Goal: Information Seeking & Learning: Learn about a topic

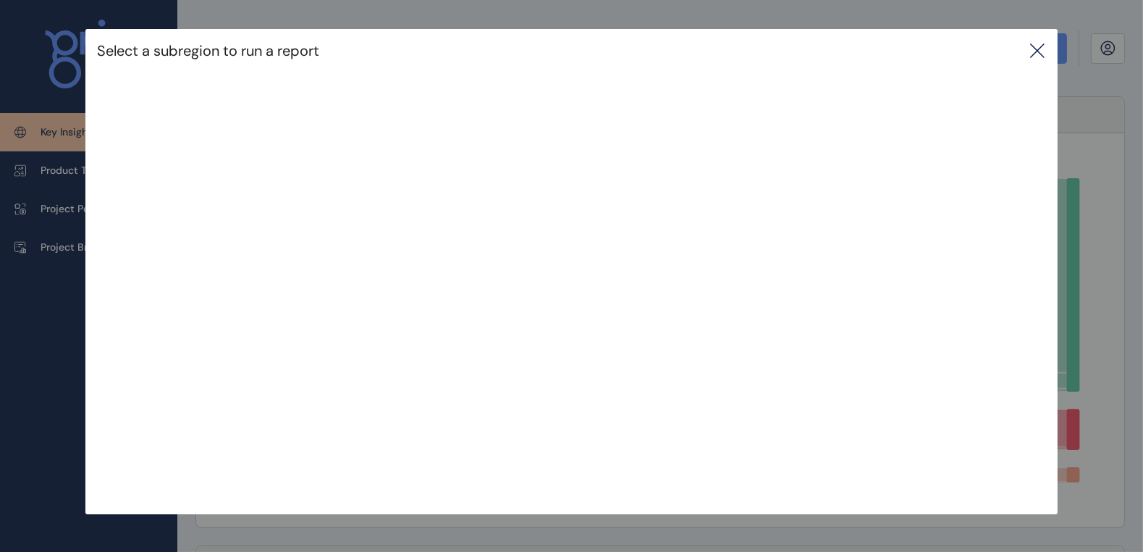
click at [1044, 49] on icon at bounding box center [1037, 50] width 17 height 17
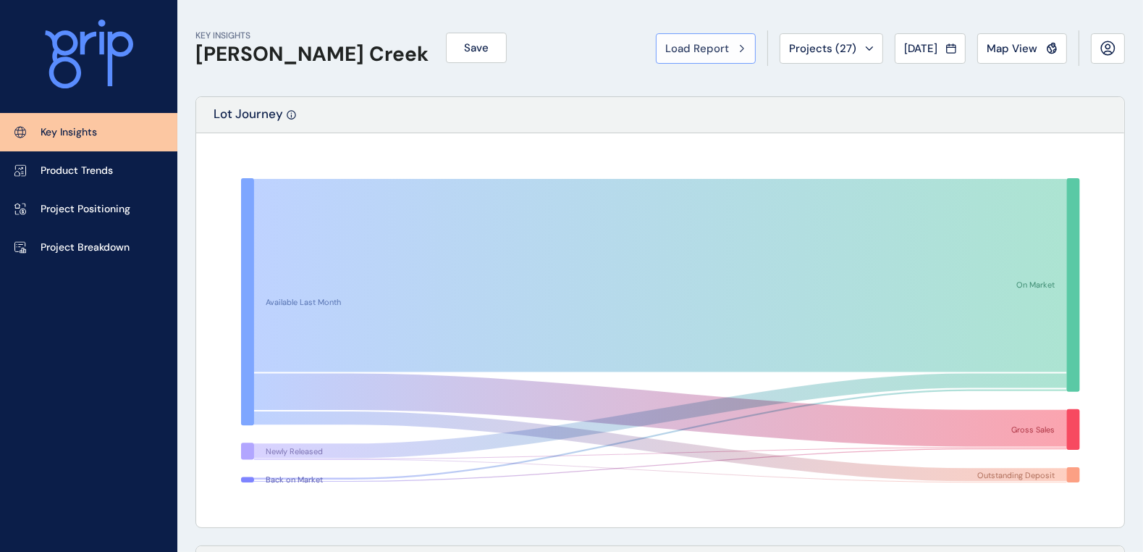
click at [699, 51] on span "Load Report" at bounding box center [697, 48] width 64 height 14
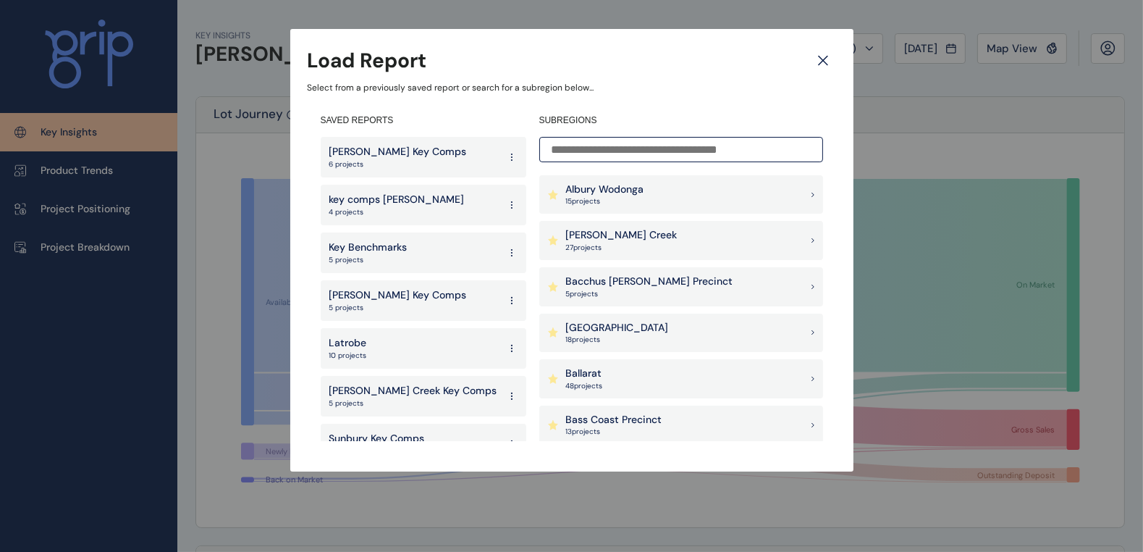
click at [825, 62] on icon at bounding box center [823, 60] width 26 height 25
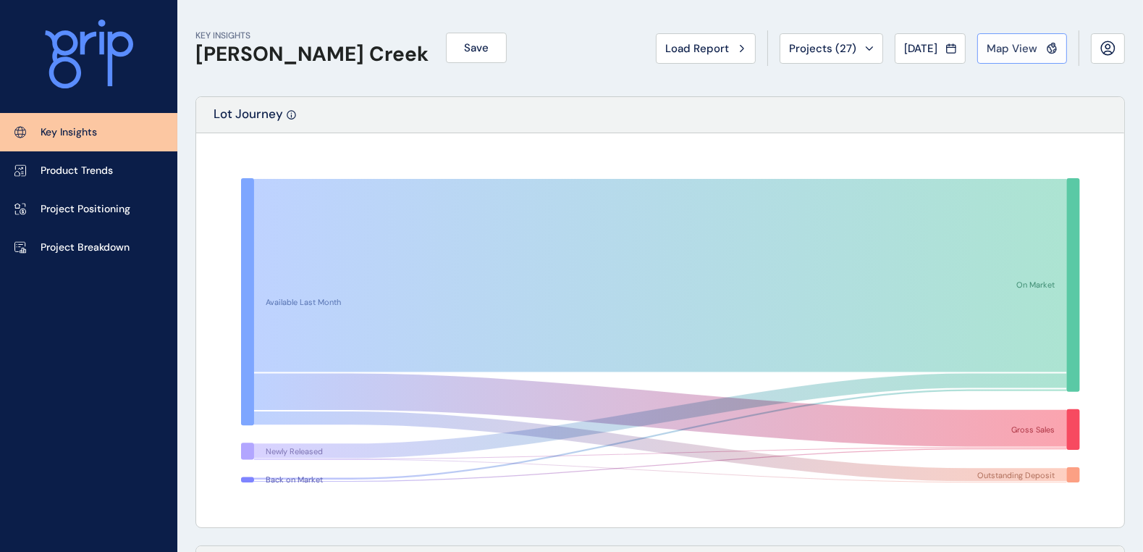
click at [1026, 49] on span "Map View" at bounding box center [1012, 48] width 51 height 14
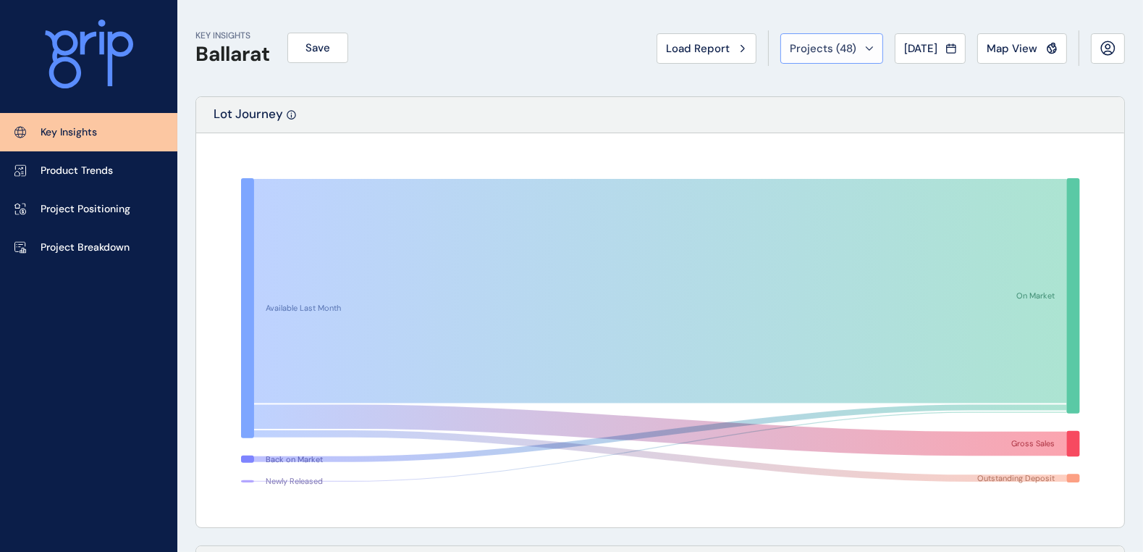
click at [856, 52] on div "Projects ( 48 )" at bounding box center [832, 48] width 84 height 14
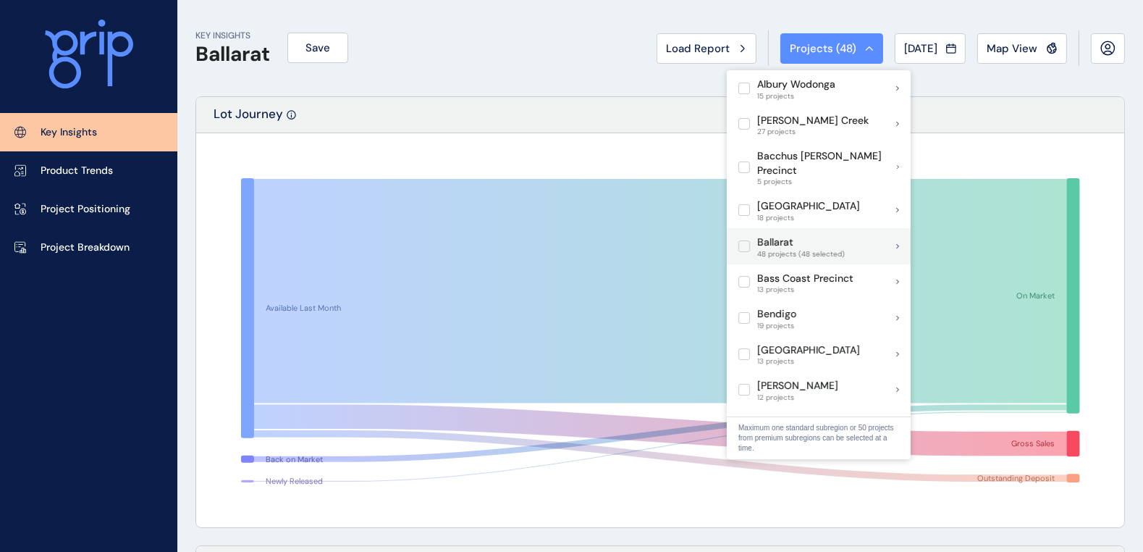
click at [742, 240] on label at bounding box center [744, 246] width 12 height 12
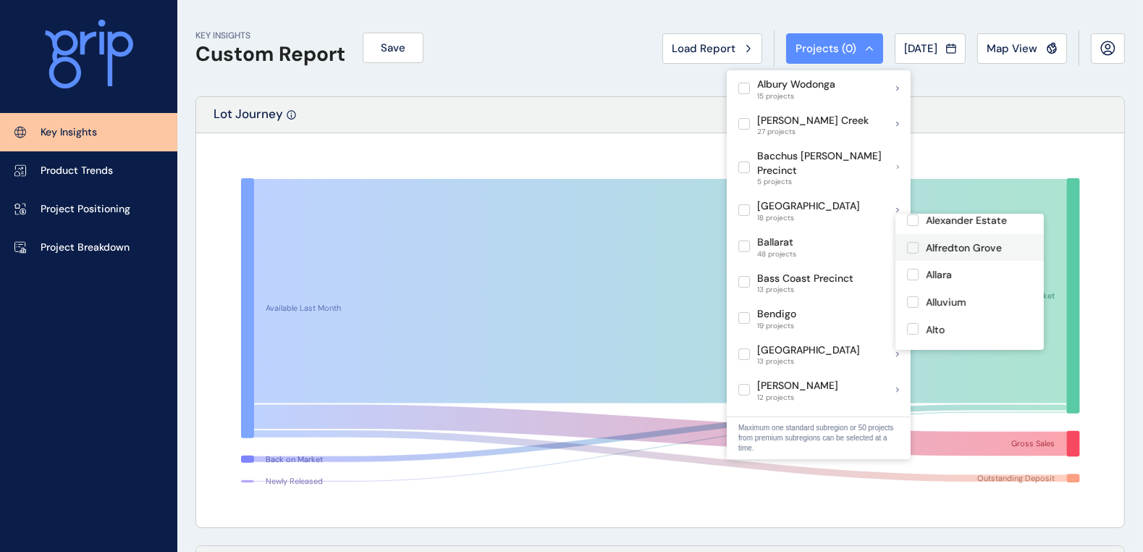
scroll to position [90, 0]
drag, startPoint x: 910, startPoint y: 271, endPoint x: 912, endPoint y: 304, distance: 32.6
click at [911, 271] on label at bounding box center [913, 274] width 12 height 12
click at [912, 300] on label at bounding box center [913, 301] width 12 height 12
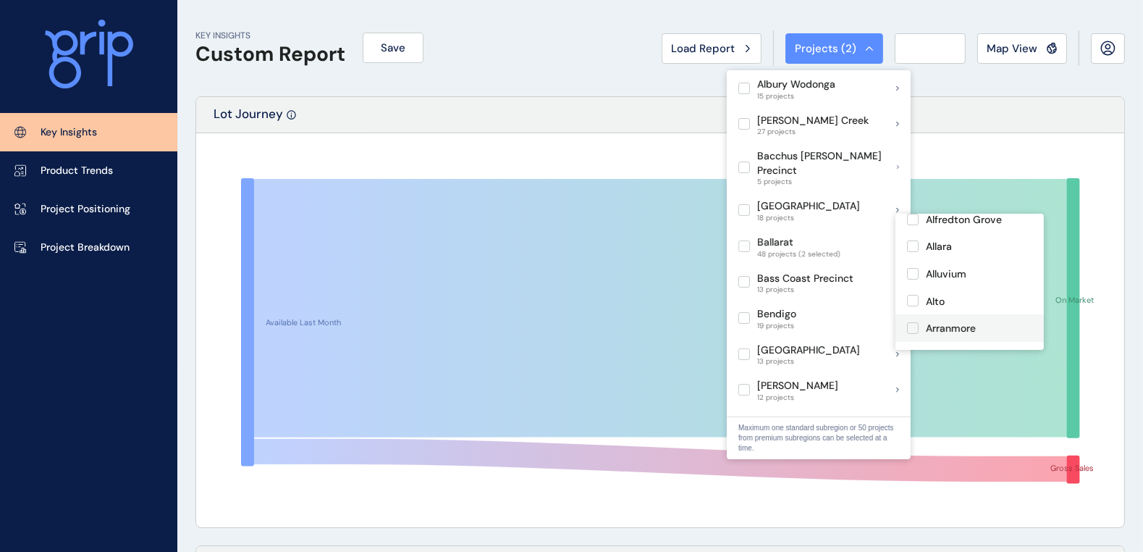
click at [912, 329] on label at bounding box center [913, 328] width 12 height 12
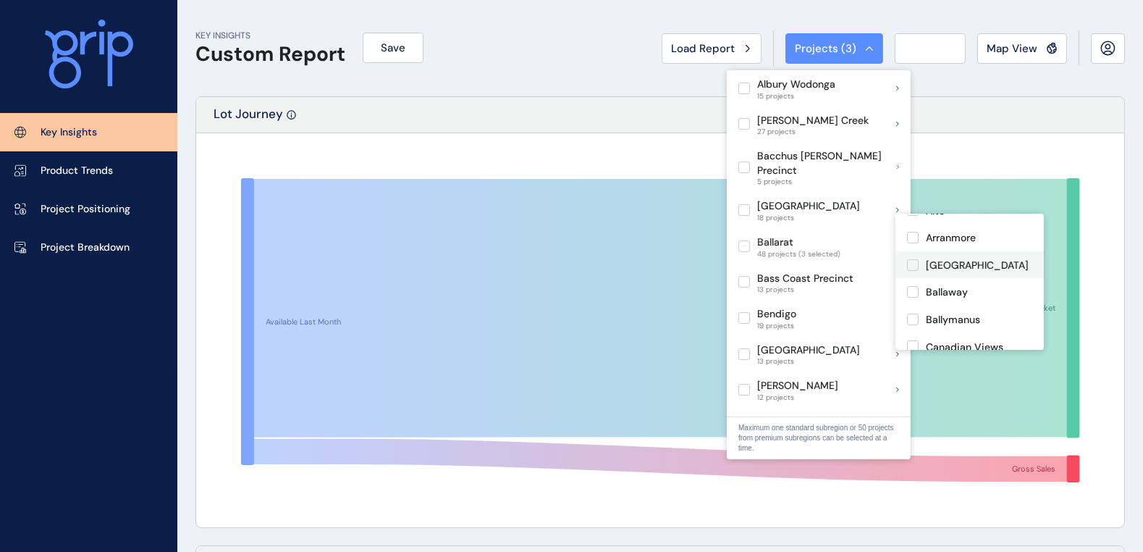
click at [912, 260] on label at bounding box center [913, 265] width 12 height 12
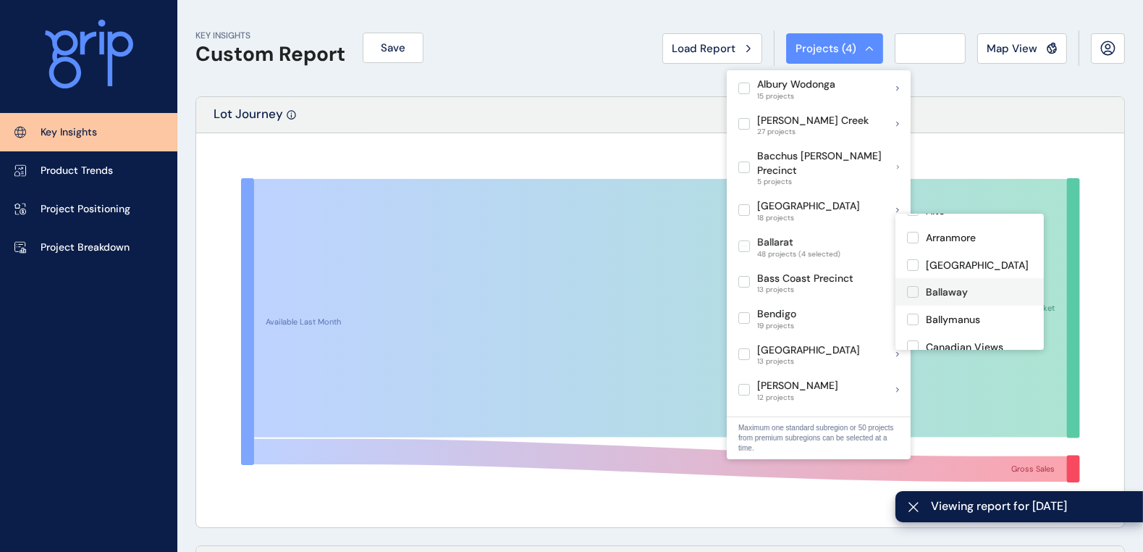
click at [913, 294] on label at bounding box center [913, 292] width 12 height 12
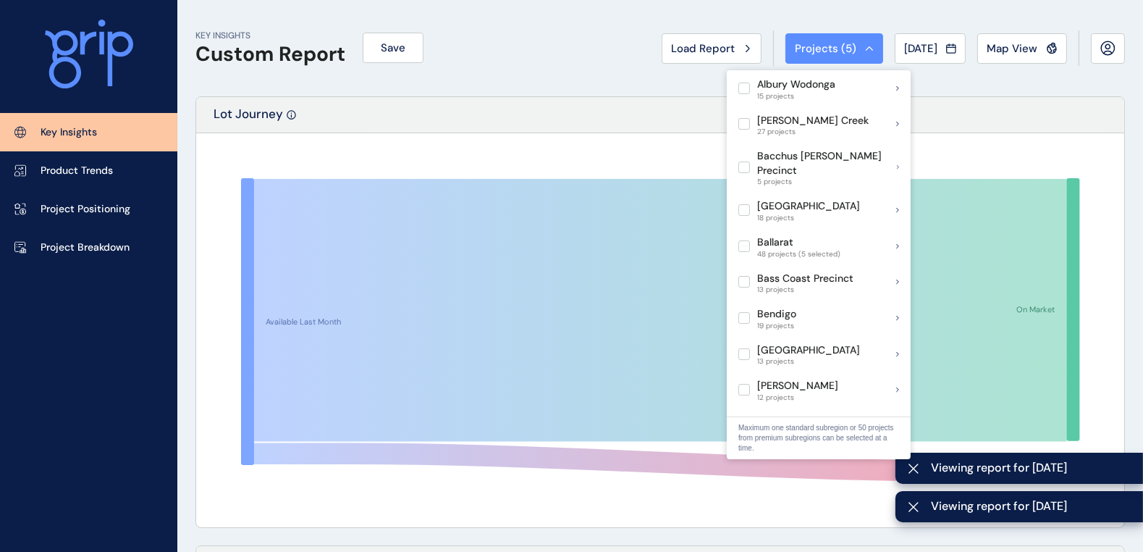
click at [514, 66] on div "KEY INSIGHTS Custom Report Save Load Report Projects ( 5 ) [DATE] 2025 < > Jan …" at bounding box center [660, 48] width 930 height 96
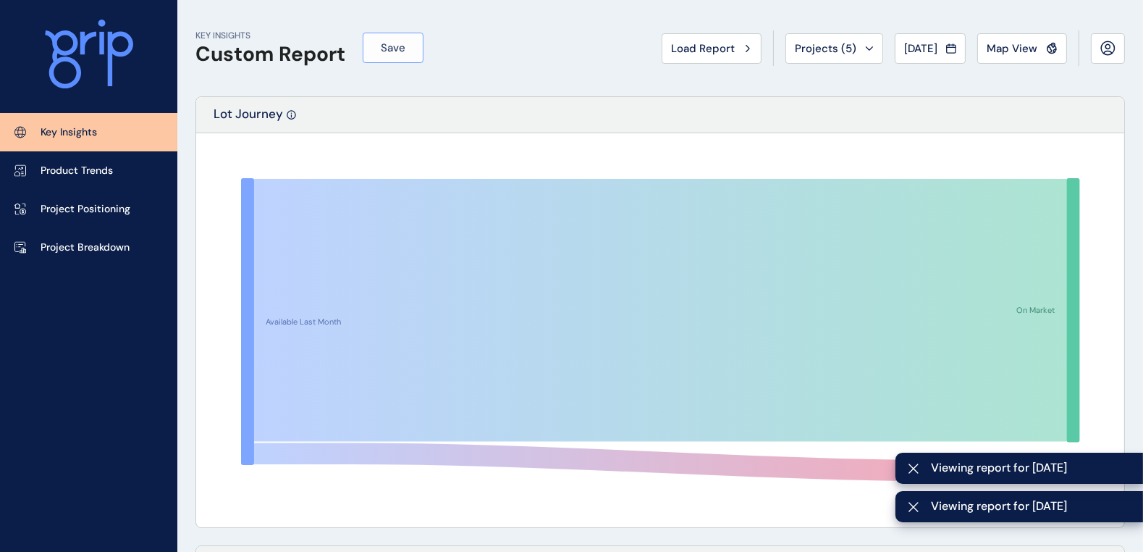
click at [397, 46] on span "Save" at bounding box center [393, 48] width 25 height 14
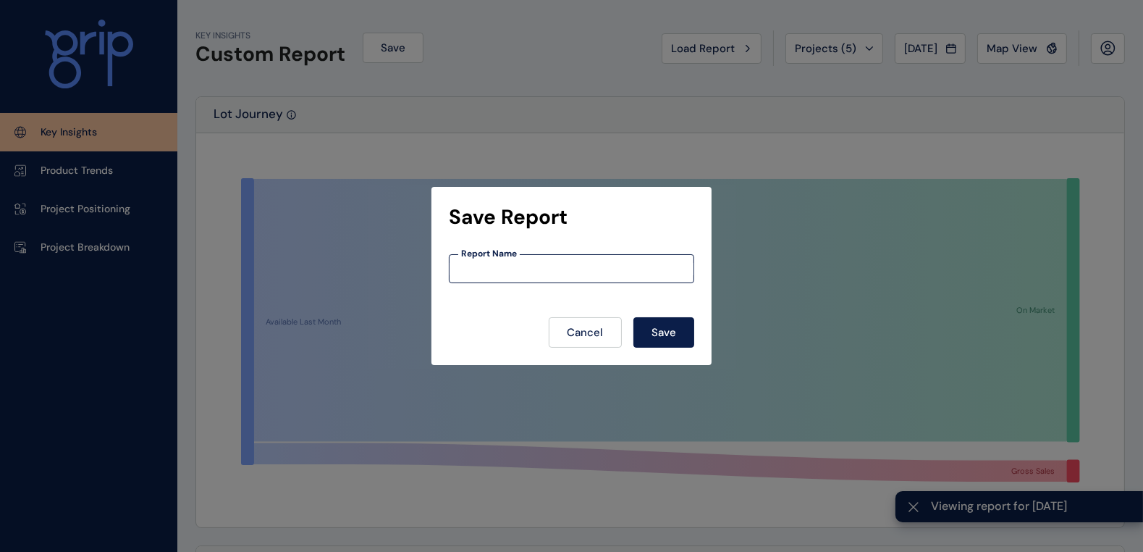
click at [500, 269] on input at bounding box center [572, 269] width 244 height 12
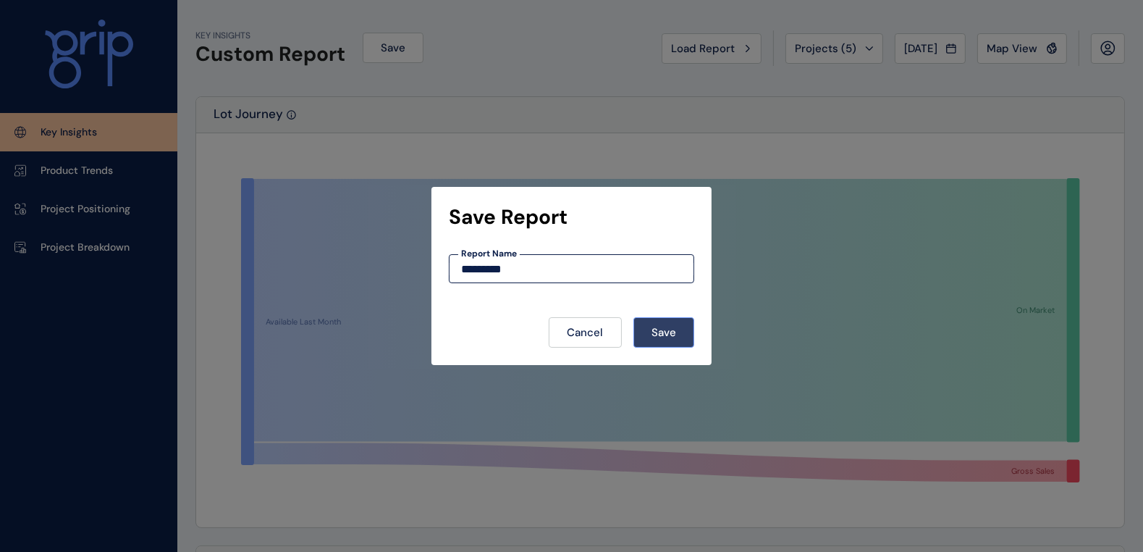
type input "*********"
click at [675, 332] on span "Save" at bounding box center [664, 332] width 25 height 14
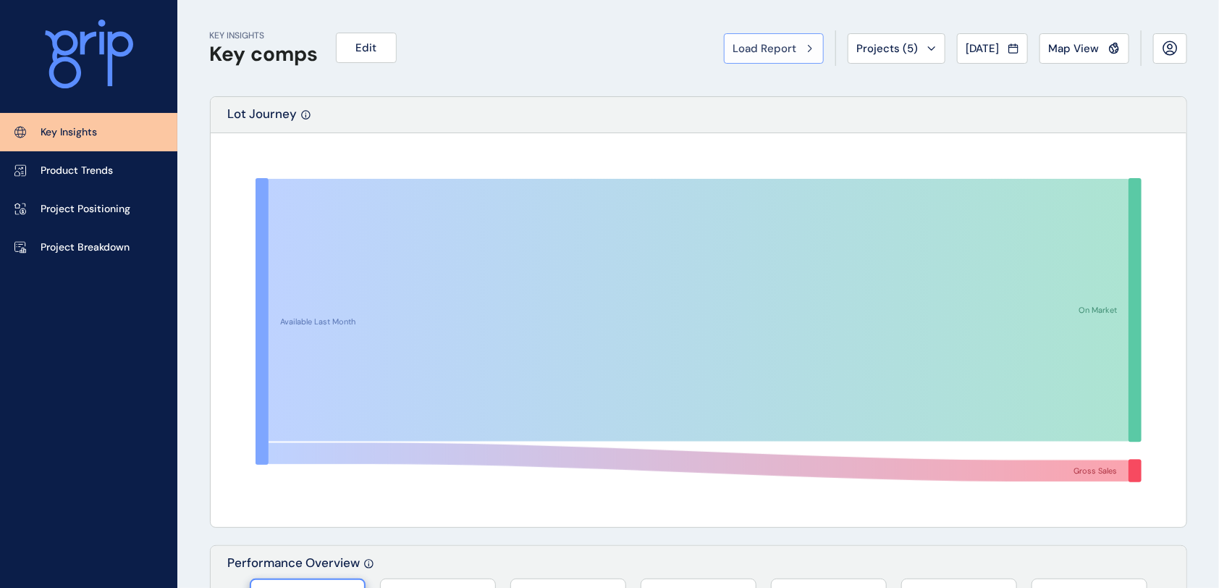
click at [788, 46] on div "Load Report" at bounding box center [773, 48] width 81 height 14
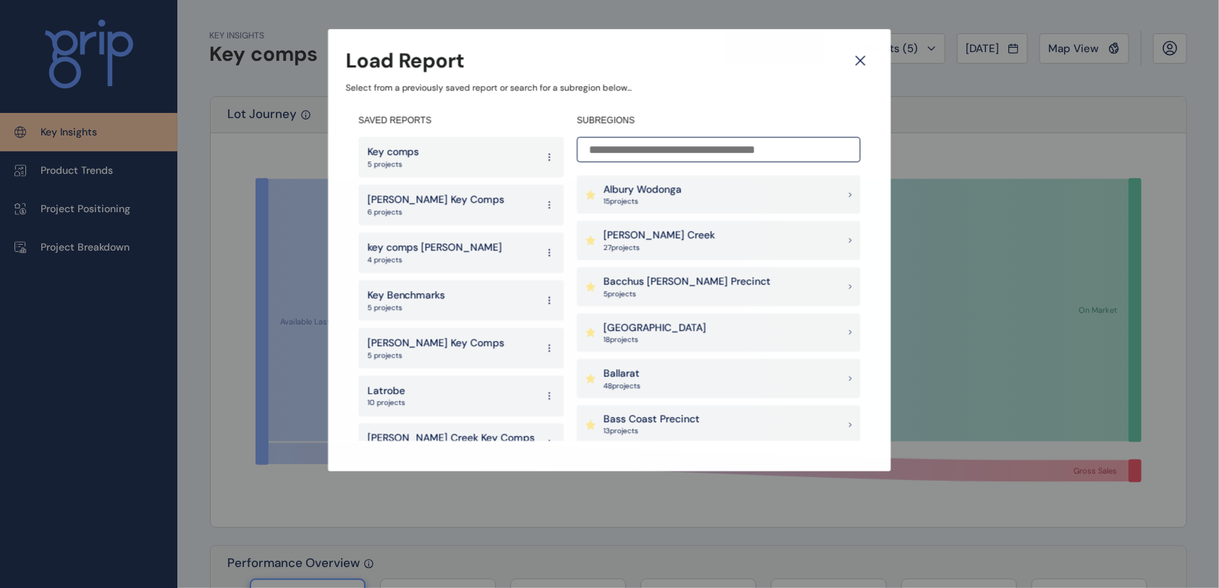
click at [695, 149] on input at bounding box center [719, 149] width 284 height 25
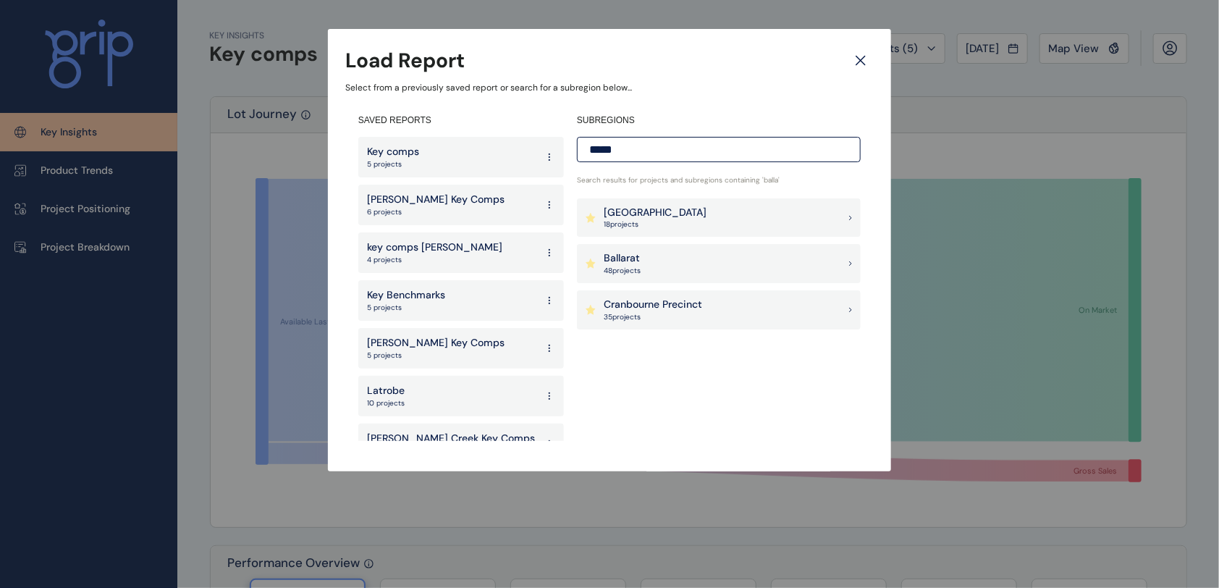
type input "*****"
click at [641, 264] on p "Ballarat" at bounding box center [622, 258] width 37 height 14
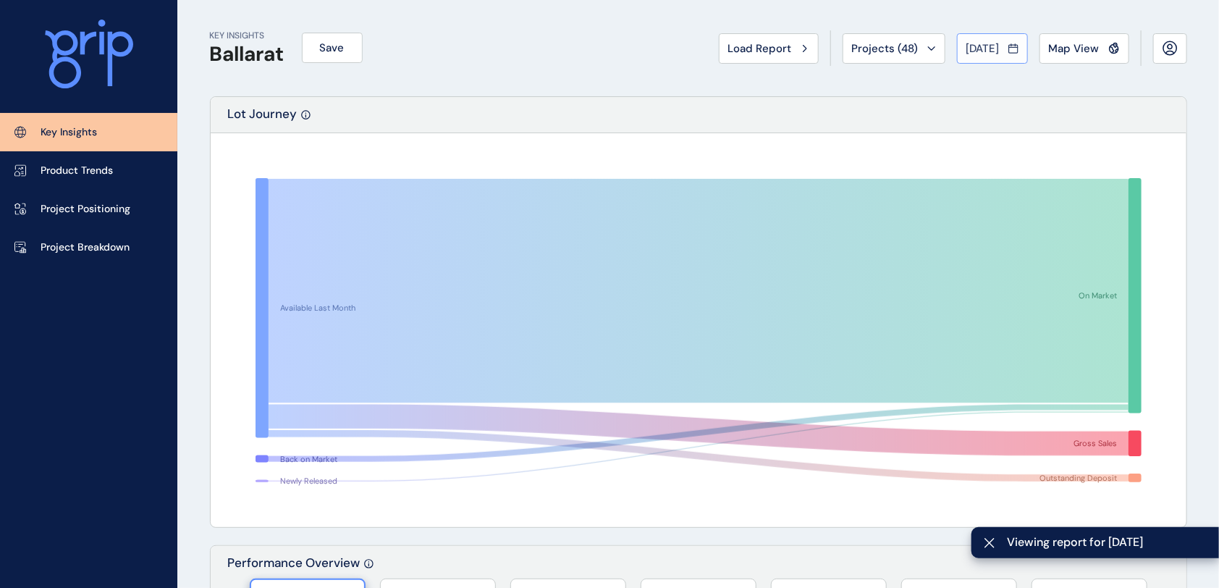
click at [1011, 48] on icon at bounding box center [1014, 48] width 10 height 14
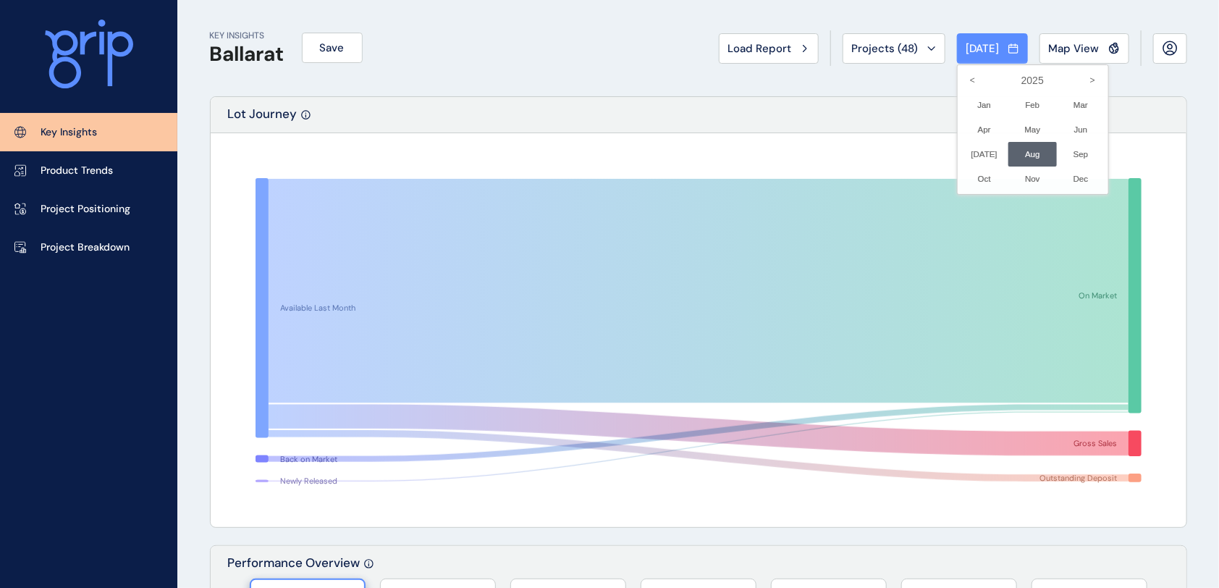
click at [875, 96] on div at bounding box center [609, 294] width 1219 height 588
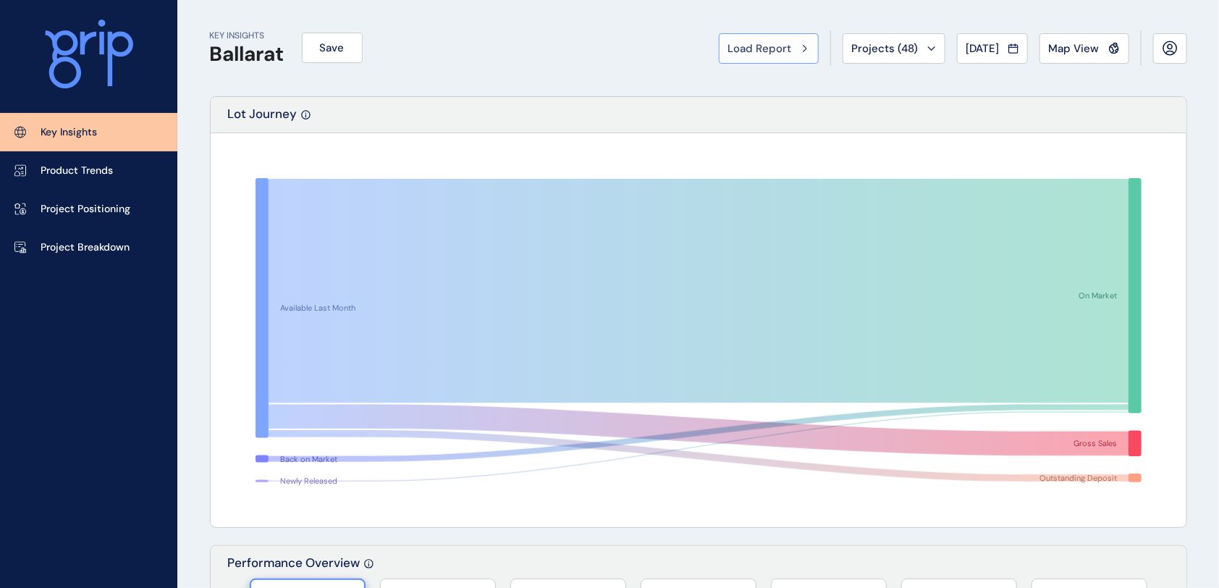
click at [749, 46] on span "Load Report" at bounding box center [760, 48] width 64 height 14
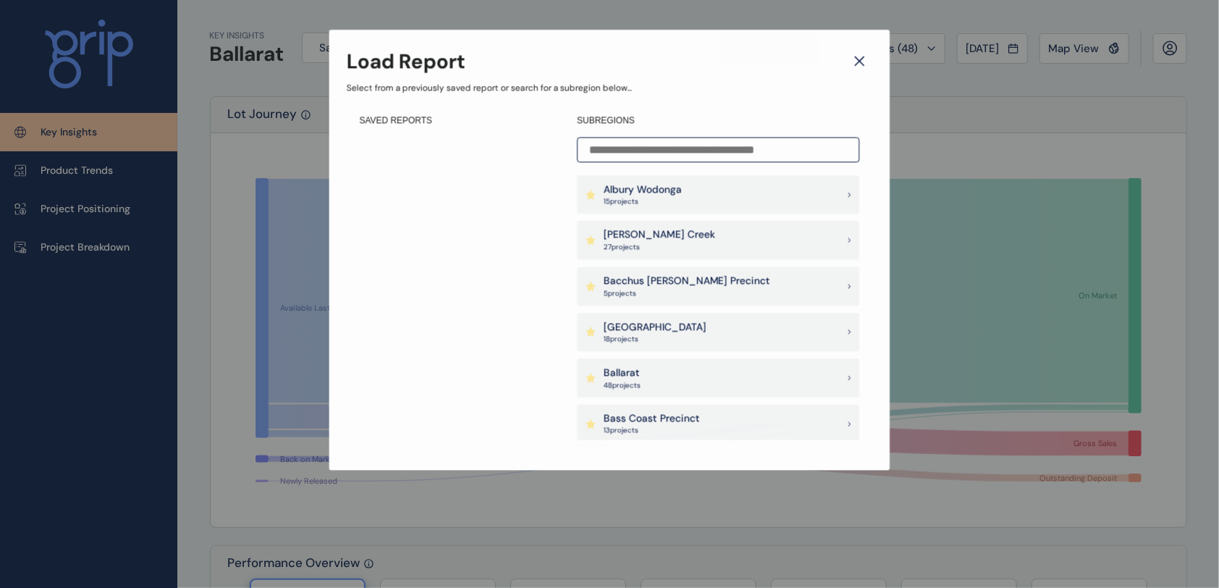
click at [602, 152] on input at bounding box center [718, 149] width 282 height 25
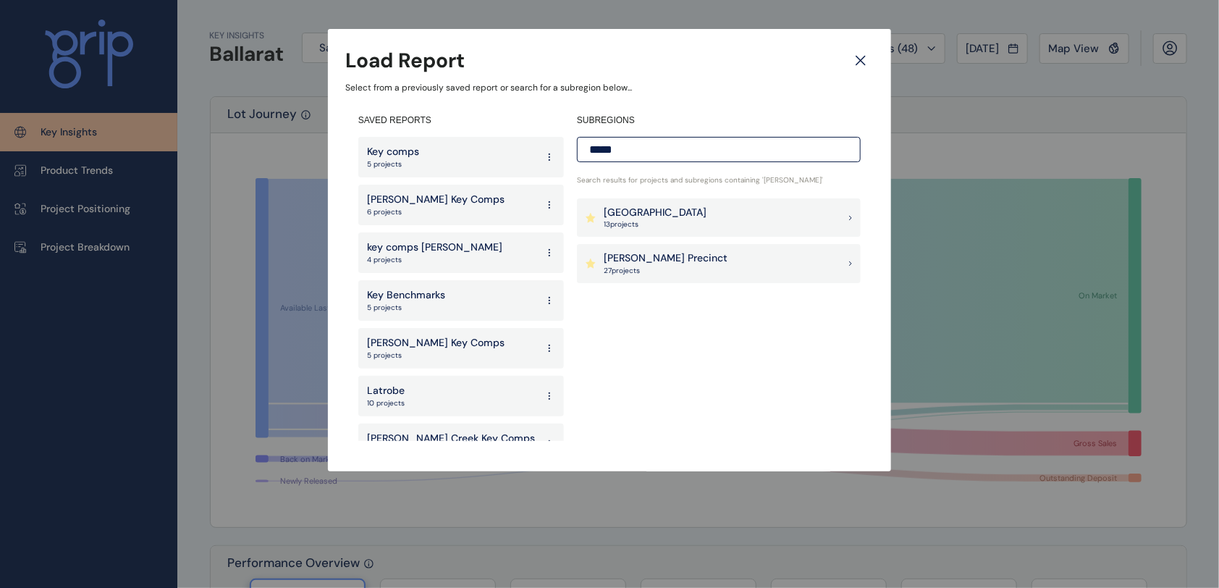
type input "*****"
click at [663, 253] on p "[PERSON_NAME] Precinct" at bounding box center [666, 258] width 124 height 14
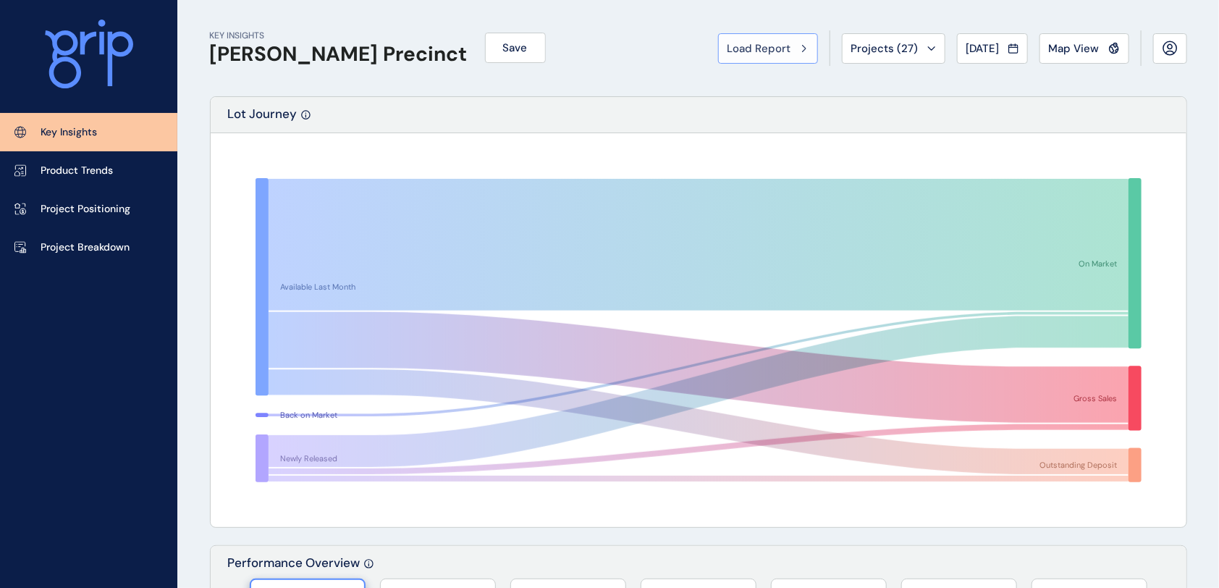
click at [773, 44] on span "Load Report" at bounding box center [760, 48] width 64 height 14
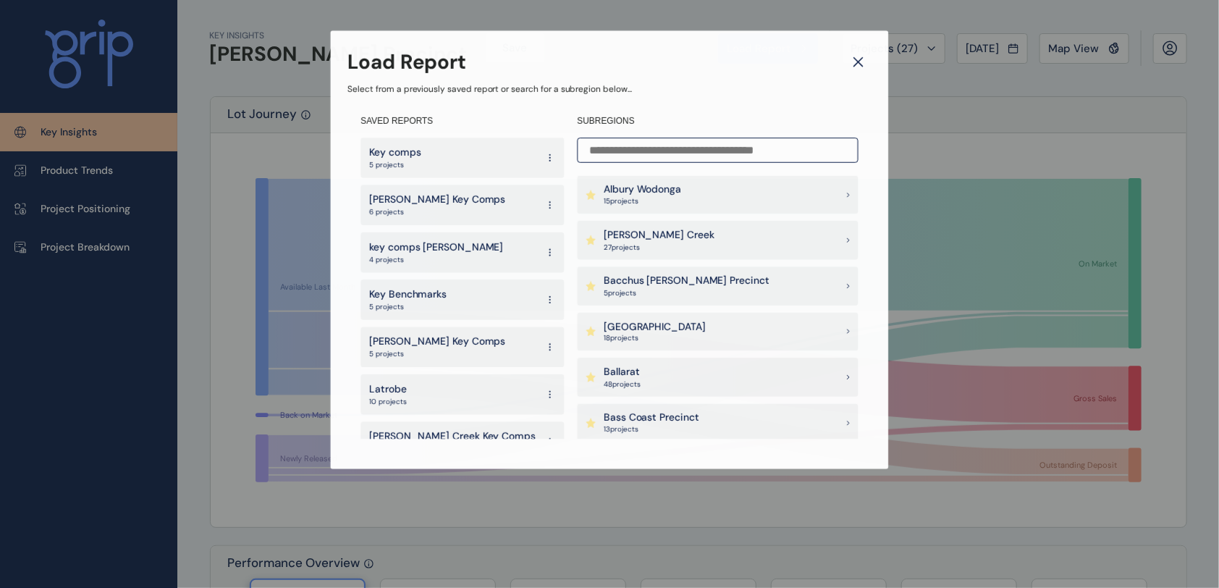
click at [618, 151] on input at bounding box center [717, 150] width 281 height 25
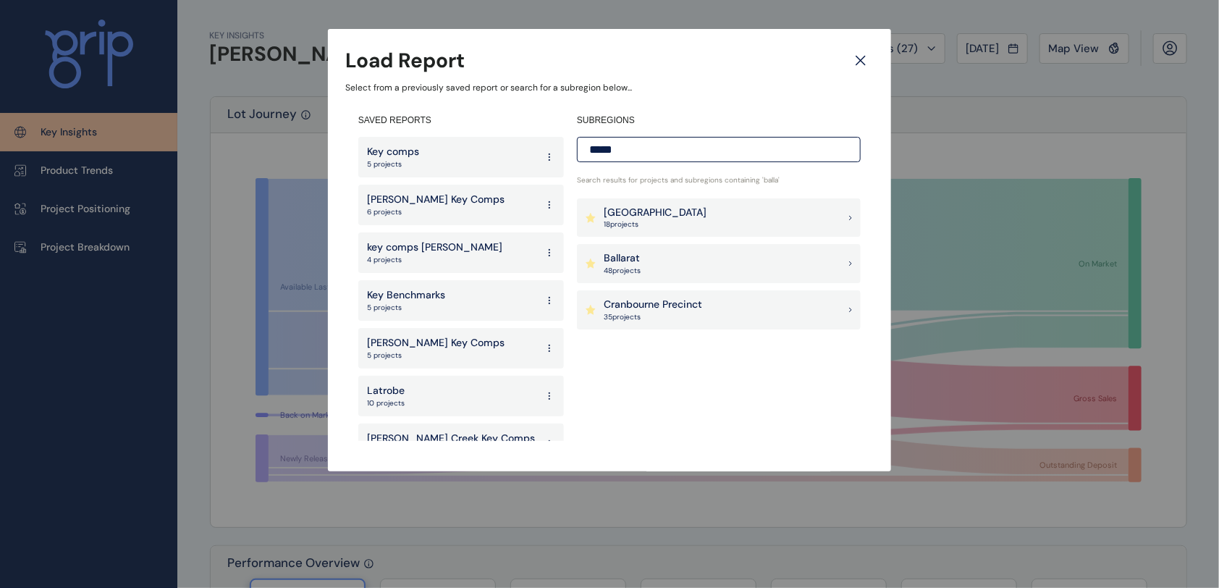
type input "*****"
click at [650, 264] on div "Ballarat 48 project s" at bounding box center [719, 263] width 284 height 39
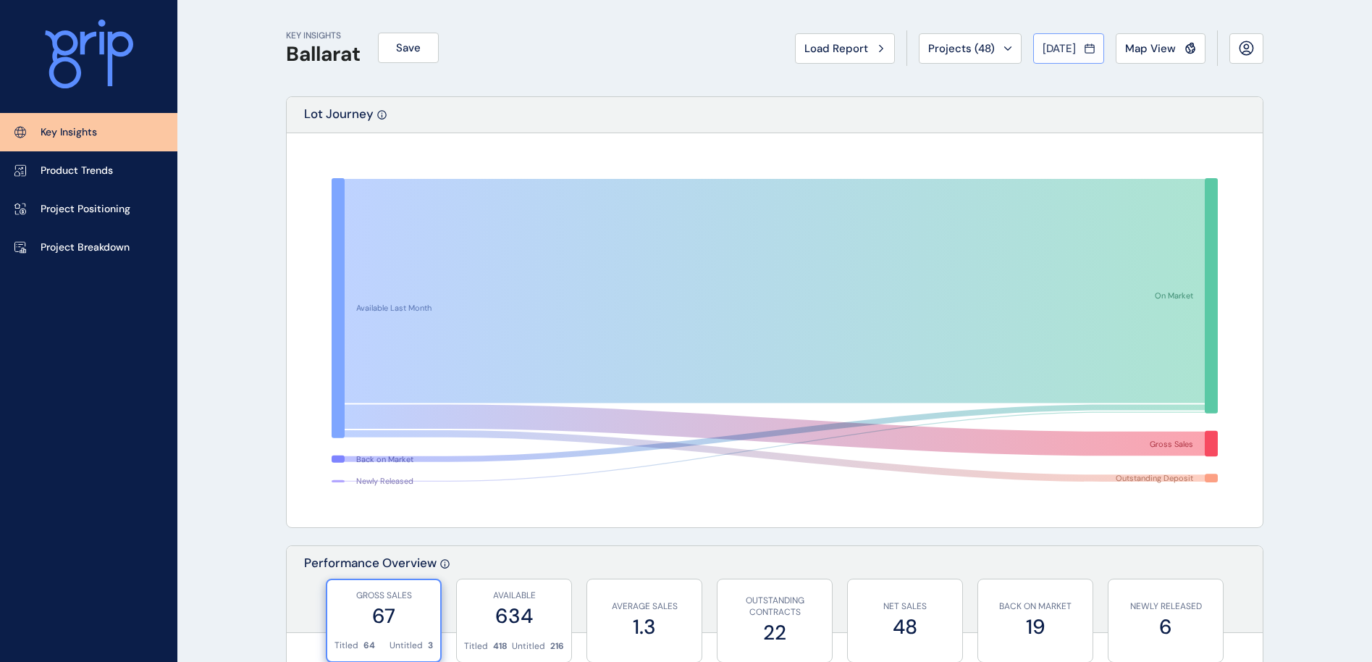
click at [1072, 46] on span "[DATE]" at bounding box center [1059, 48] width 33 height 14
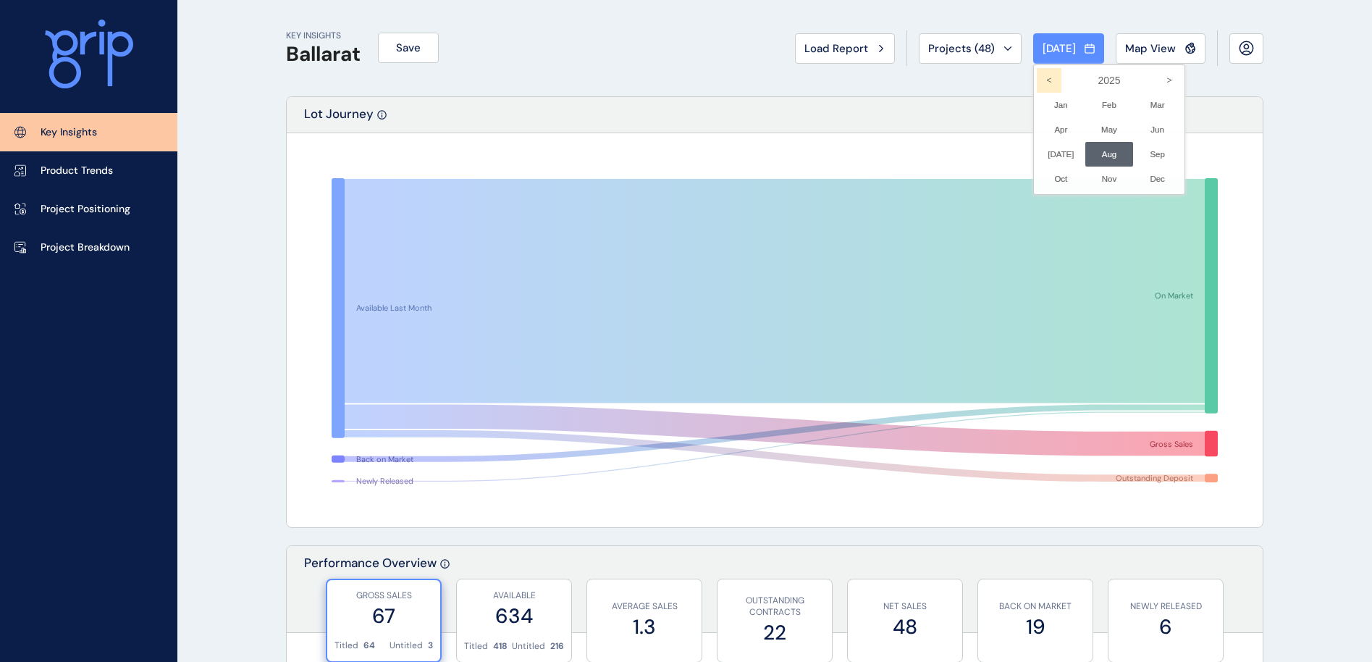
click at [1037, 83] on icon "<" at bounding box center [1049, 80] width 25 height 25
click at [1140, 127] on li "Jun No report is available for this period. New months are usually published 5 …" at bounding box center [1157, 129] width 49 height 25
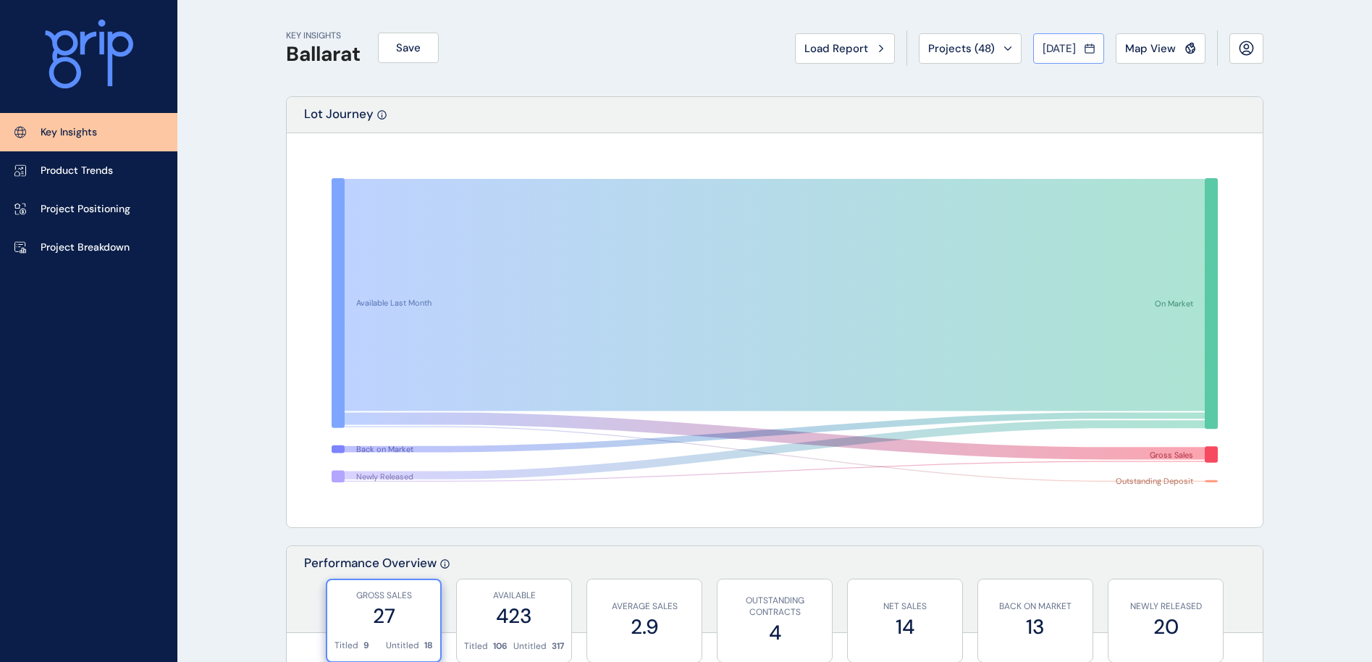
click at [1086, 52] on icon at bounding box center [1089, 49] width 9 height 8
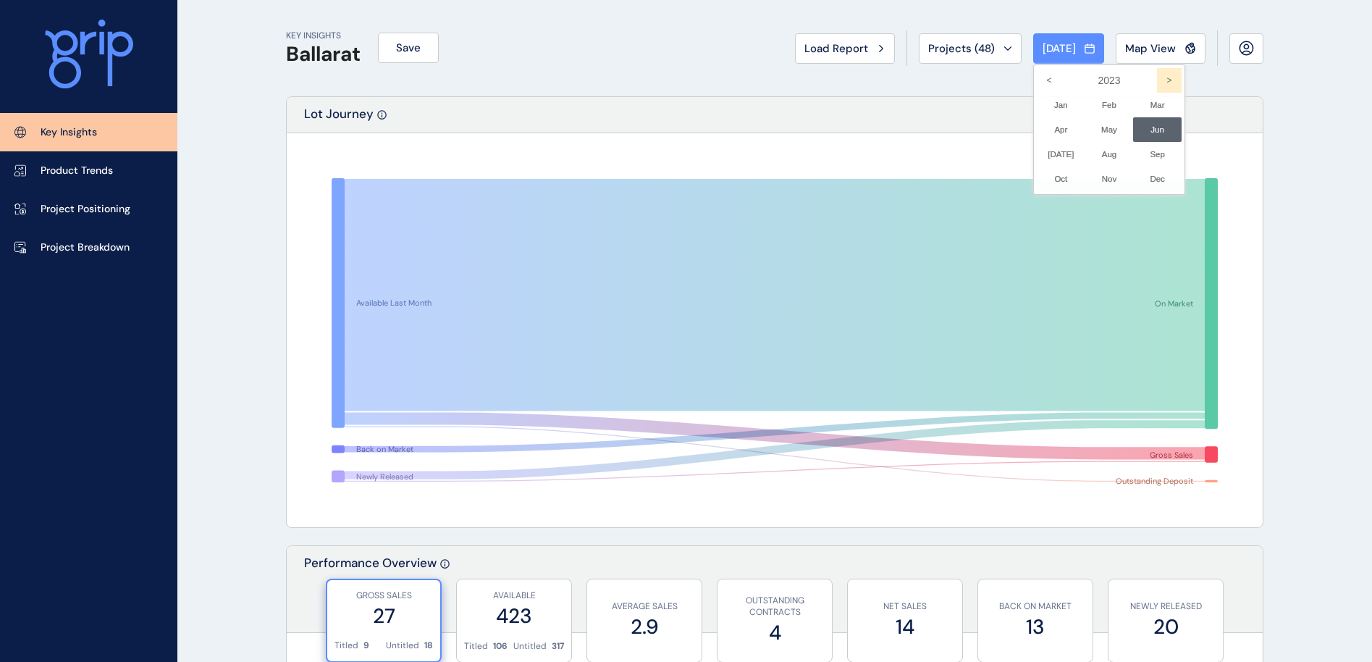
click at [1142, 78] on icon ">" at bounding box center [1169, 80] width 25 height 25
click at [1099, 154] on li "Aug No report is available for this period. New months are usually published 5 …" at bounding box center [1109, 154] width 49 height 25
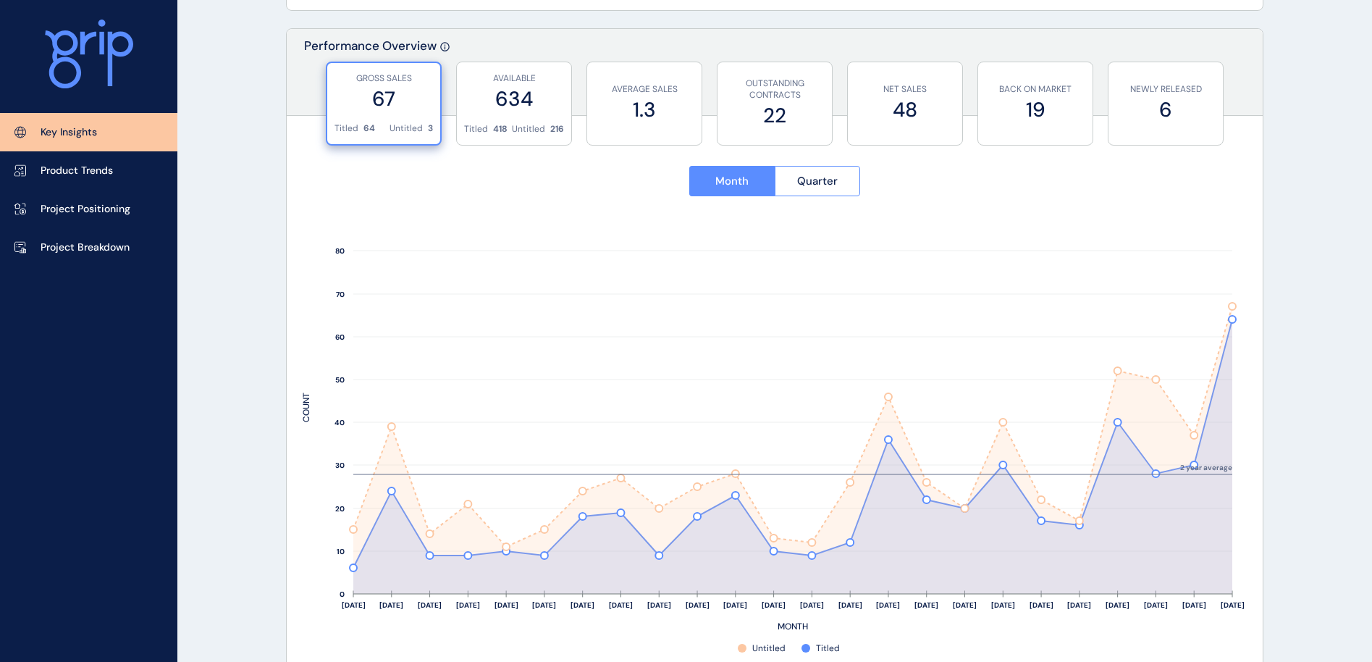
scroll to position [535, 0]
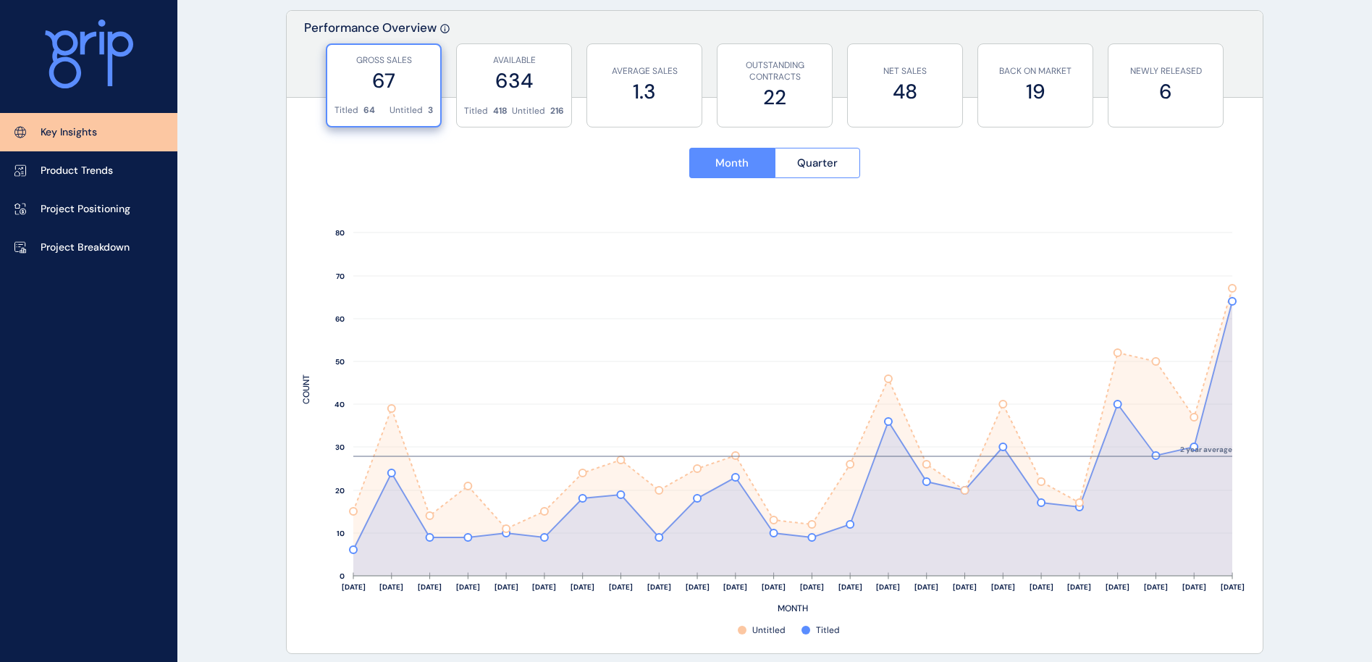
click at [499, 93] on label "634" at bounding box center [514, 81] width 100 height 28
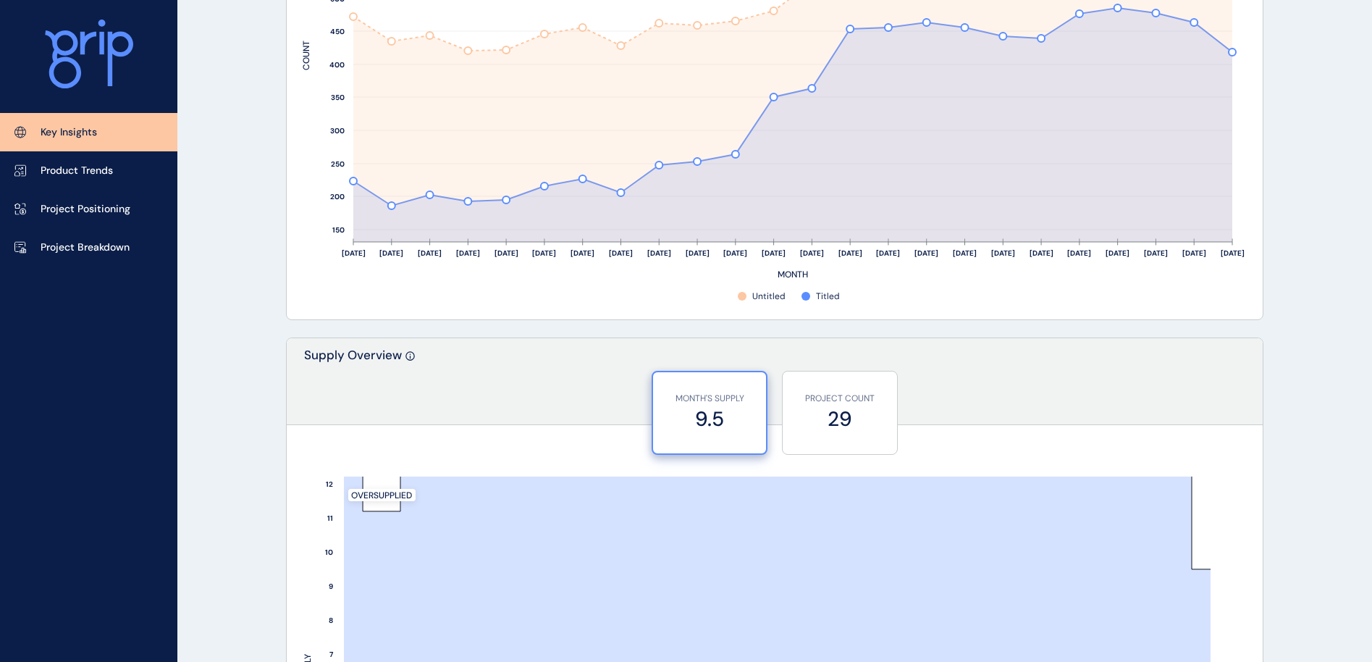
scroll to position [529, 0]
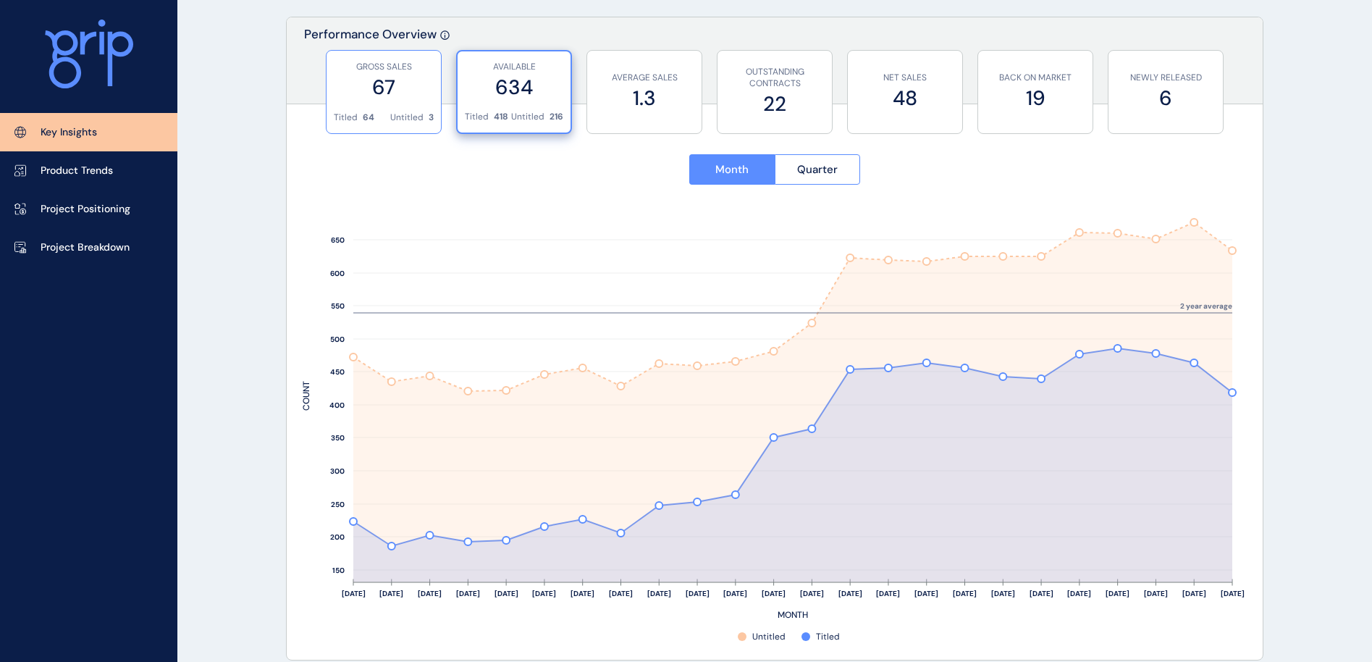
click at [380, 59] on div "GROSS SALES 67" at bounding box center [384, 81] width 100 height 61
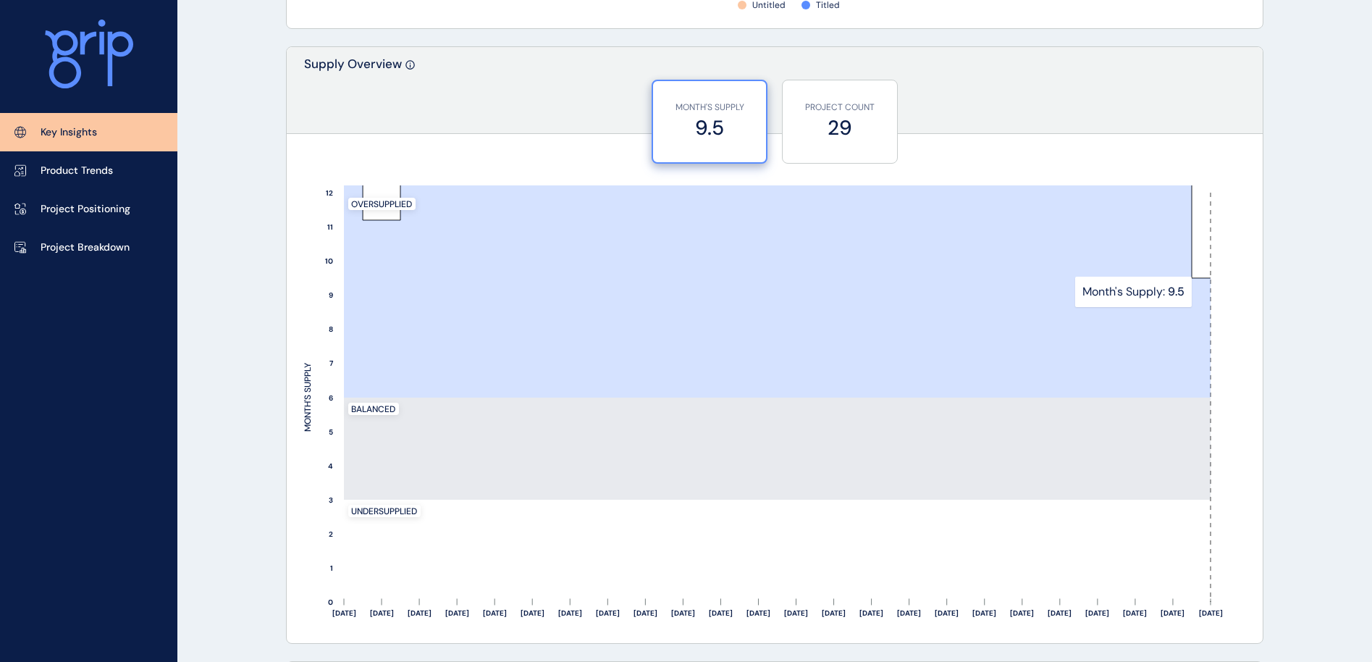
scroll to position [1180, 0]
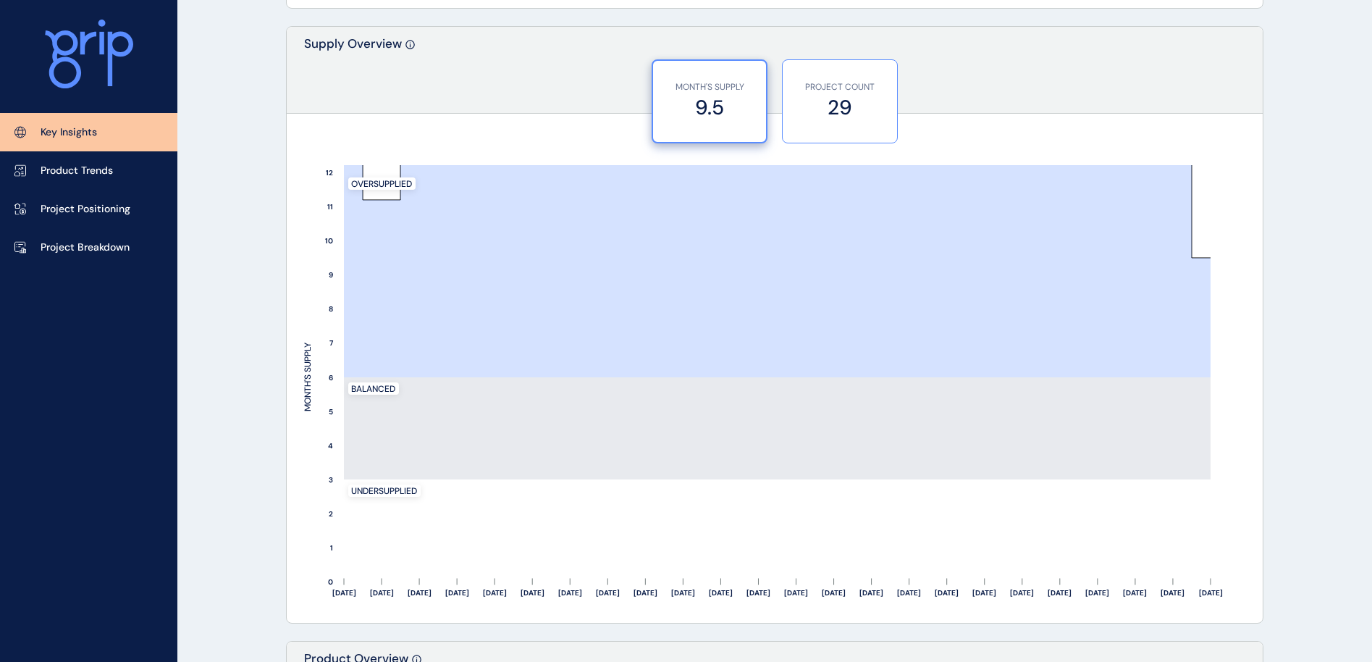
click at [840, 106] on label "29" at bounding box center [840, 107] width 100 height 28
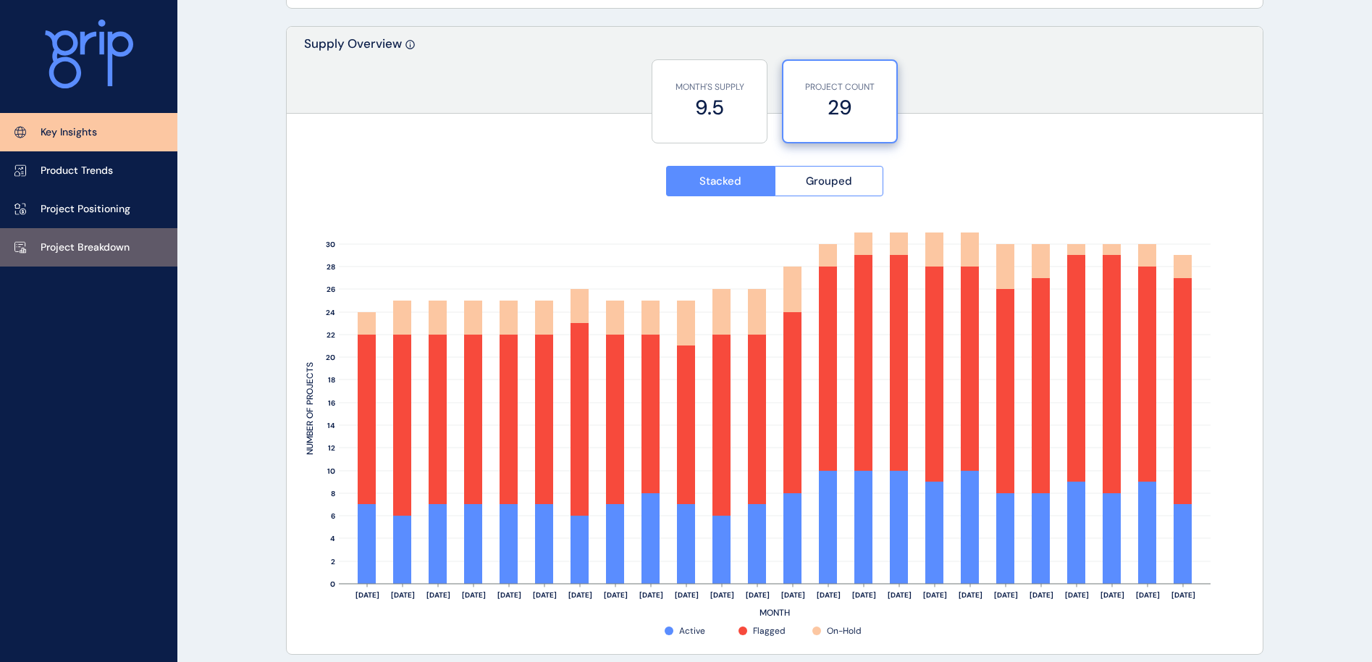
click at [61, 260] on link "Project Breakdown" at bounding box center [88, 247] width 177 height 38
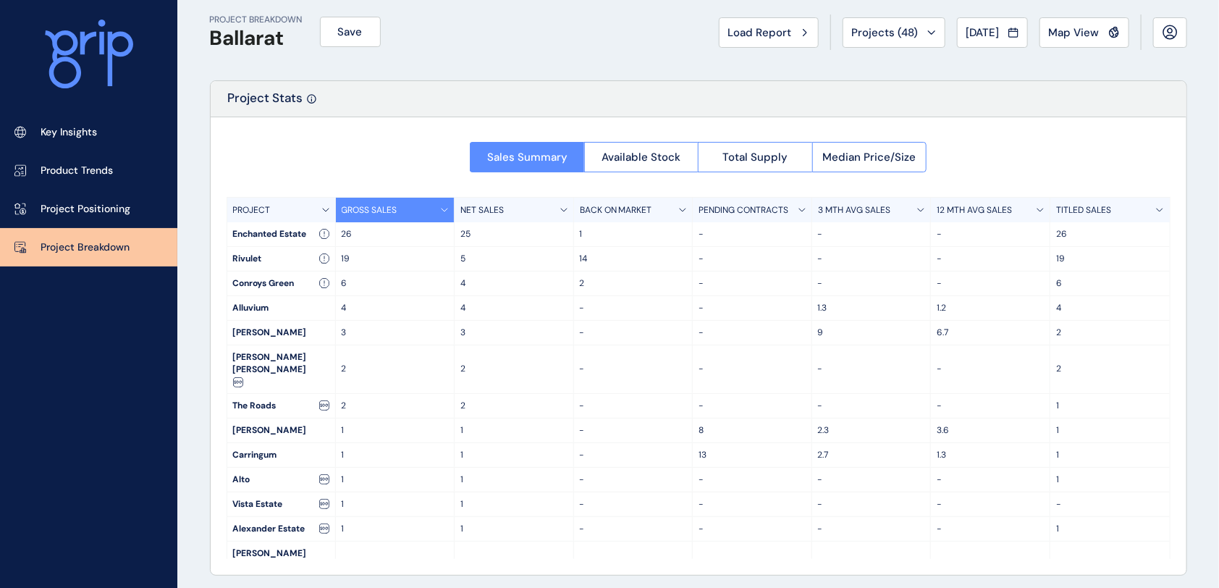
scroll to position [20, 0]
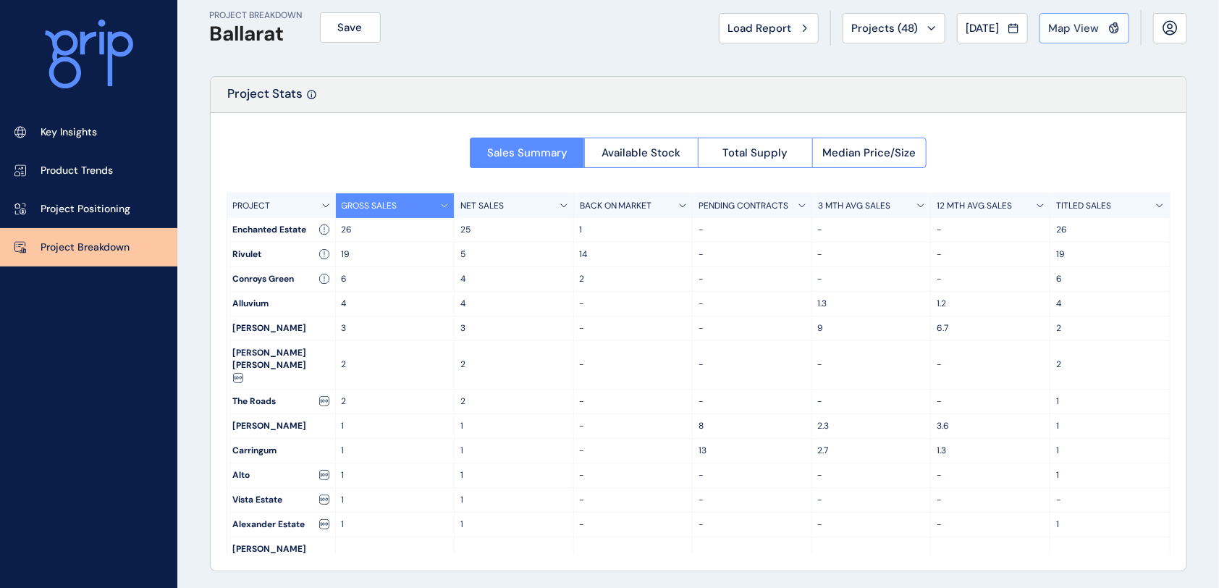
click at [1087, 21] on span "Map View" at bounding box center [1074, 28] width 51 height 14
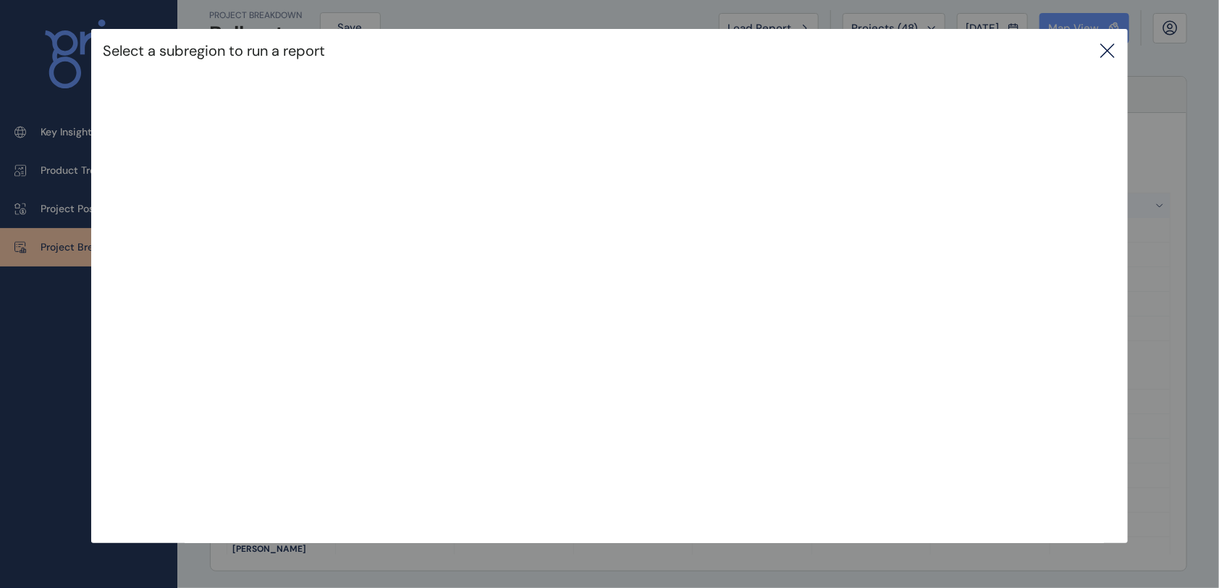
click at [1111, 46] on icon at bounding box center [1107, 50] width 17 height 17
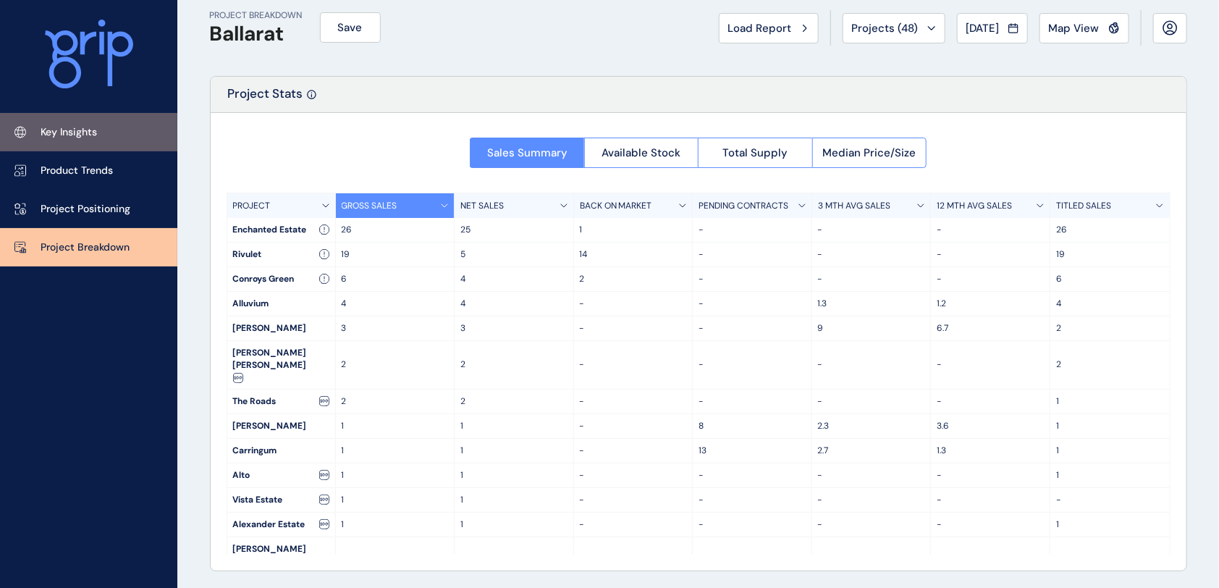
click at [117, 129] on link "Key Insights" at bounding box center [88, 132] width 177 height 38
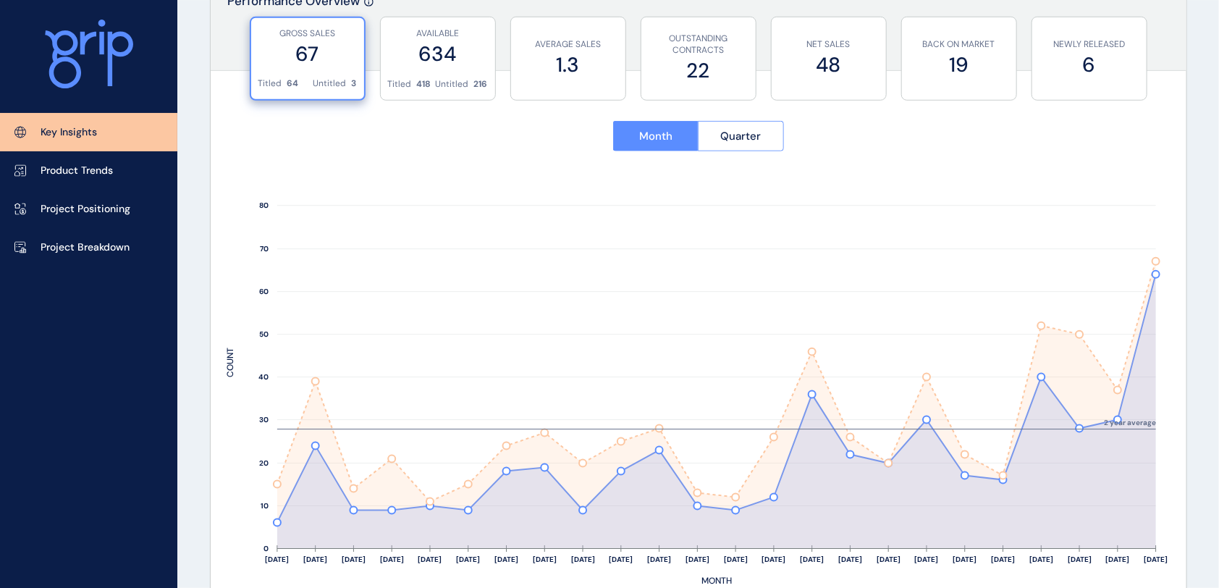
scroll to position [538, 0]
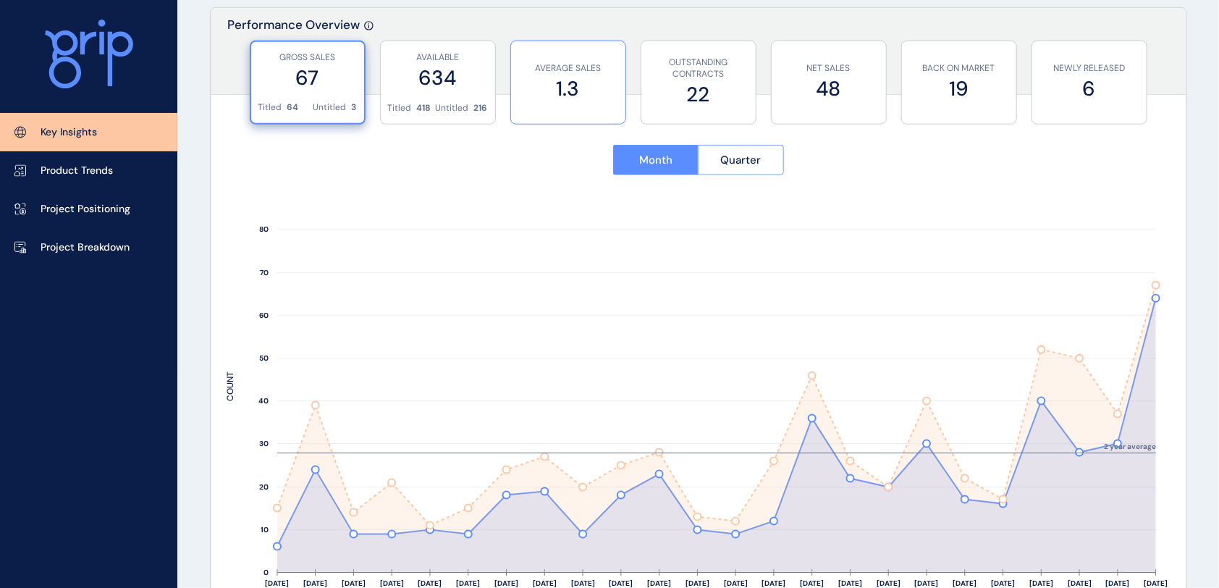
click at [603, 94] on label "1.3" at bounding box center [568, 89] width 100 height 28
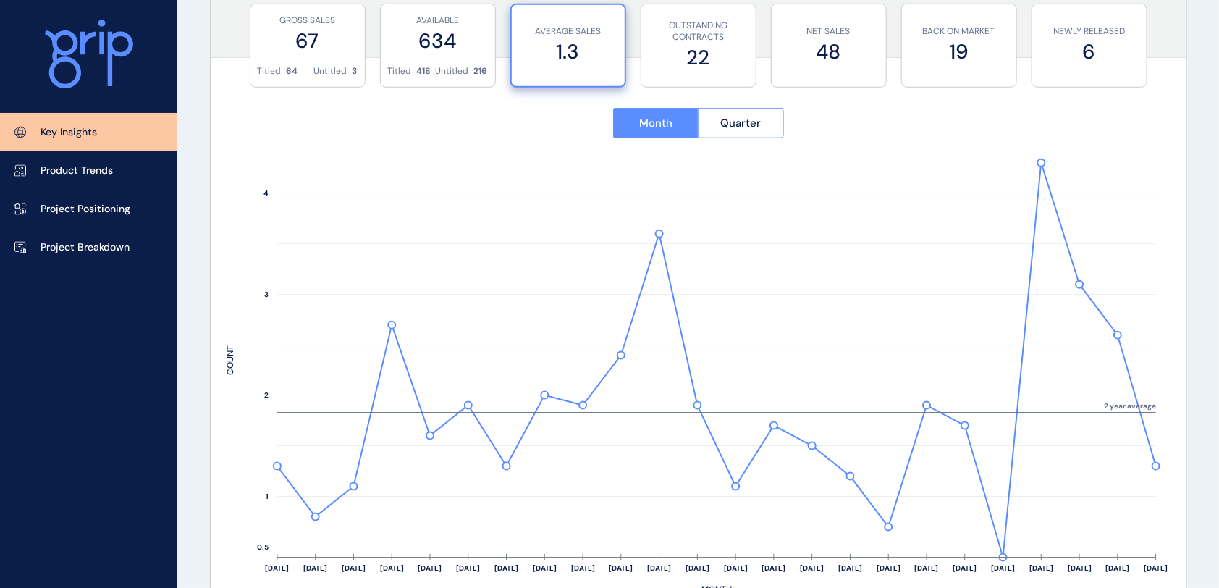
scroll to position [571, 0]
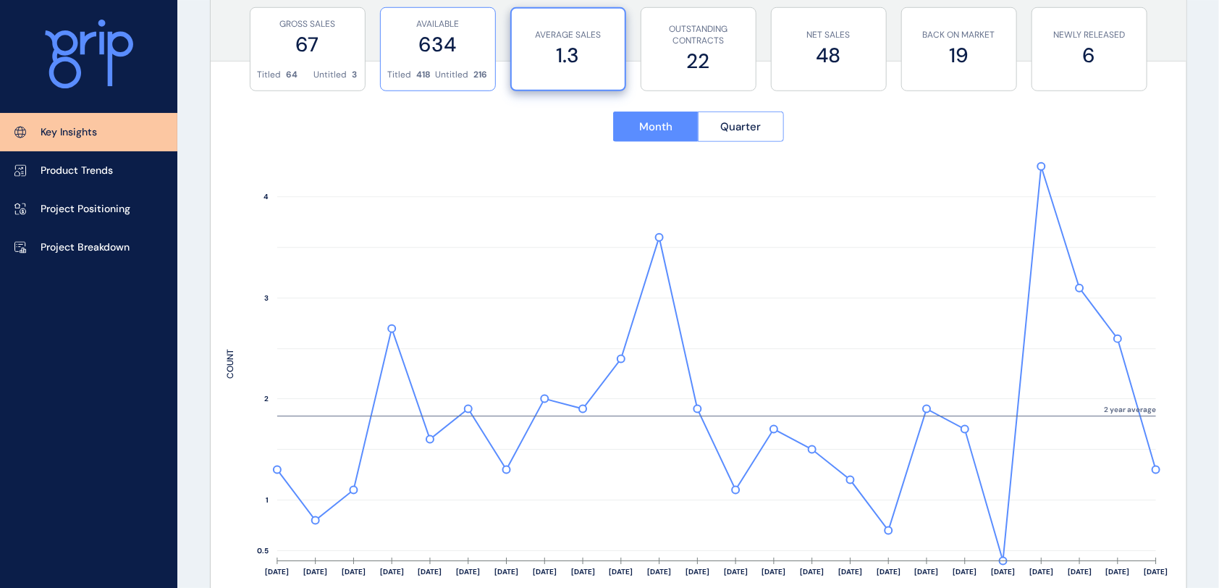
click at [437, 44] on label "634" at bounding box center [438, 44] width 100 height 28
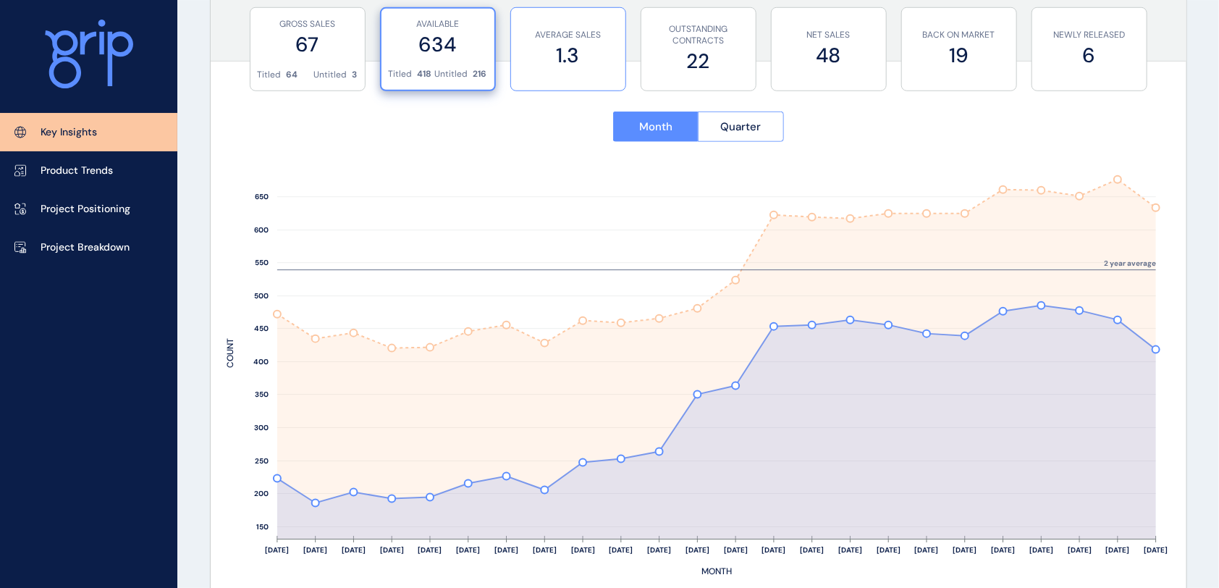
click at [537, 55] on label "1.3" at bounding box center [568, 55] width 100 height 28
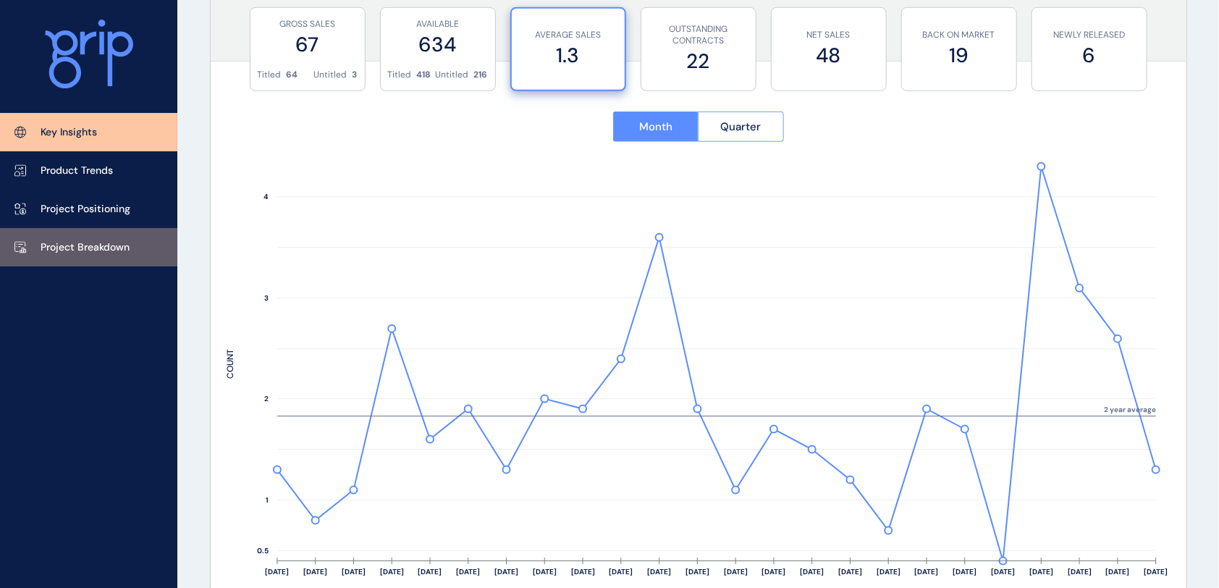
click at [122, 251] on p "Project Breakdown" at bounding box center [85, 247] width 89 height 14
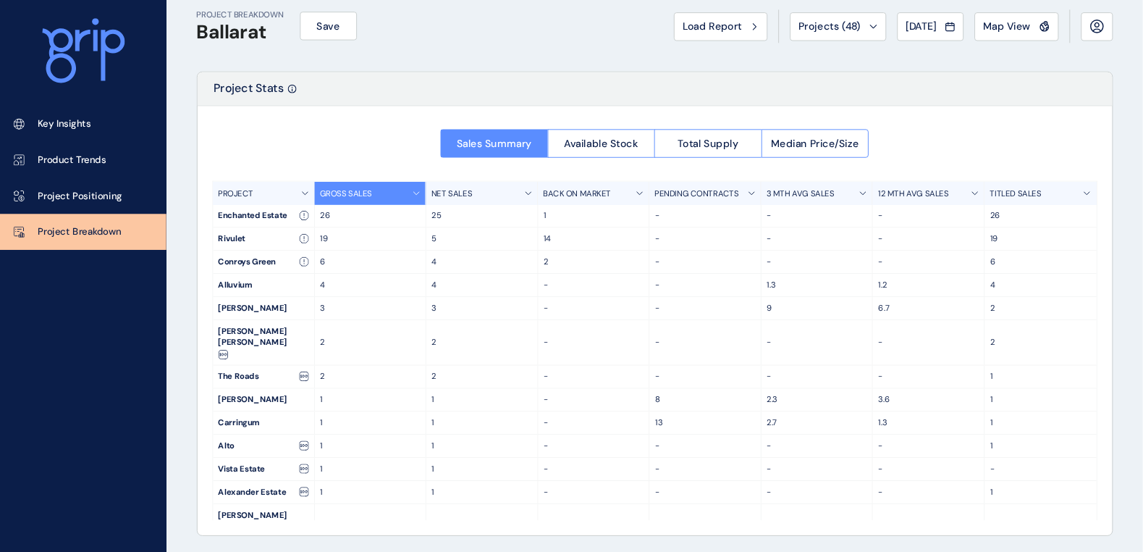
scroll to position [20, 0]
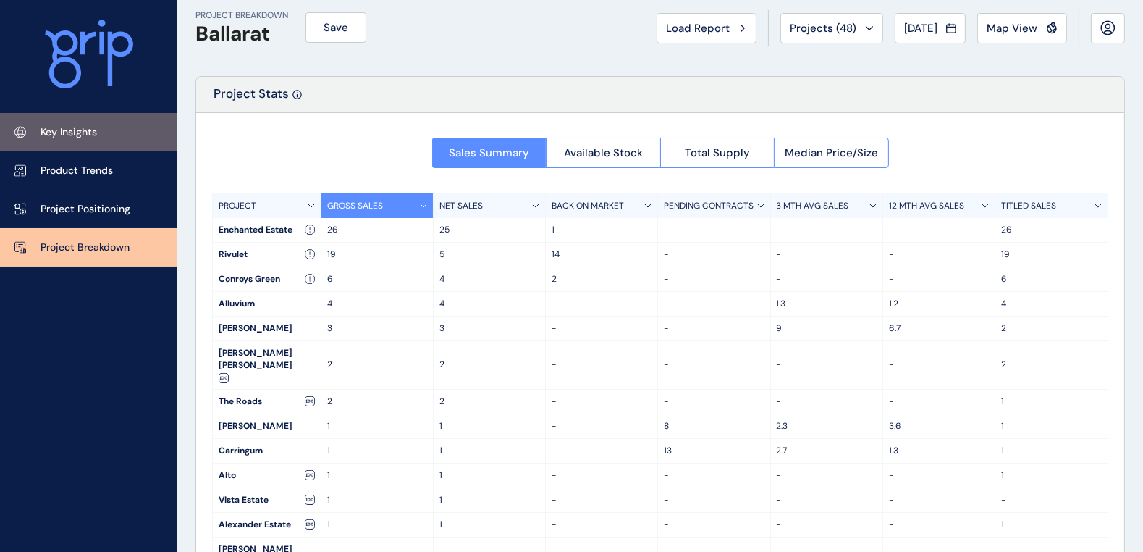
click at [114, 140] on link "Key Insights" at bounding box center [88, 132] width 177 height 38
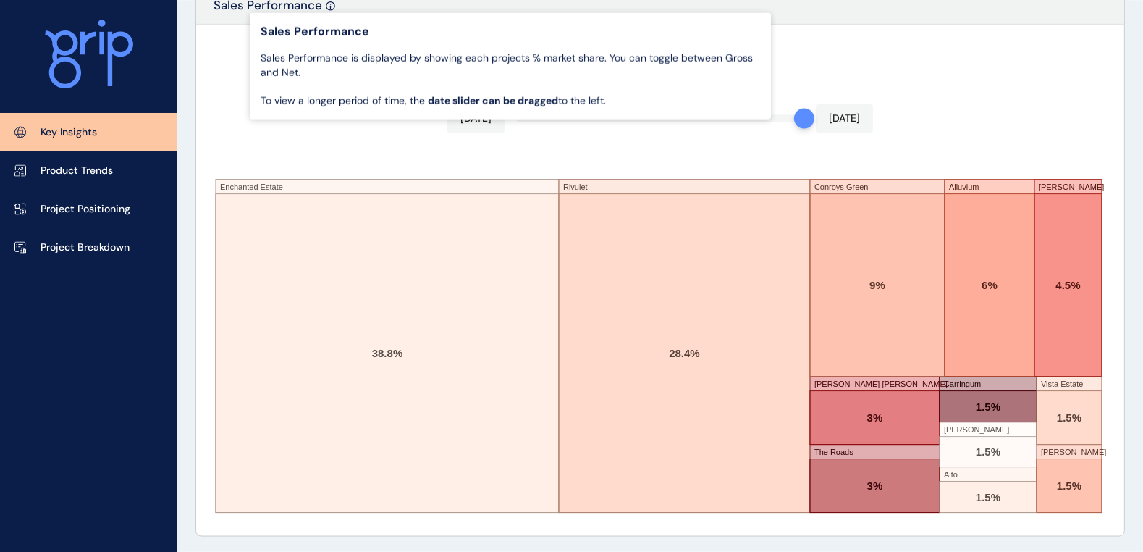
scroll to position [2495, 0]
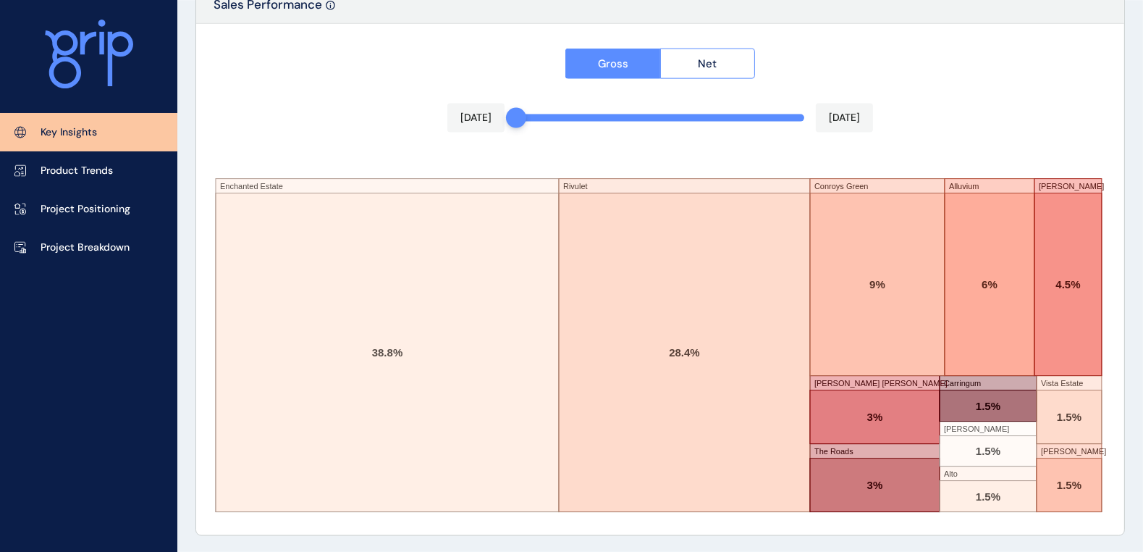
drag, startPoint x: 770, startPoint y: 121, endPoint x: 449, endPoint y: 121, distance: 320.7
click at [452, 121] on div "Gross Net [DATE] [DATE] Enchanted Estate Rivulet Conroys Green Alluvium [PERSON…" at bounding box center [660, 279] width 928 height 511
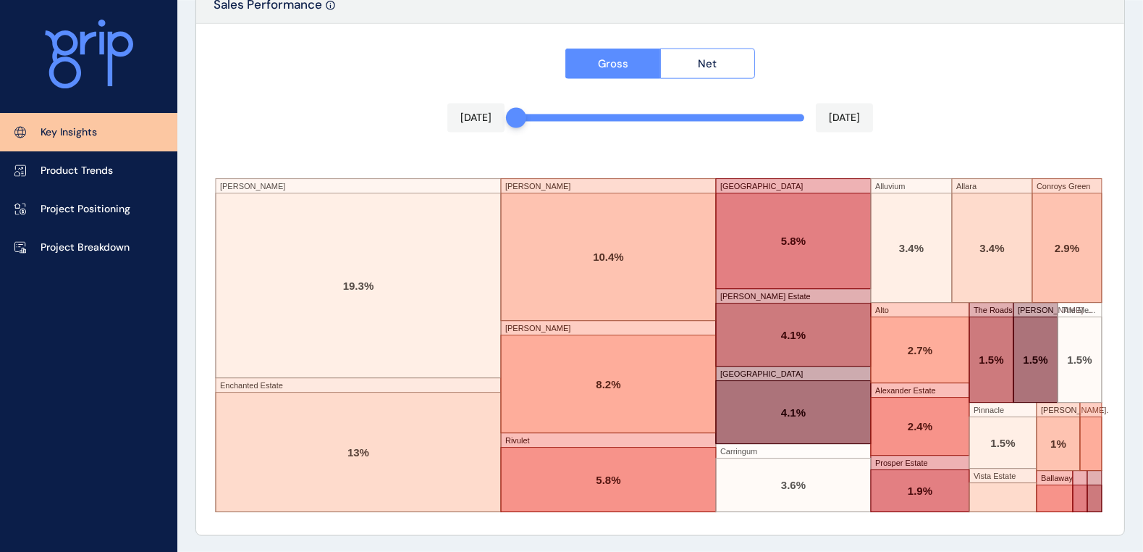
drag, startPoint x: 522, startPoint y: 115, endPoint x: 496, endPoint y: 110, distance: 26.6
click at [496, 110] on div "Gross Net [DATE] [DATE] [PERSON_NAME] Enchanted Estate [GEOGRAPHIC_DATA][PERSON…" at bounding box center [660, 279] width 928 height 511
click at [92, 167] on p "Product Trends" at bounding box center [77, 171] width 72 height 14
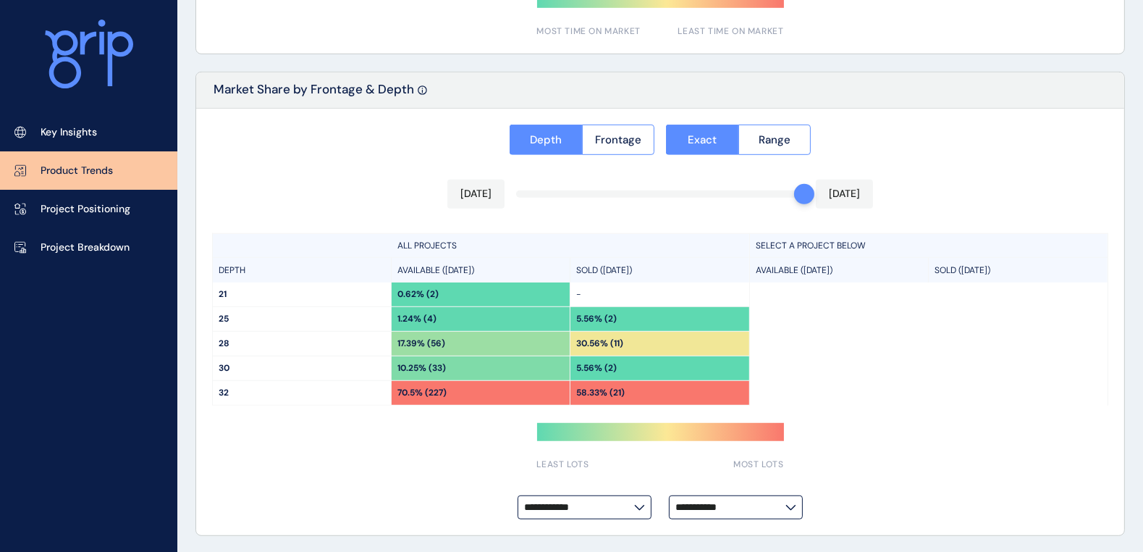
type input "*********"
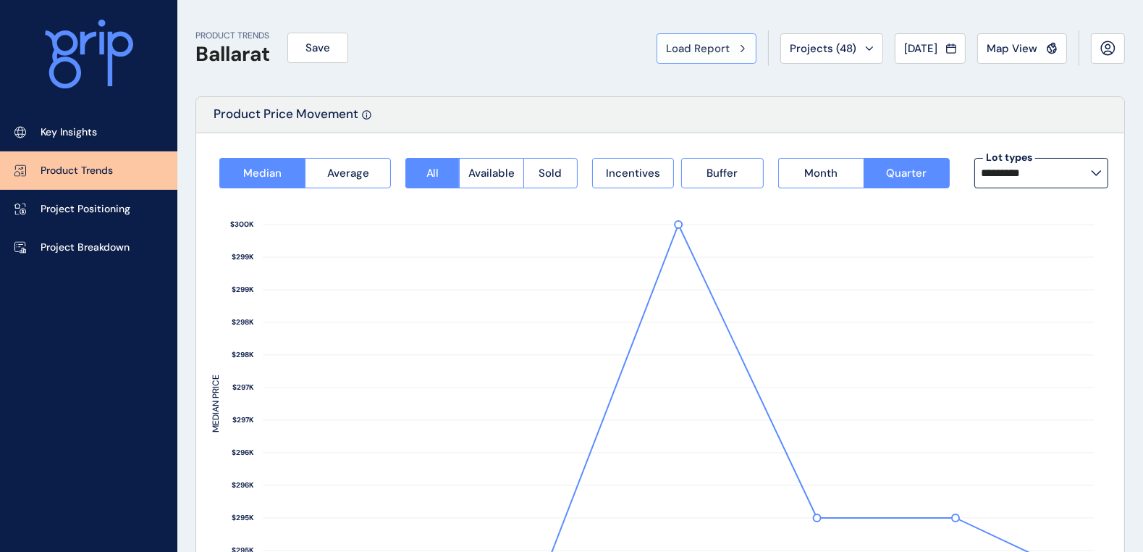
click at [709, 41] on span "Load Report" at bounding box center [698, 48] width 64 height 14
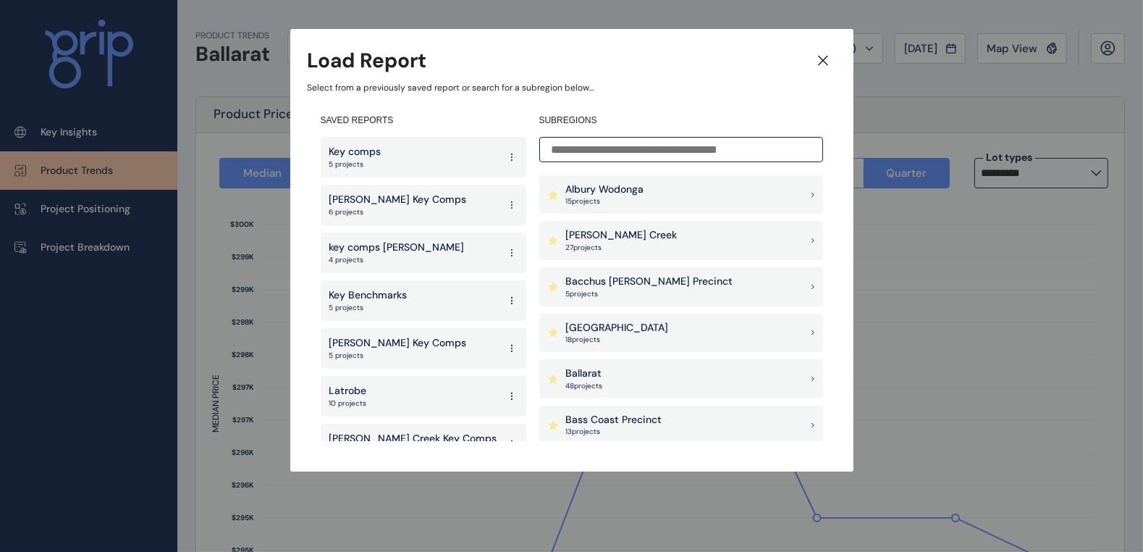
click at [822, 59] on icon at bounding box center [823, 60] width 9 height 9
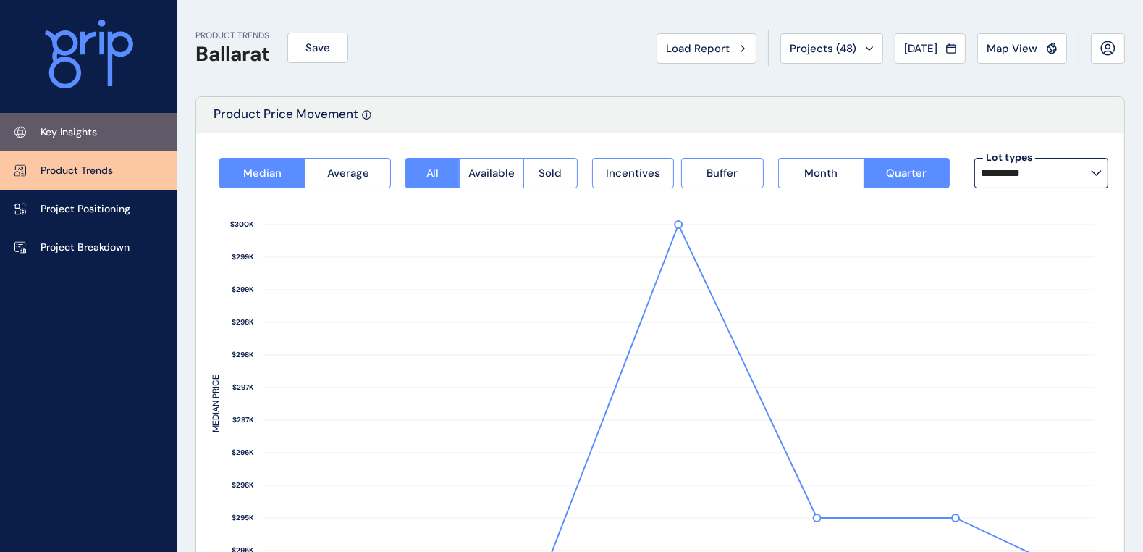
click at [50, 123] on link "Key Insights" at bounding box center [88, 132] width 177 height 38
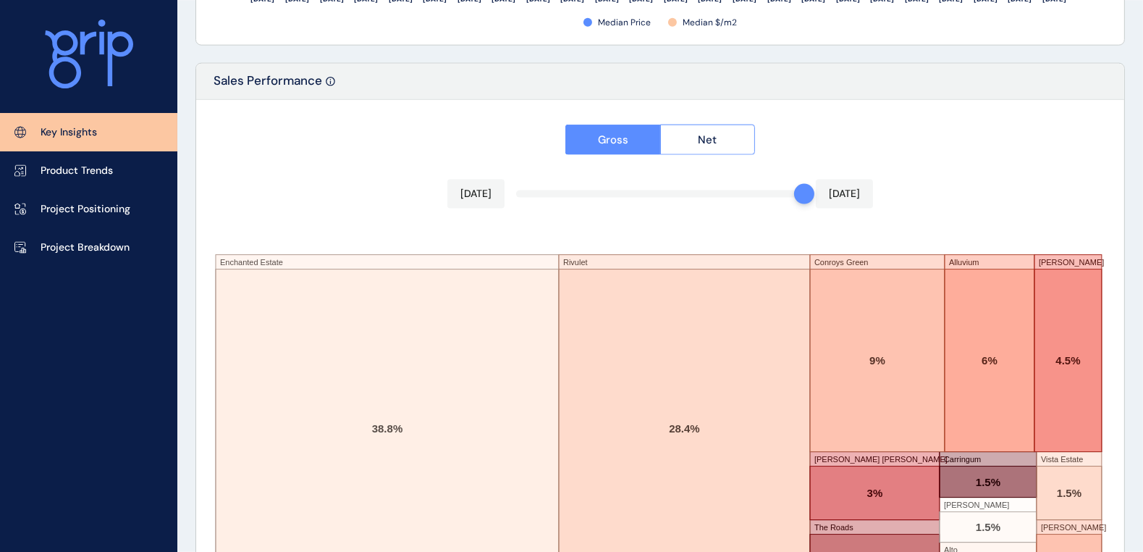
scroll to position [2495, 0]
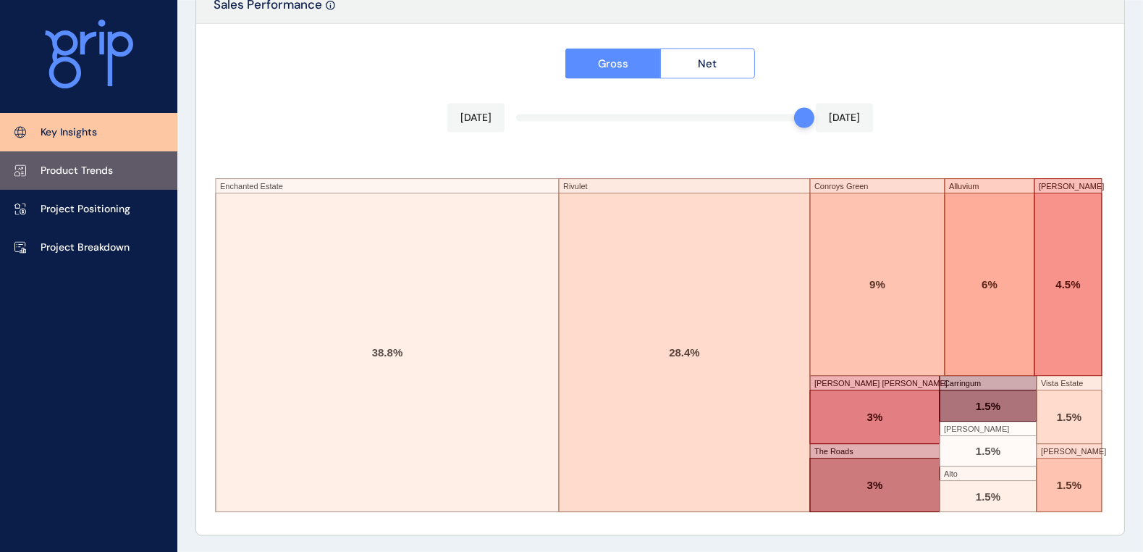
click at [90, 174] on p "Product Trends" at bounding box center [77, 171] width 72 height 14
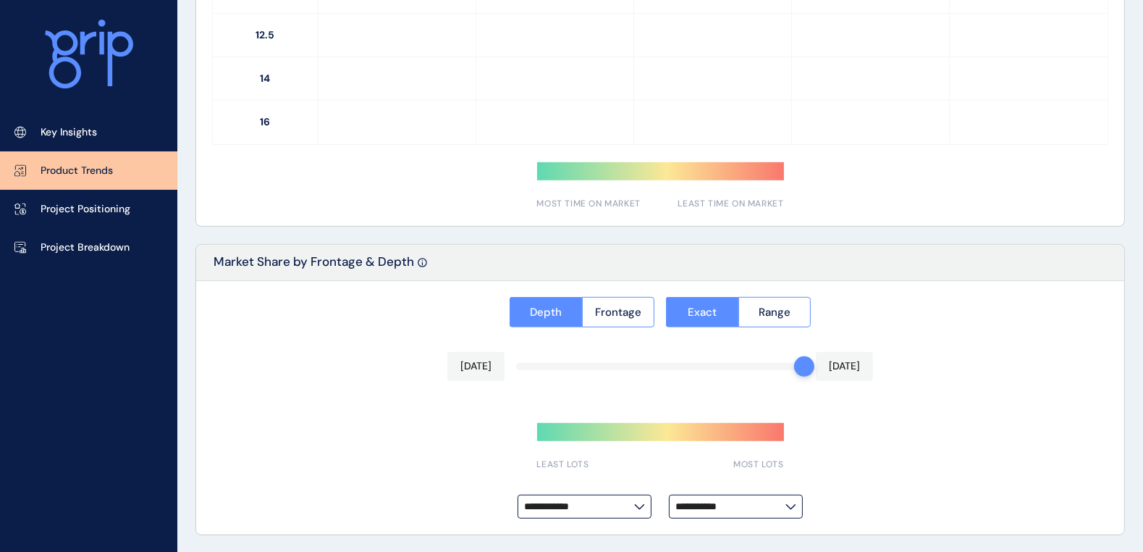
type input "*********"
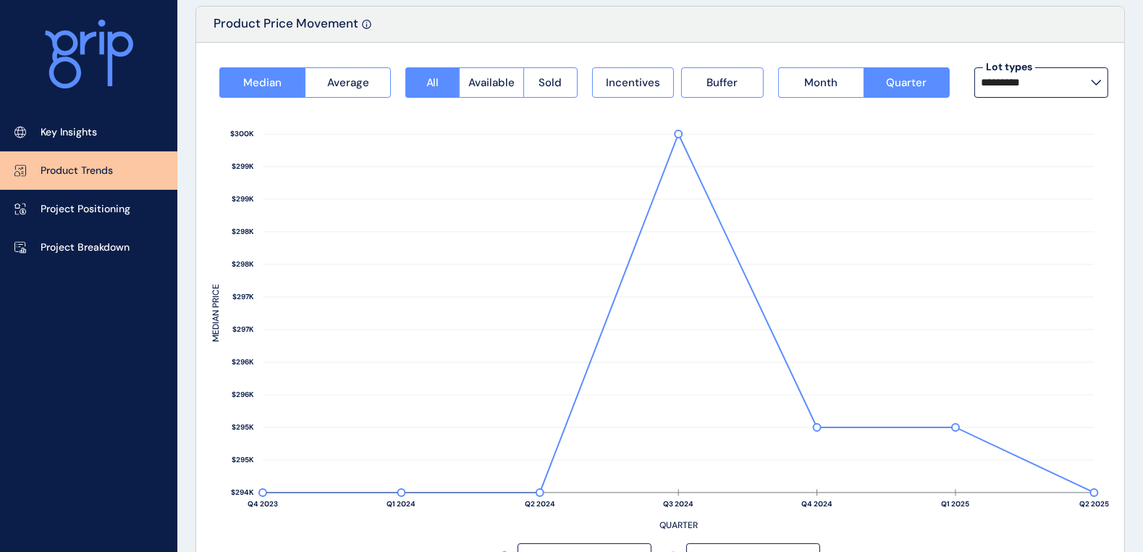
scroll to position [93, 0]
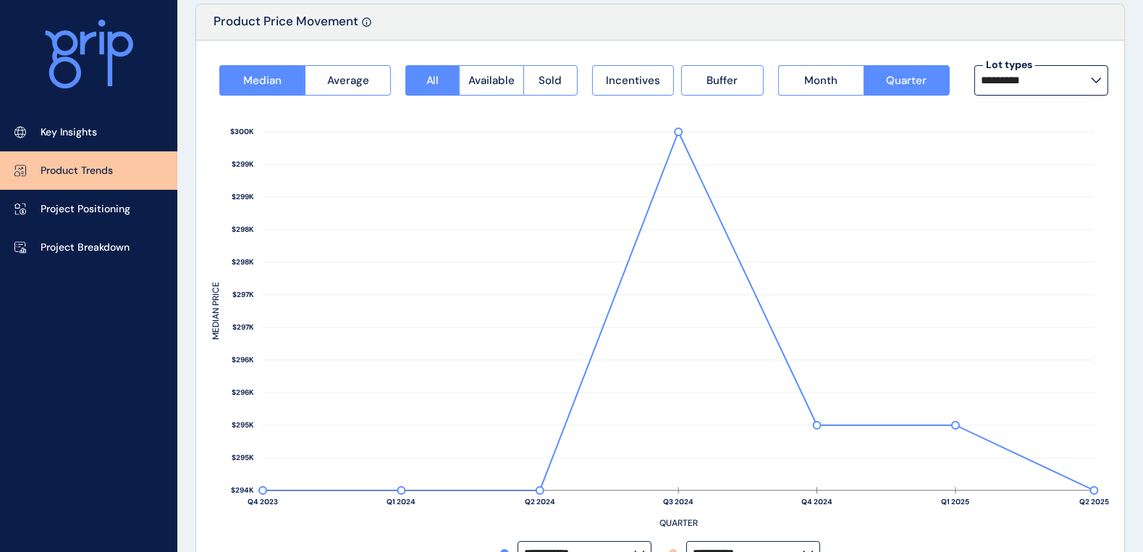
click at [1070, 80] on input "*********" at bounding box center [1036, 81] width 110 height 12
click at [935, 47] on div "**********" at bounding box center [660, 315] width 928 height 549
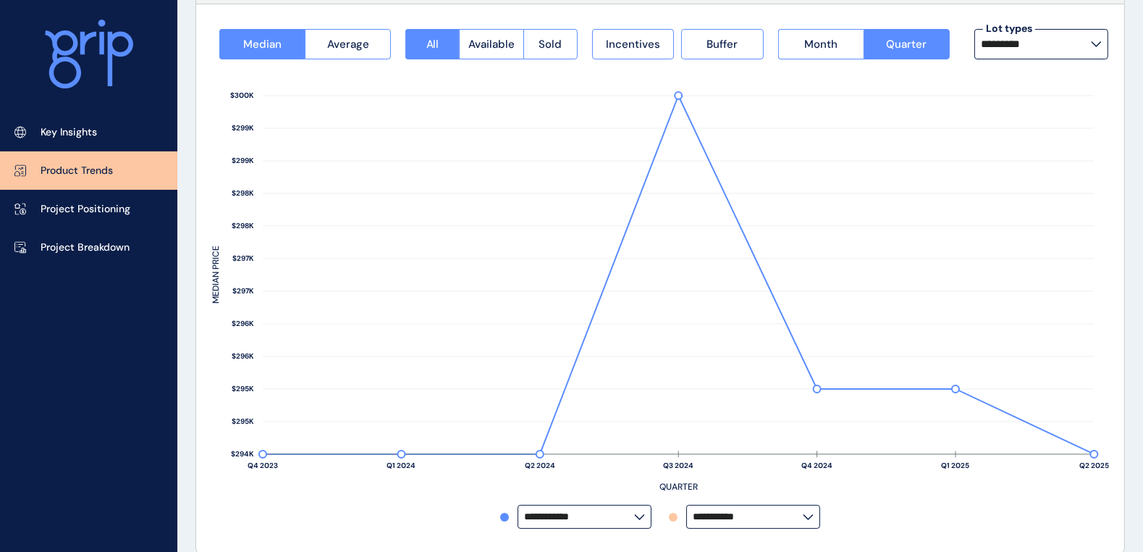
scroll to position [130, 0]
click at [767, 516] on input "**********" at bounding box center [748, 515] width 110 height 11
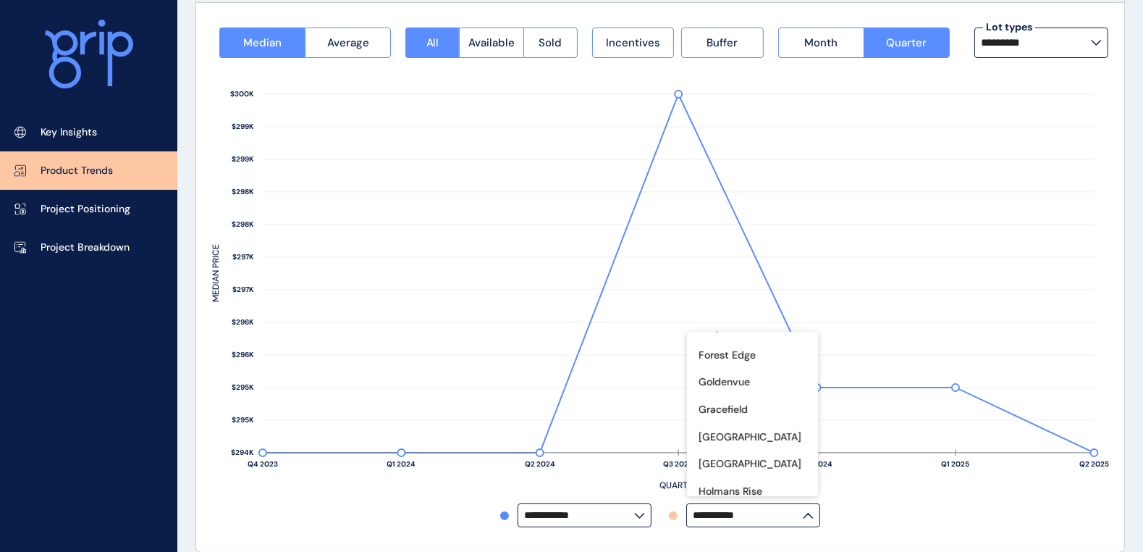
scroll to position [723, 0]
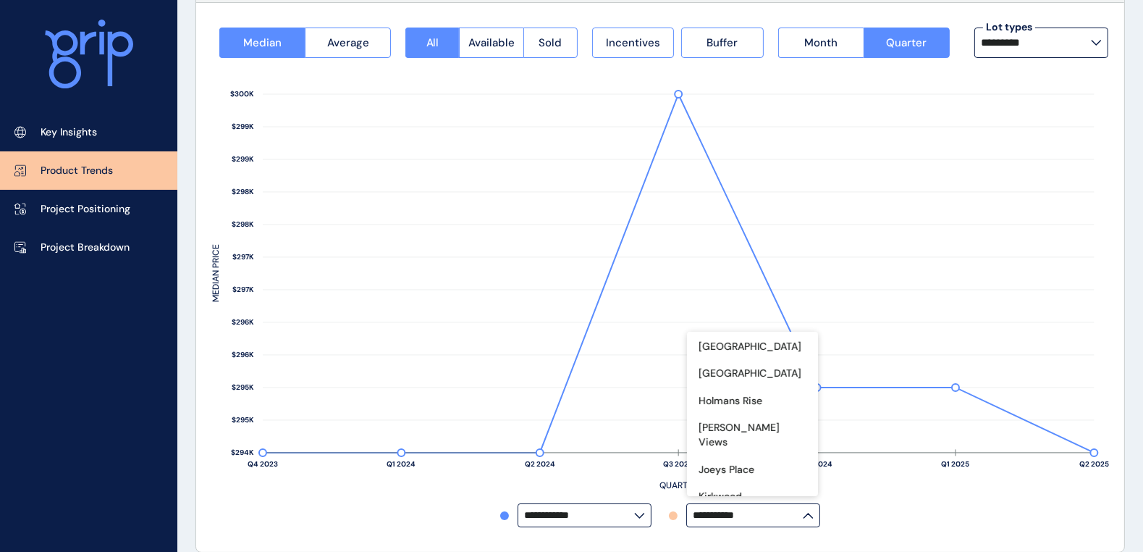
click at [731, 510] on div "[PERSON_NAME]" at bounding box center [752, 524] width 131 height 28
type input "*****"
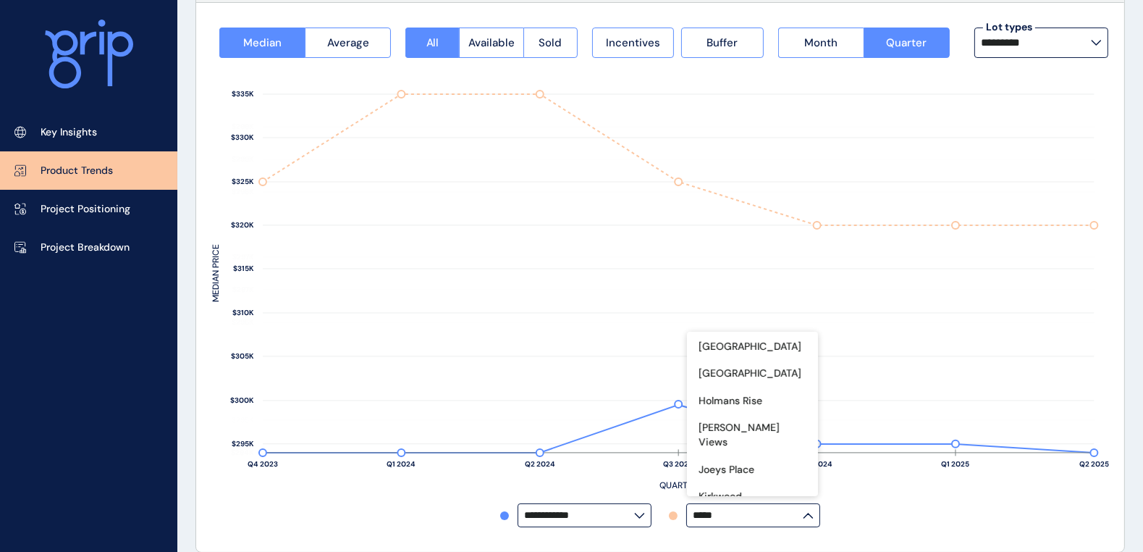
click at [923, 513] on div "**********" at bounding box center [660, 515] width 896 height 24
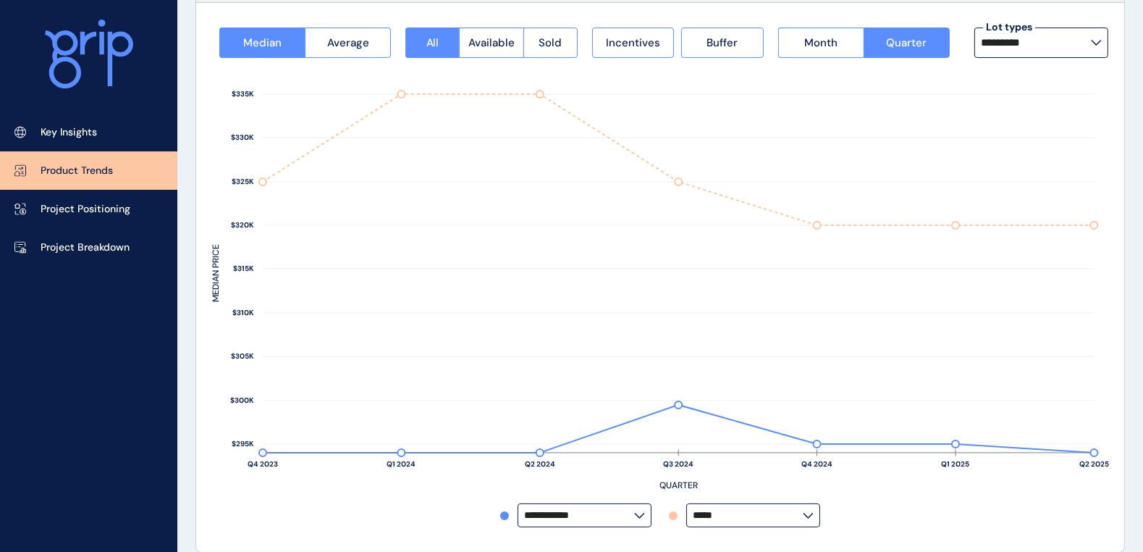
click at [620, 510] on input "**********" at bounding box center [579, 515] width 110 height 11
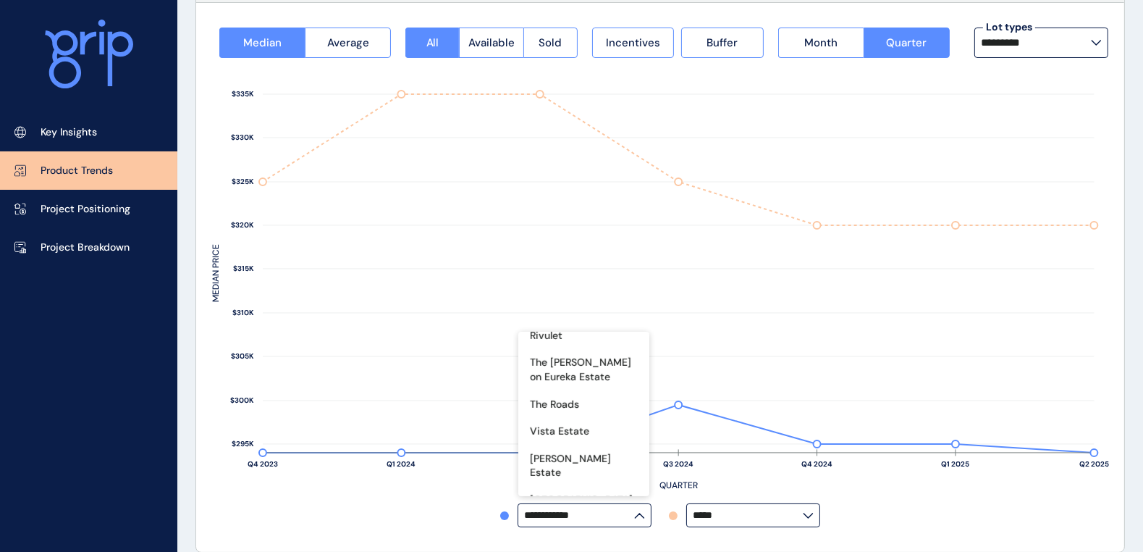
click at [576, 520] on p "[PERSON_NAME]" at bounding box center [570, 527] width 81 height 14
type input "**********"
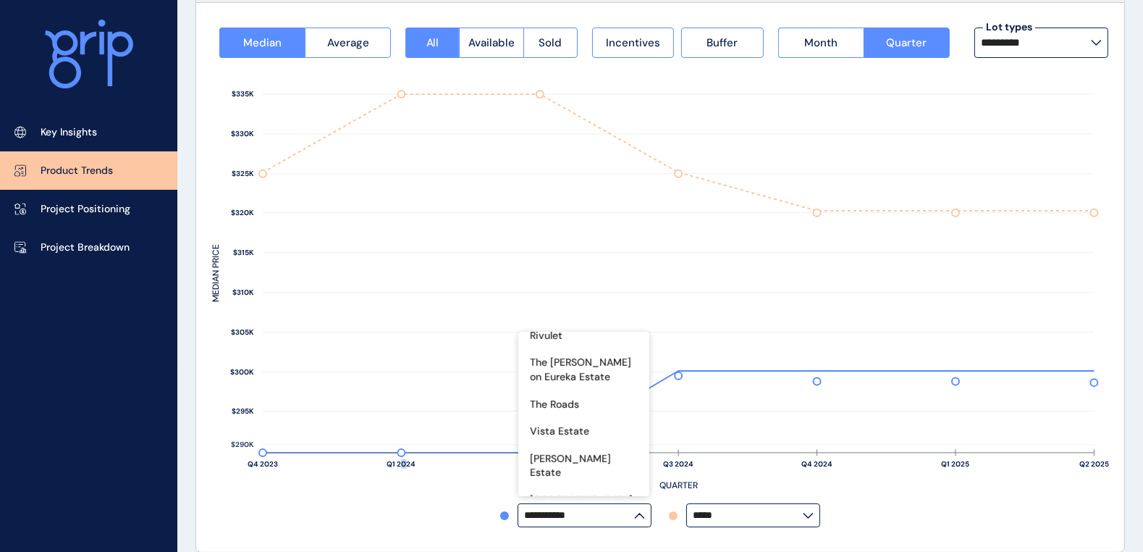
click at [405, 505] on div "Q4 2023 Q1 2024 Q2 2024 Q3 2024 Q4 2024 Q1 2025 Q2 2025 QUARTER $290K $295K $30…" at bounding box center [660, 283] width 896 height 450
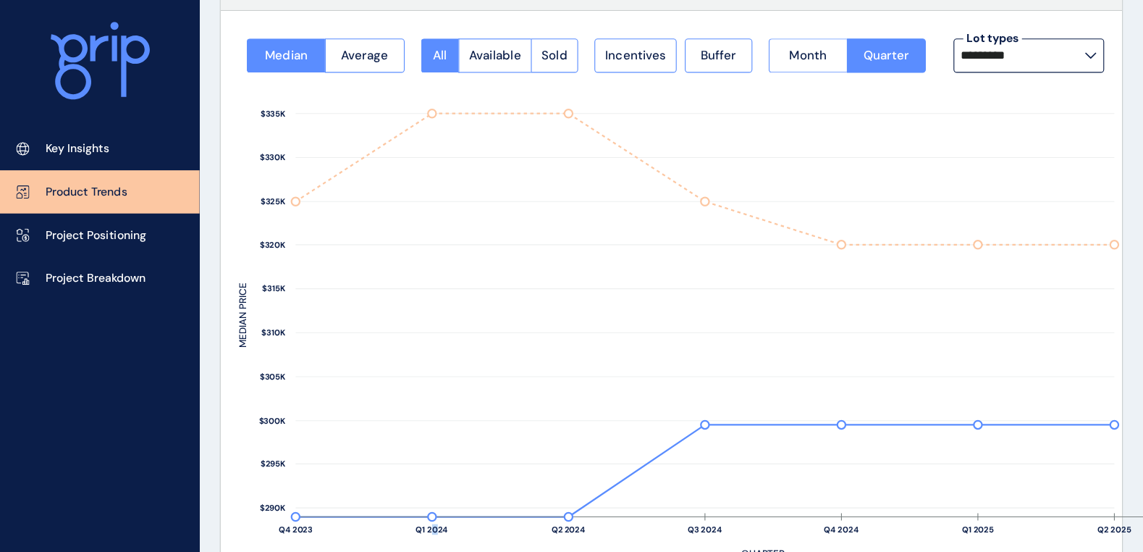
scroll to position [124, 0]
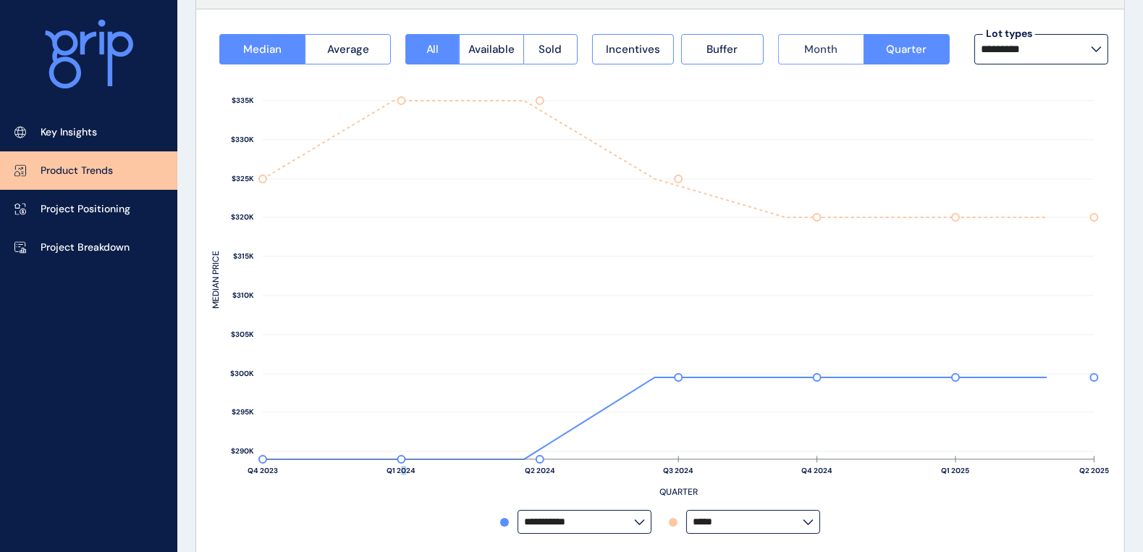
click at [799, 50] on button "Month" at bounding box center [820, 49] width 85 height 30
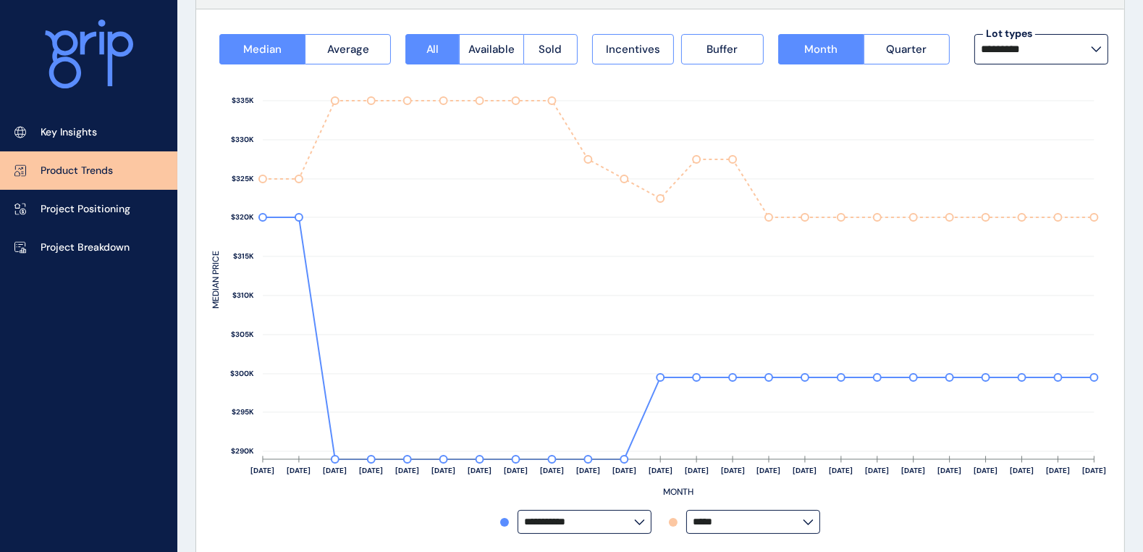
click at [1098, 47] on icon at bounding box center [1096, 49] width 11 height 6
click at [1036, 54] on input "*********" at bounding box center [1036, 49] width 110 height 12
click at [1036, 59] on label "*********" at bounding box center [1041, 49] width 134 height 30
click at [1097, 47] on icon at bounding box center [1096, 49] width 11 height 6
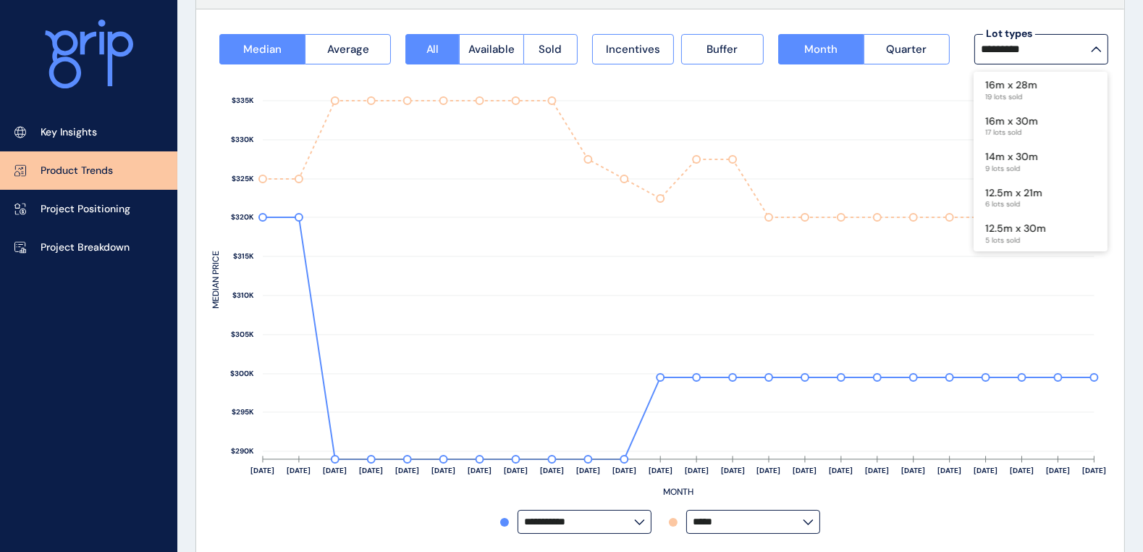
click at [1091, 47] on input "*********" at bounding box center [1036, 49] width 110 height 12
click at [617, 56] on span "Incentives" at bounding box center [633, 49] width 54 height 14
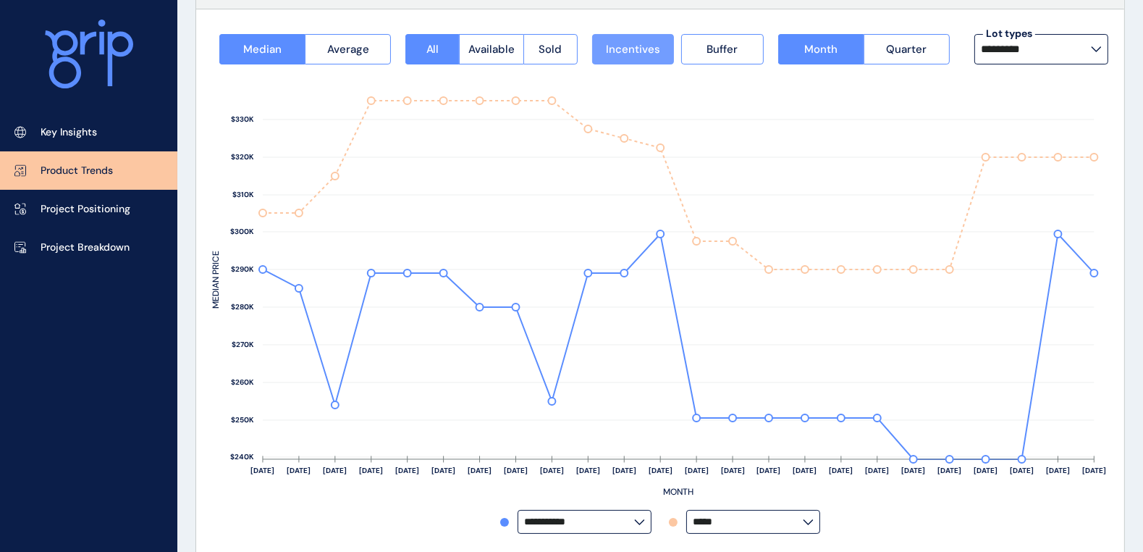
click at [648, 42] on span "Incentives" at bounding box center [633, 49] width 54 height 14
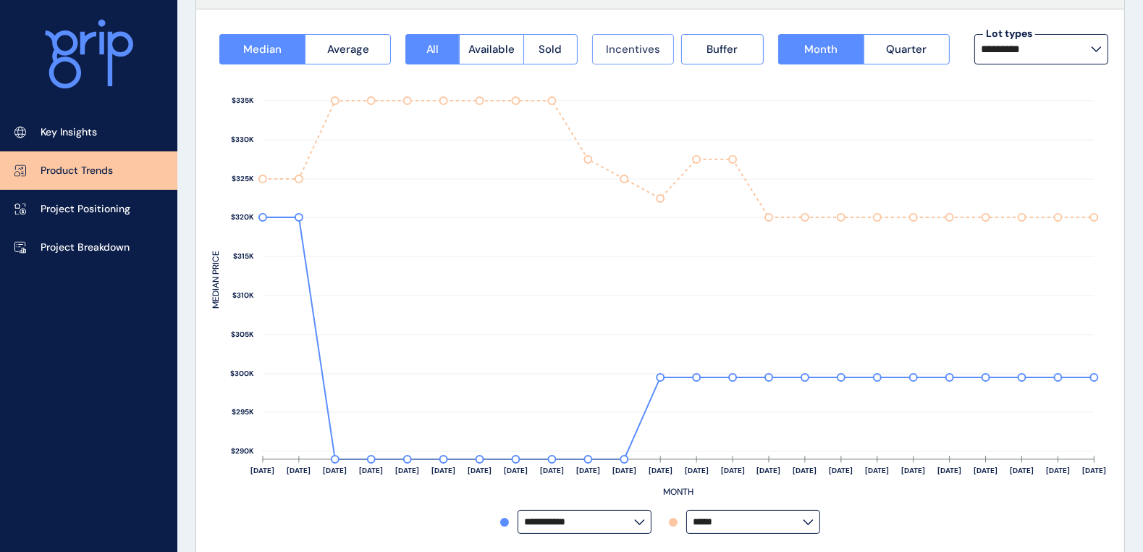
click at [643, 43] on span "Incentives" at bounding box center [633, 49] width 54 height 14
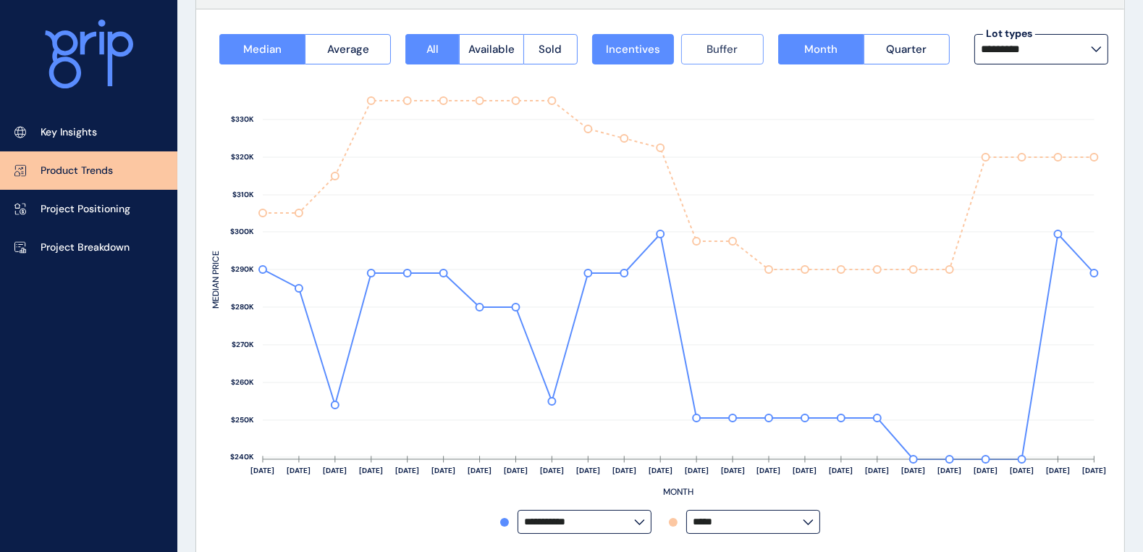
click at [704, 49] on button "Buffer" at bounding box center [722, 49] width 83 height 30
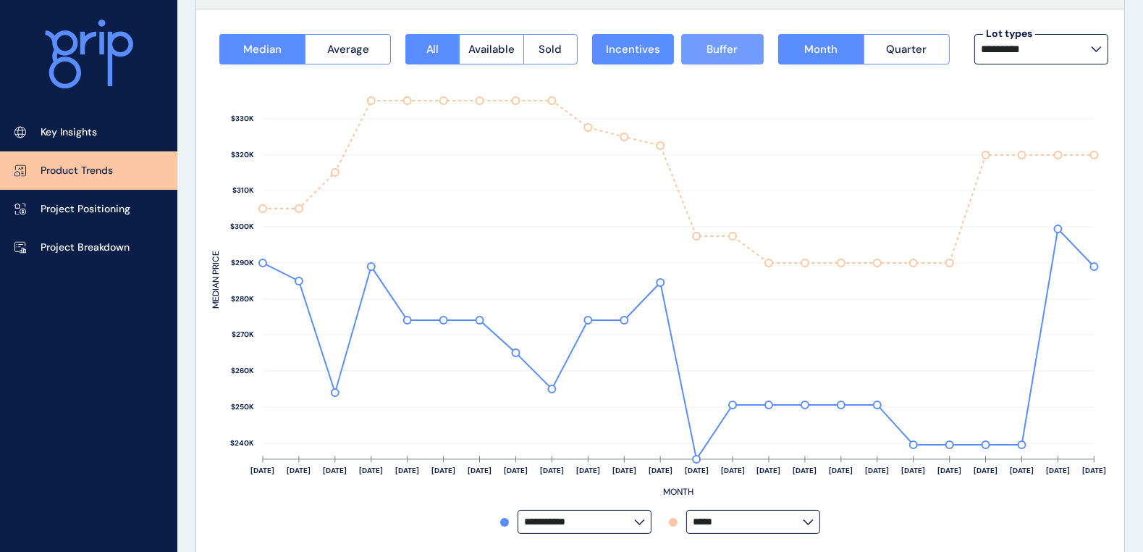
click at [704, 49] on button "Buffer" at bounding box center [722, 49] width 83 height 30
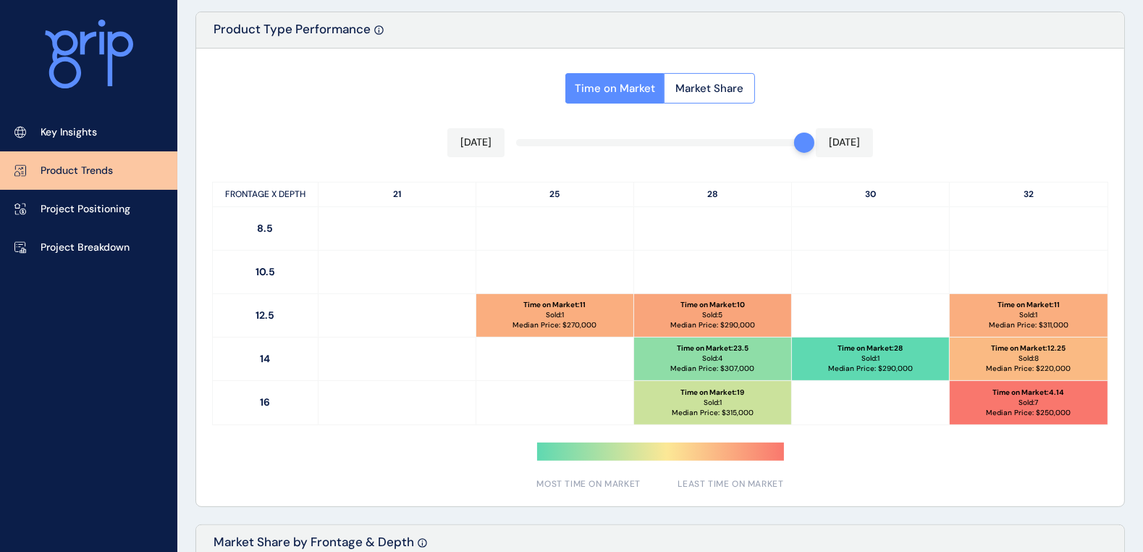
scroll to position [702, 0]
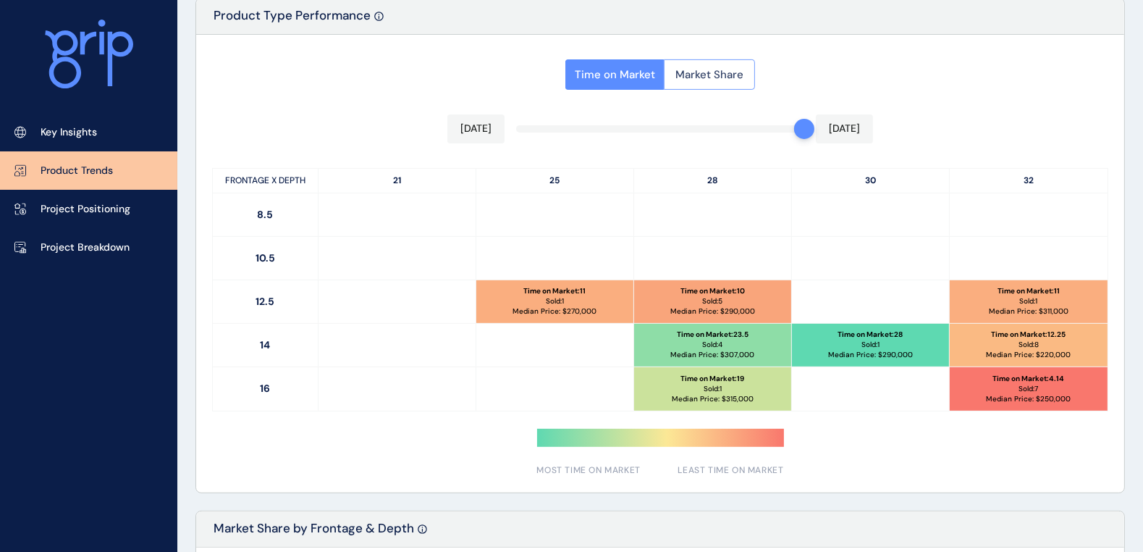
click at [736, 76] on span "Market Share" at bounding box center [709, 74] width 68 height 14
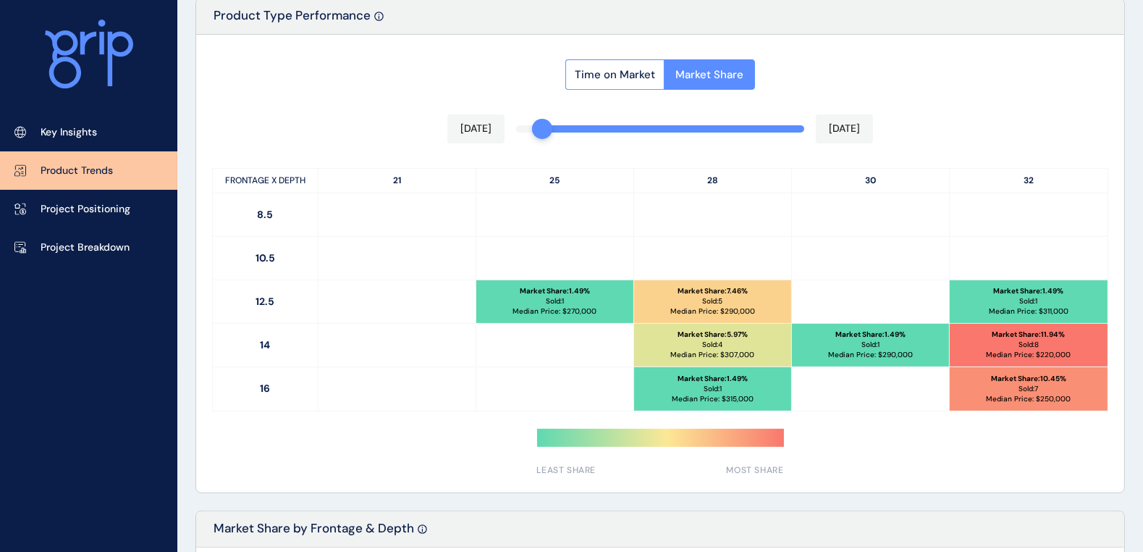
drag, startPoint x: 796, startPoint y: 132, endPoint x: 463, endPoint y: 125, distance: 333.1
click at [463, 125] on div "Time on Market Market Share [DATE] [DATE] FRONTAGE X DEPTH 21 25 28 30 32 8.5 1…" at bounding box center [660, 264] width 928 height 458
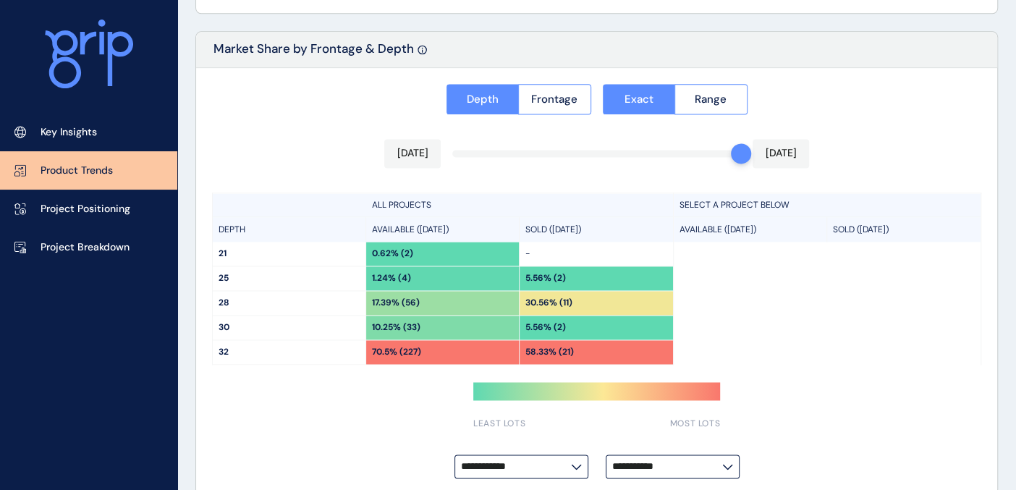
scroll to position [1184, 0]
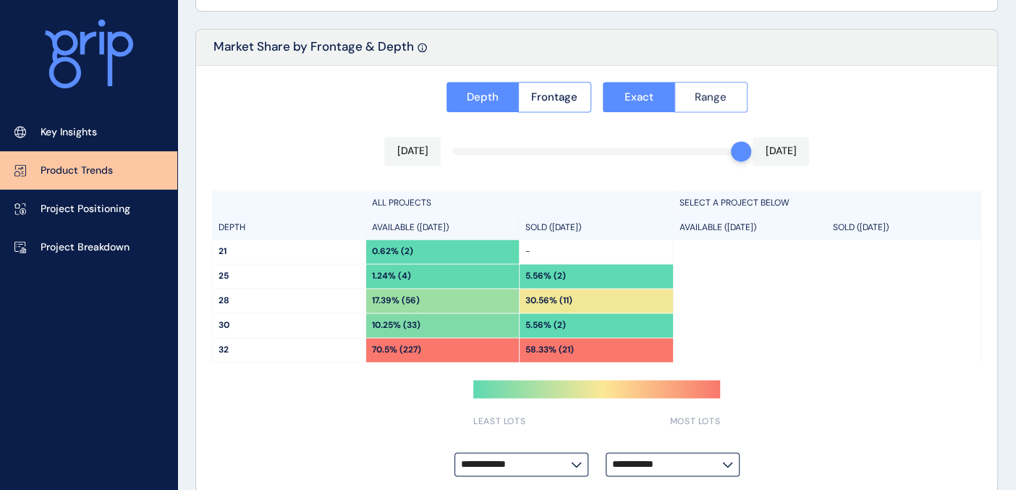
click at [702, 90] on span "Range" at bounding box center [711, 97] width 32 height 14
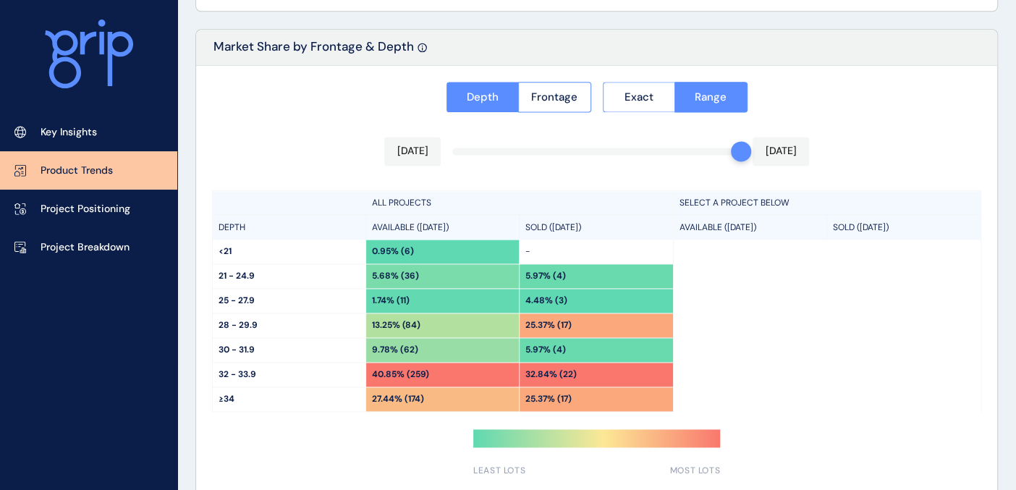
scroll to position [1251, 0]
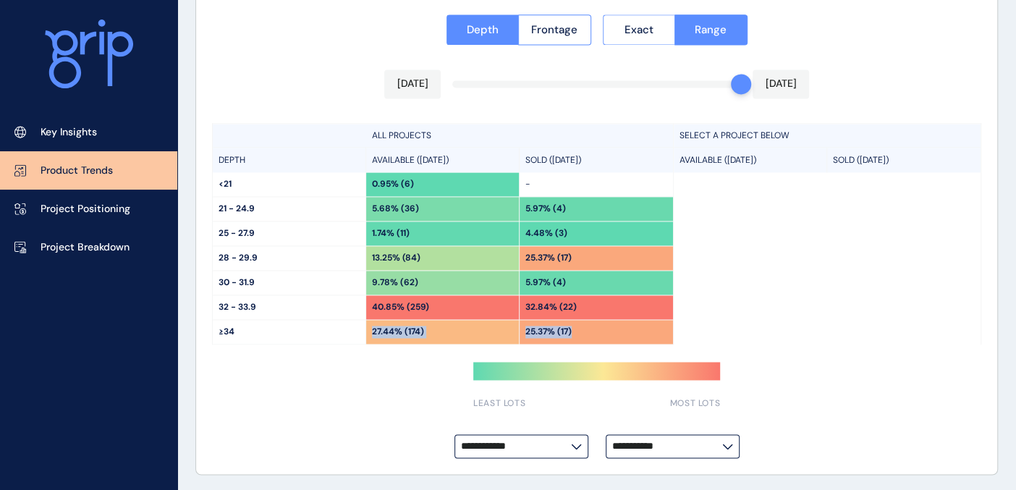
drag, startPoint x: 603, startPoint y: 329, endPoint x: 349, endPoint y: 328, distance: 254.1
click at [349, 328] on div "≥34 27.44% (174) 25.37% (17)" at bounding box center [443, 332] width 460 height 25
click at [447, 329] on div "27.44% (174)" at bounding box center [442, 332] width 153 height 24
drag, startPoint x: 369, startPoint y: 327, endPoint x: 436, endPoint y: 332, distance: 66.7
click at [436, 332] on div "27.44% (174)" at bounding box center [442, 332] width 153 height 24
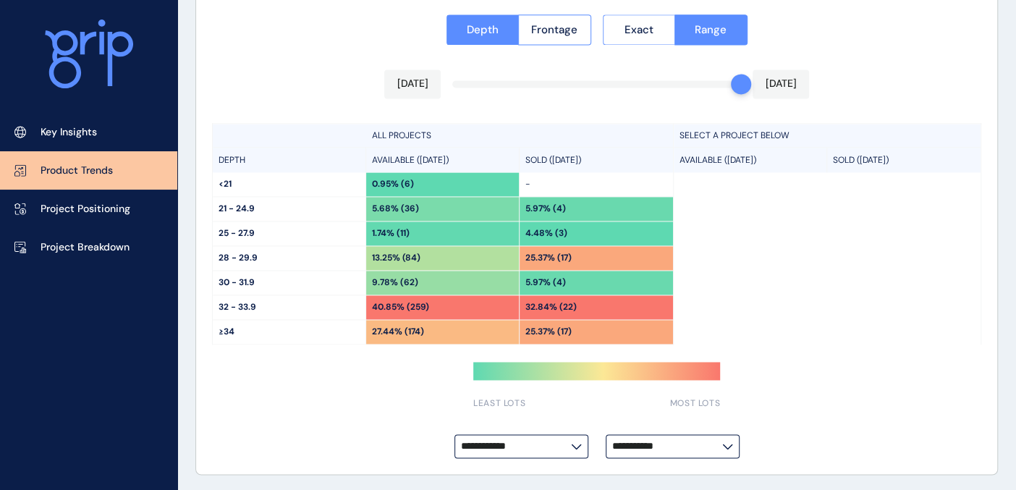
click at [418, 355] on div "**********" at bounding box center [596, 237] width 801 height 476
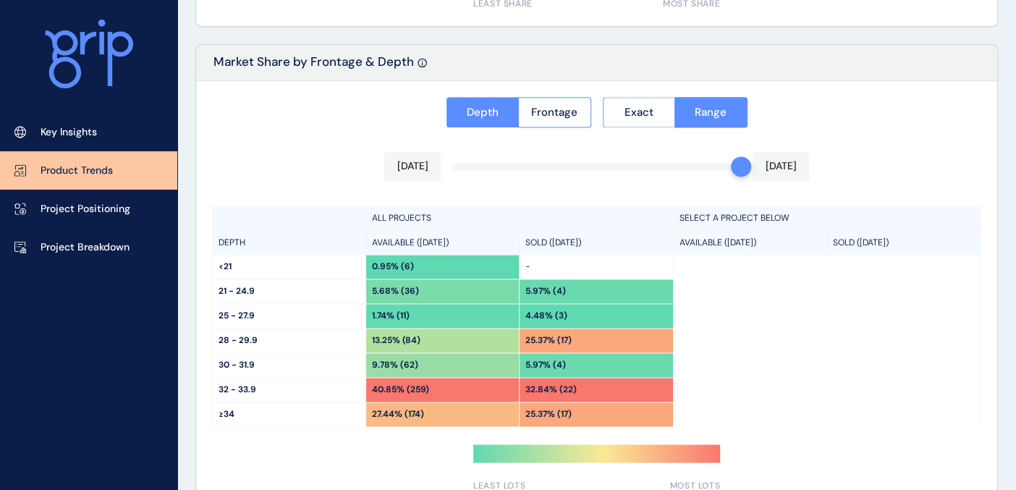
scroll to position [1171, 0]
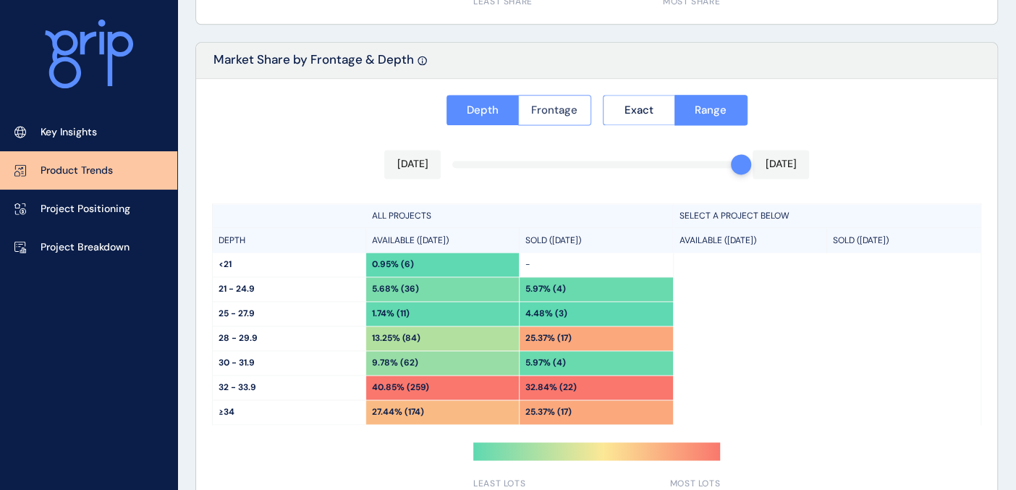
click at [537, 105] on span "Frontage" at bounding box center [554, 110] width 46 height 14
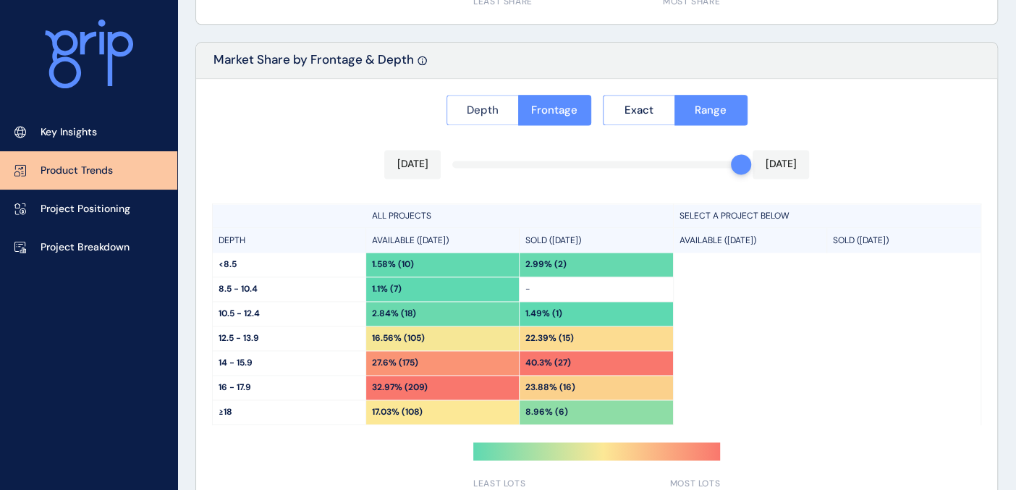
click at [497, 111] on span "Depth" at bounding box center [483, 110] width 32 height 14
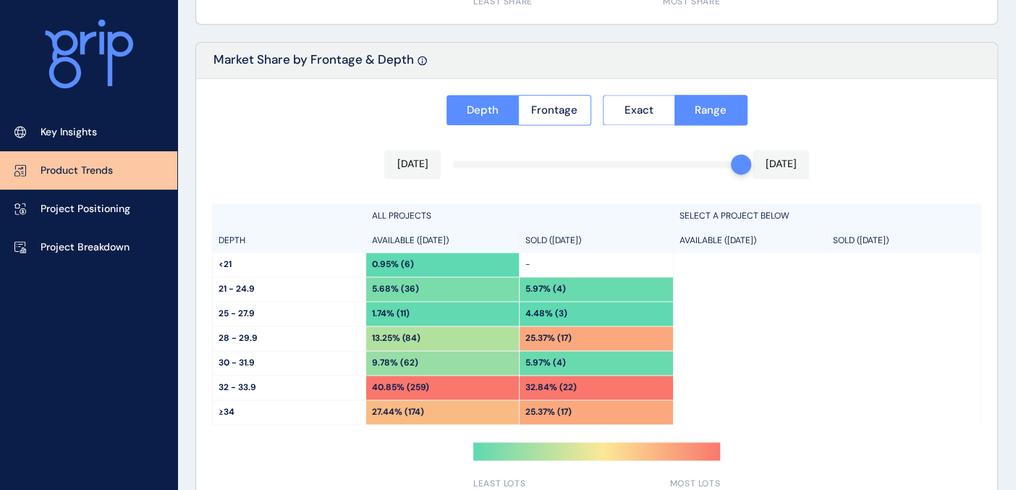
scroll to position [1251, 0]
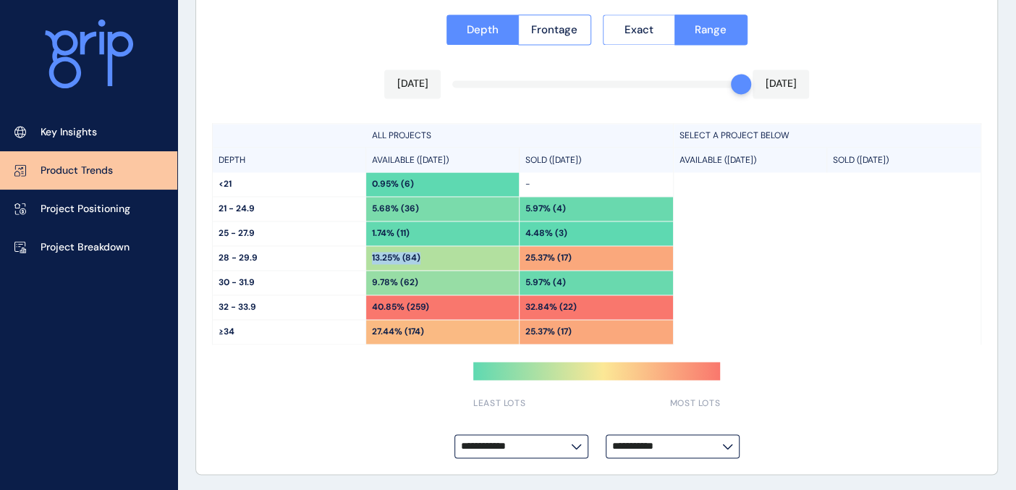
drag, startPoint x: 370, startPoint y: 255, endPoint x: 430, endPoint y: 253, distance: 60.1
click at [430, 253] on div "13.25% (84)" at bounding box center [442, 258] width 153 height 24
drag, startPoint x: 733, startPoint y: 80, endPoint x: 610, endPoint y: 85, distance: 123.2
click at [610, 85] on div "**********" at bounding box center [596, 237] width 801 height 476
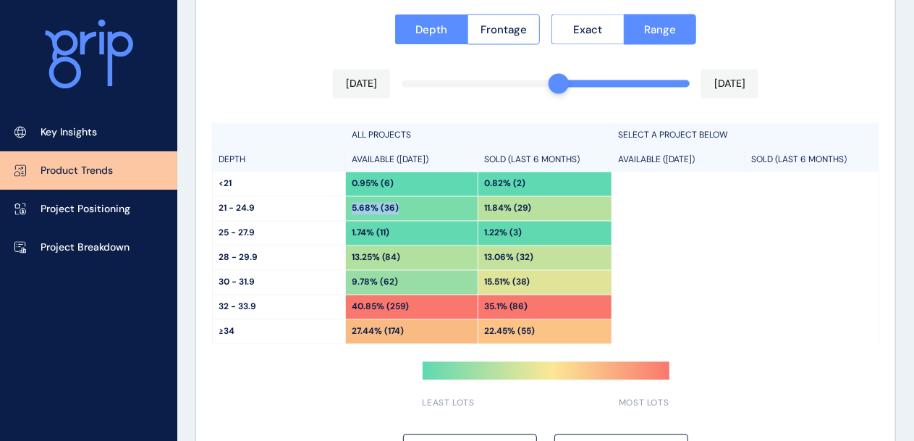
drag, startPoint x: 353, startPoint y: 208, endPoint x: 404, endPoint y: 204, distance: 51.5
click at [404, 204] on div "5.68% (36)" at bounding box center [412, 209] width 132 height 24
click at [404, 205] on div "5.68% (36)" at bounding box center [412, 209] width 132 height 24
click at [397, 206] on div "5.68% (36)" at bounding box center [412, 209] width 132 height 24
drag, startPoint x: 398, startPoint y: 206, endPoint x: 380, endPoint y: 206, distance: 18.1
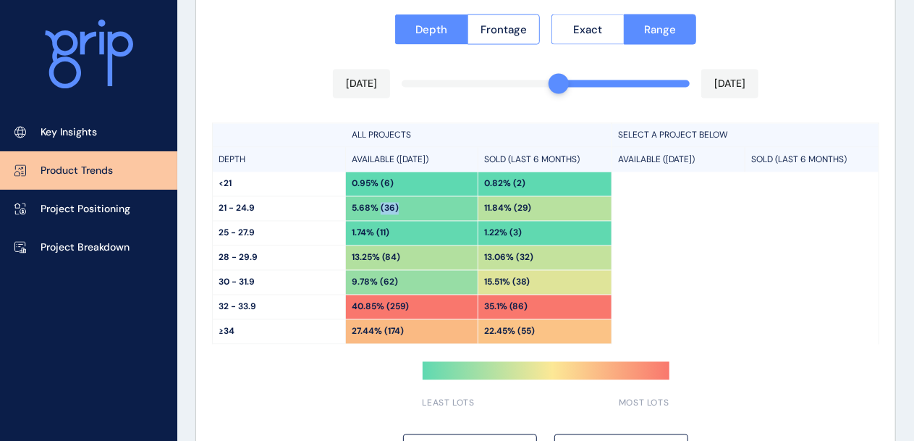
click at [380, 206] on div "5.68% (36)" at bounding box center [412, 209] width 132 height 24
click at [395, 210] on p "5.68% (36)" at bounding box center [375, 209] width 47 height 12
click at [487, 208] on p "11.84% (29)" at bounding box center [507, 209] width 47 height 12
drag, startPoint x: 484, startPoint y: 206, endPoint x: 536, endPoint y: 206, distance: 52.1
click at [536, 206] on div "11.84% (29)" at bounding box center [545, 209] width 133 height 24
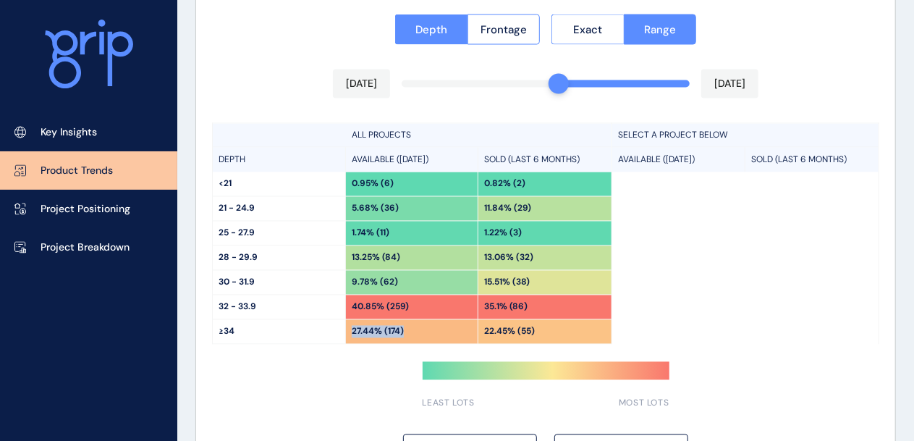
drag, startPoint x: 348, startPoint y: 333, endPoint x: 413, endPoint y: 327, distance: 65.4
click at [413, 327] on div "27.44% (174)" at bounding box center [412, 332] width 132 height 24
click at [412, 329] on div "27.44% (174)" at bounding box center [412, 332] width 132 height 24
click at [484, 26] on span "Frontage" at bounding box center [504, 29] width 46 height 14
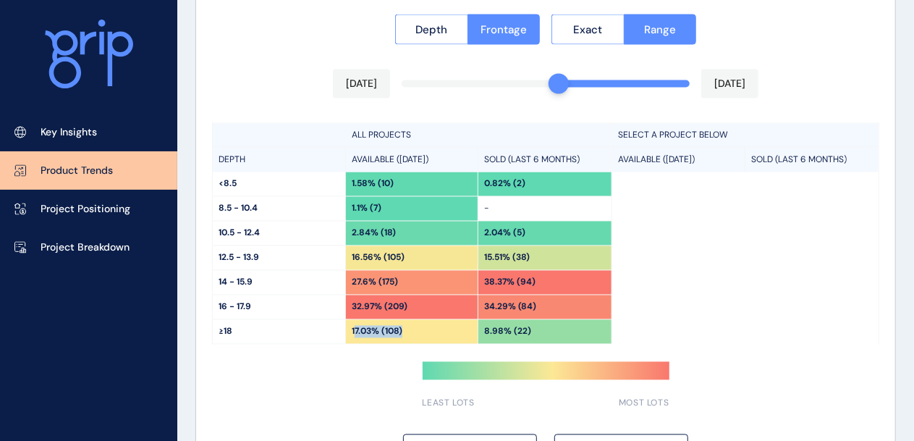
drag, startPoint x: 355, startPoint y: 329, endPoint x: 429, endPoint y: 329, distance: 74.6
click at [429, 329] on div "17.03% (108)" at bounding box center [412, 332] width 132 height 24
drag, startPoint x: 350, startPoint y: 329, endPoint x: 414, endPoint y: 326, distance: 63.8
click at [414, 326] on div "17.03% (108)" at bounding box center [412, 332] width 132 height 24
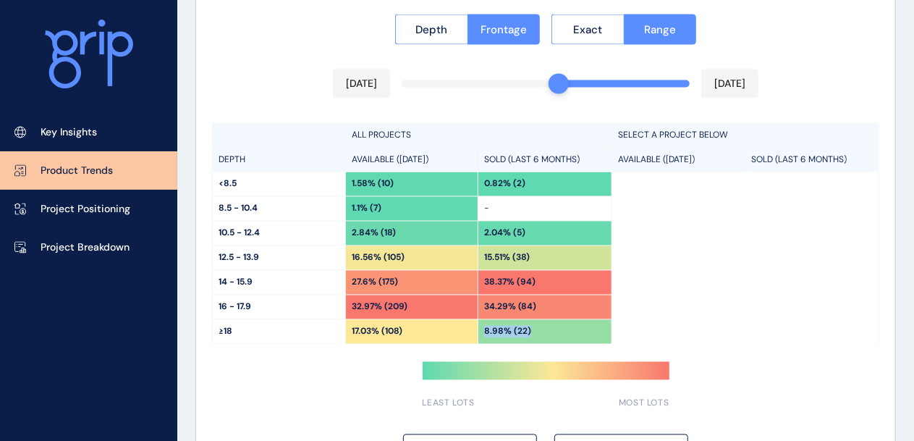
drag, startPoint x: 484, startPoint y: 331, endPoint x: 539, endPoint y: 327, distance: 54.5
click at [539, 327] on div "8.98% (22)" at bounding box center [545, 332] width 133 height 24
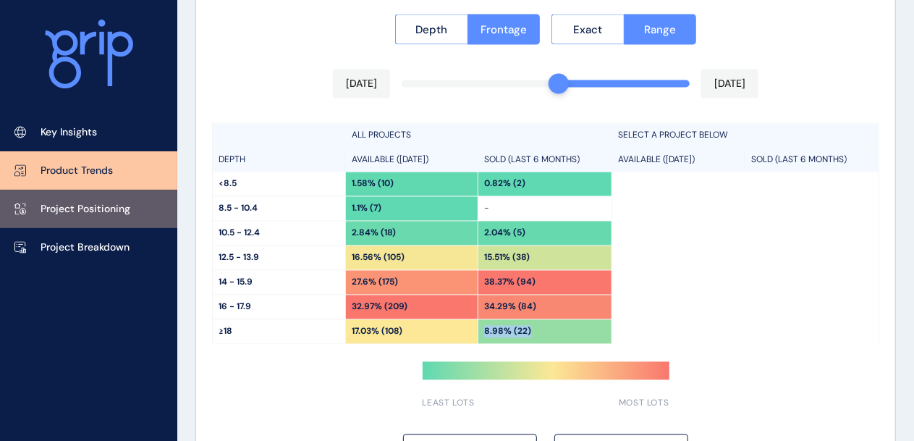
click at [106, 210] on p "Project Positioning" at bounding box center [86, 209] width 90 height 14
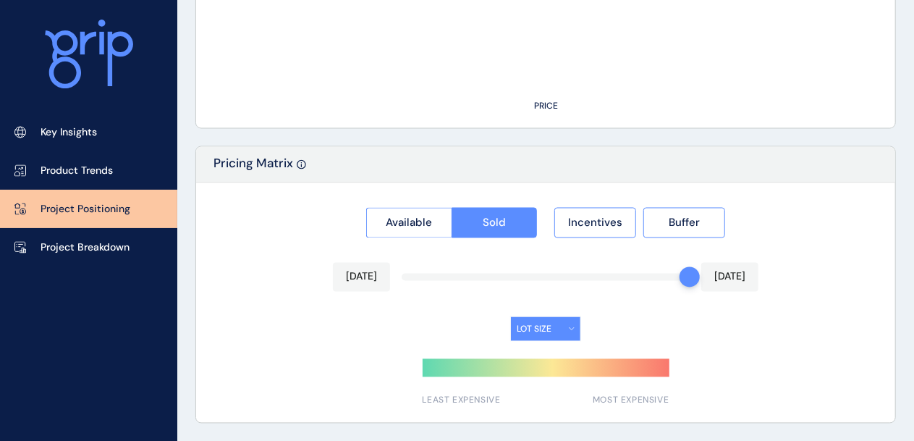
scroll to position [1225, 0]
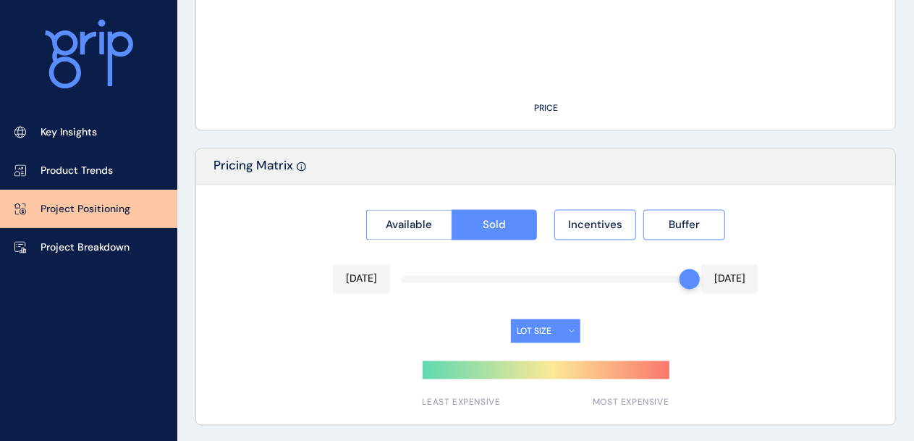
type input "**********"
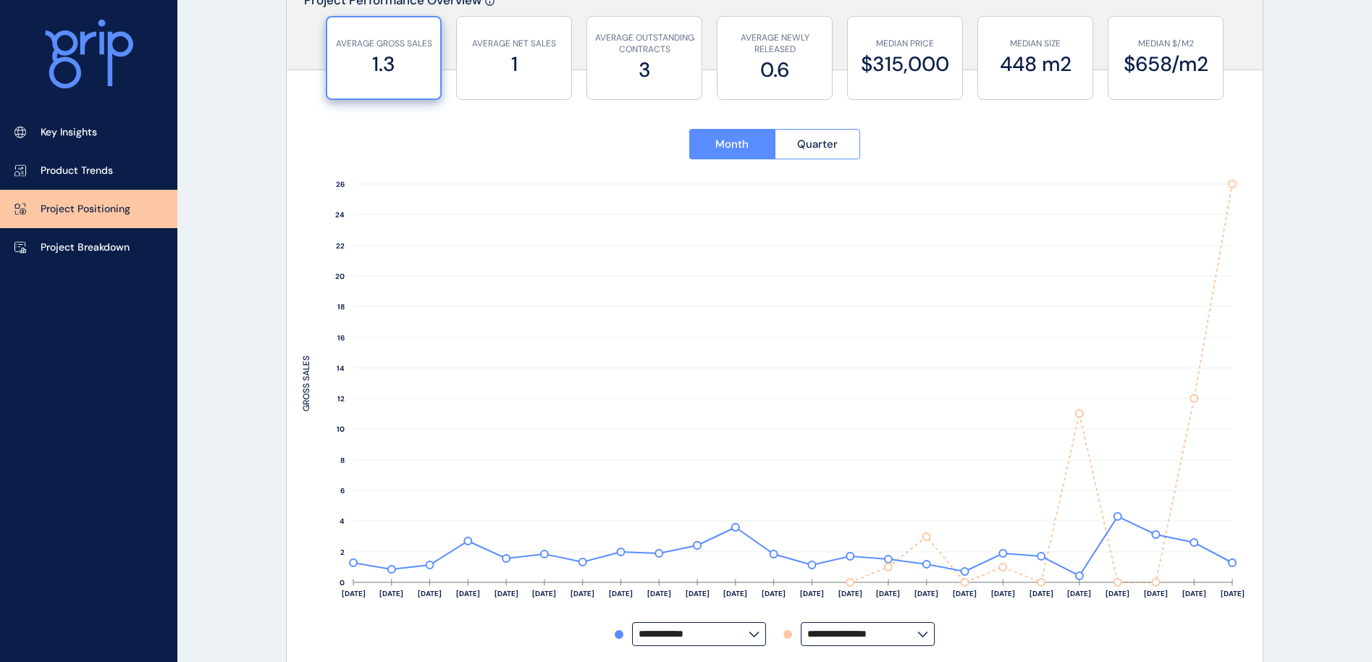
scroll to position [121, 0]
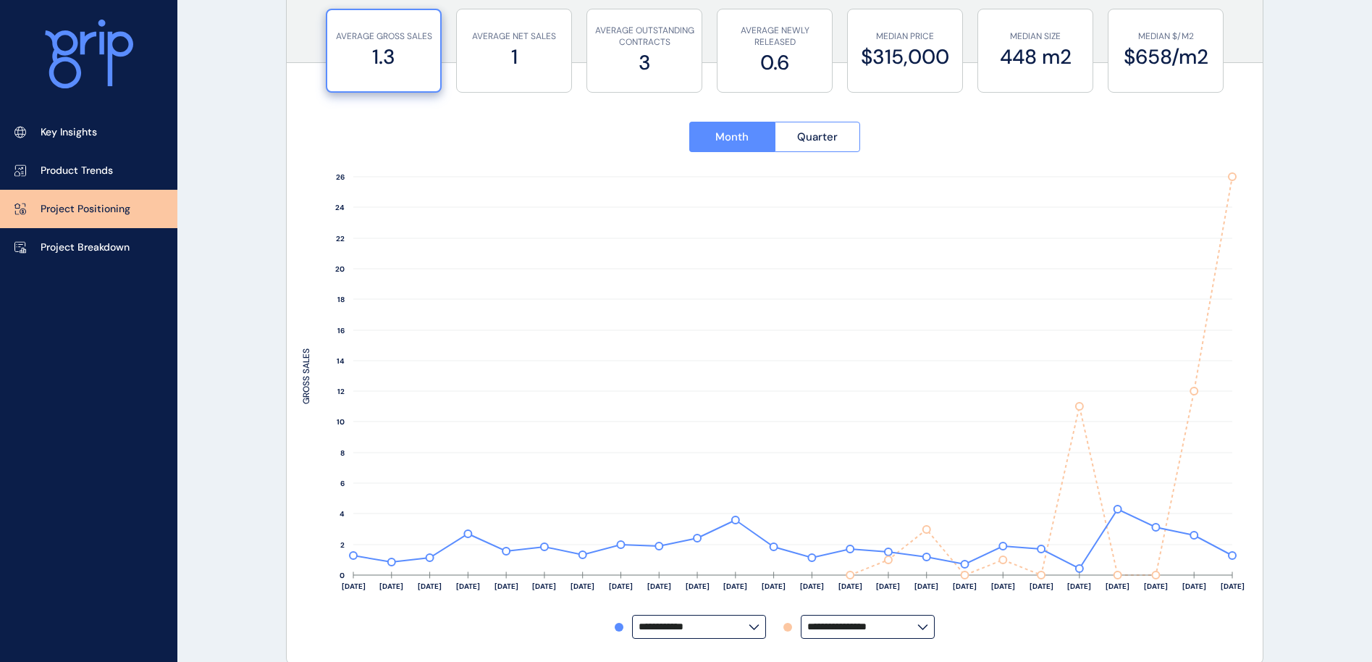
click at [744, 551] on label "**********" at bounding box center [699, 627] width 134 height 24
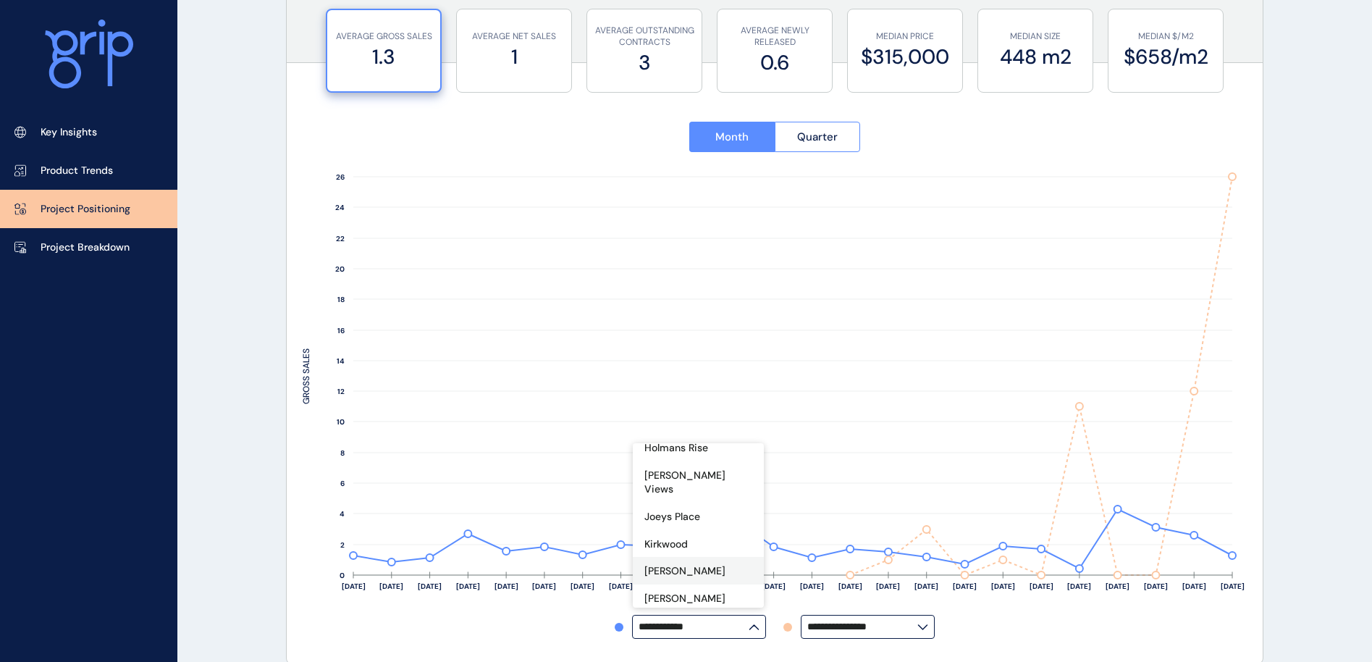
click at [675, 551] on div "[PERSON_NAME]" at bounding box center [698, 571] width 131 height 28
type input "*****"
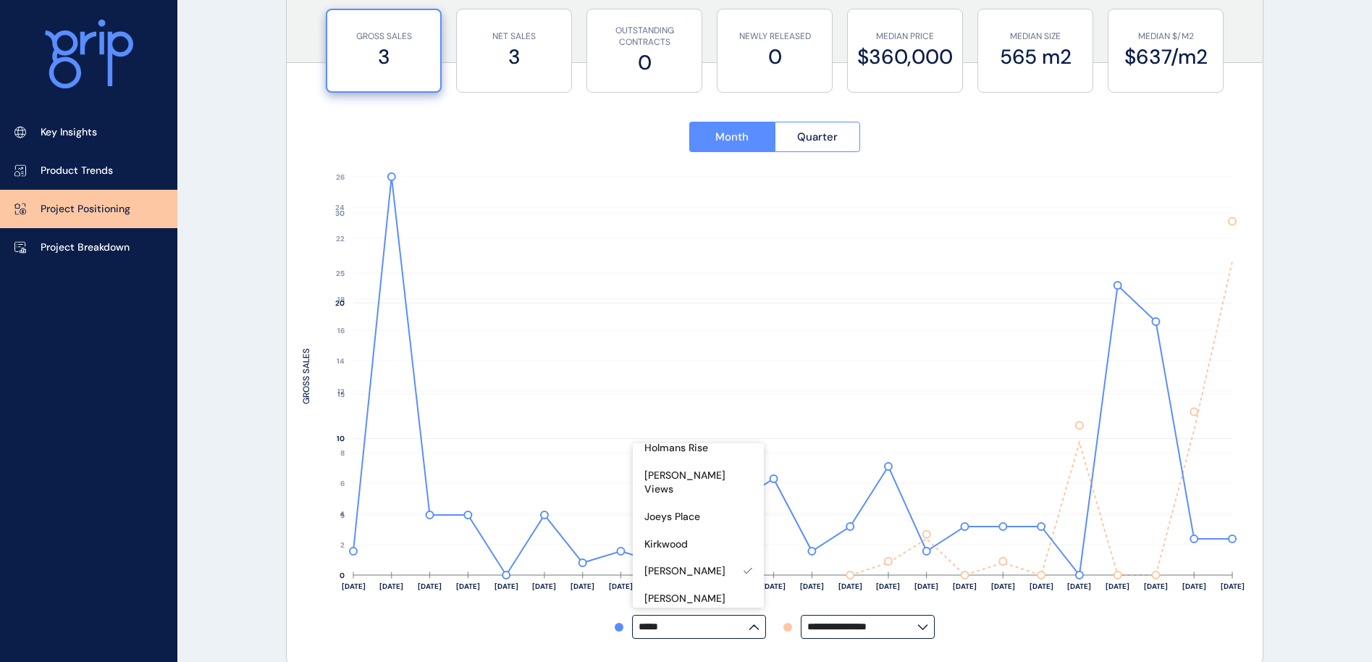
click at [1103, 551] on div "**********" at bounding box center [775, 627] width 944 height 24
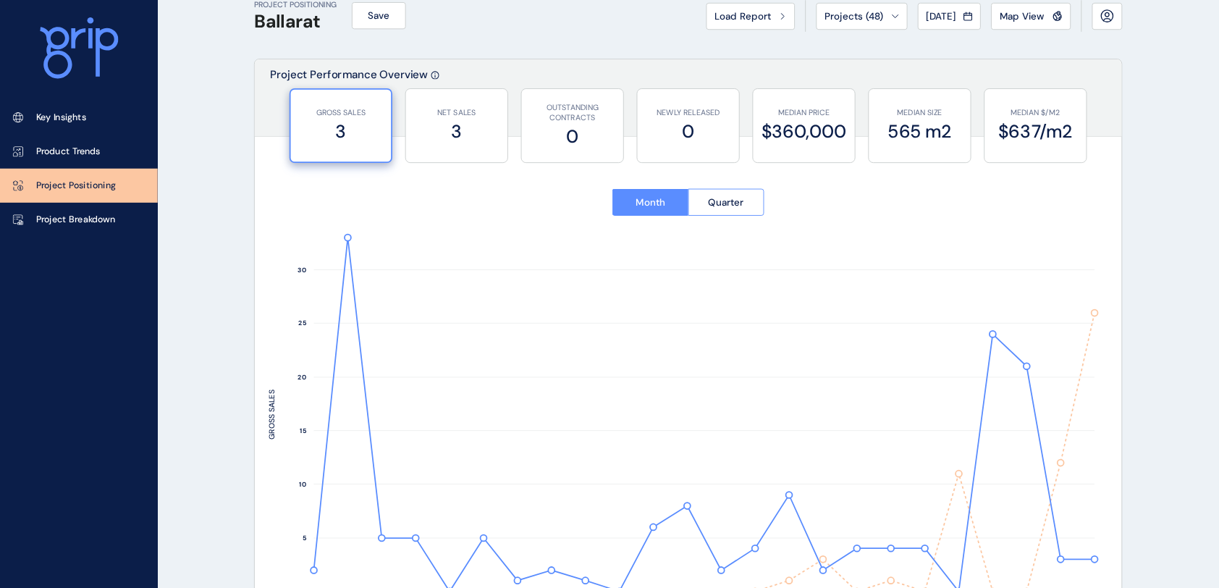
scroll to position [0, 0]
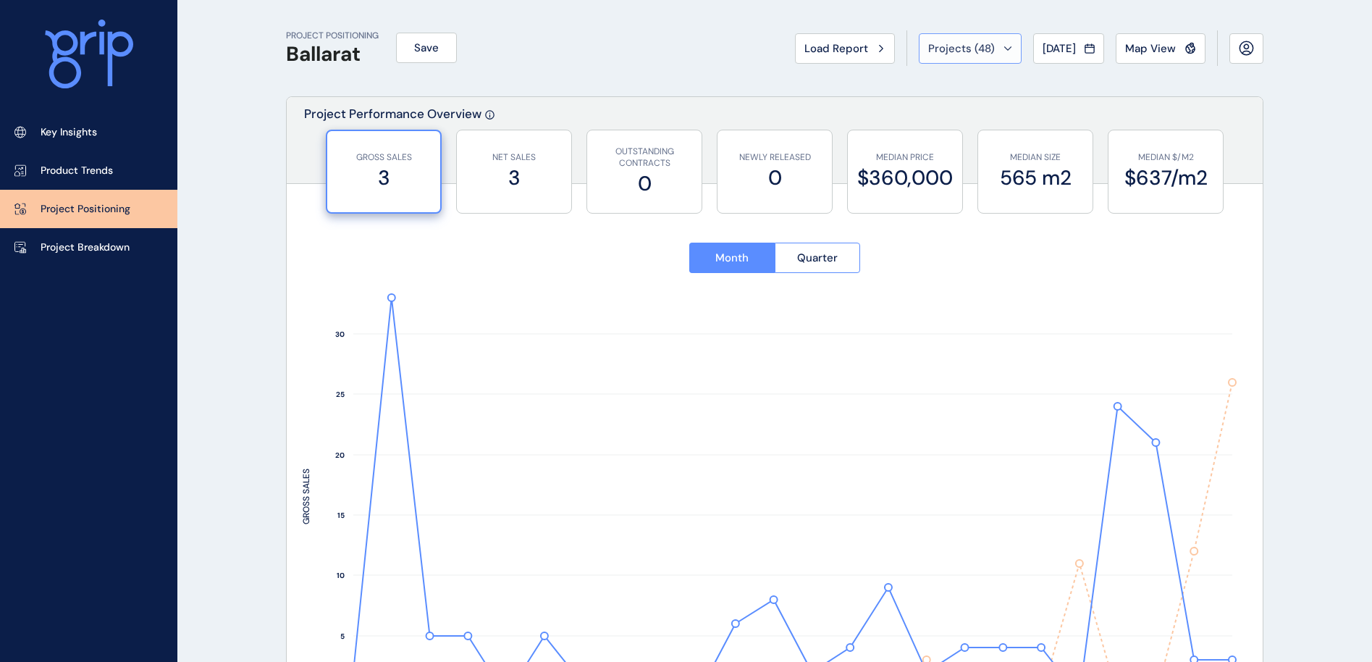
click at [975, 44] on span "Projects ( 48 )" at bounding box center [961, 48] width 67 height 14
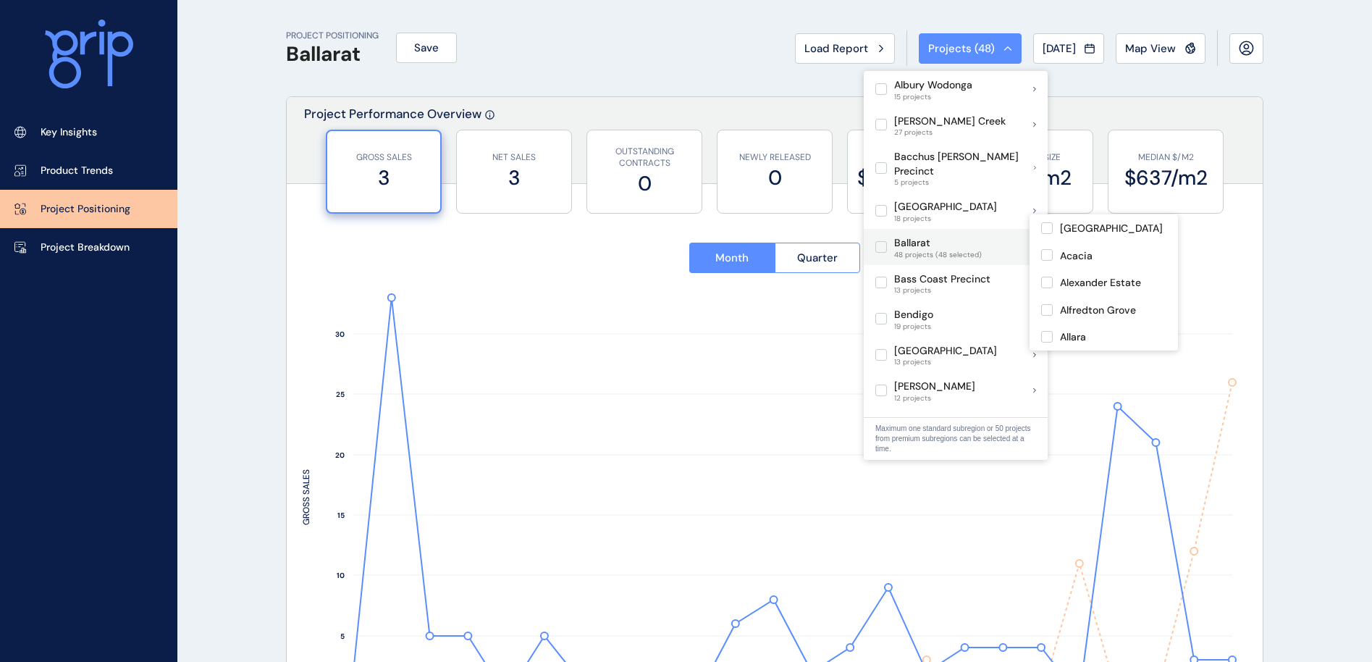
click at [881, 241] on label at bounding box center [881, 247] width 12 height 12
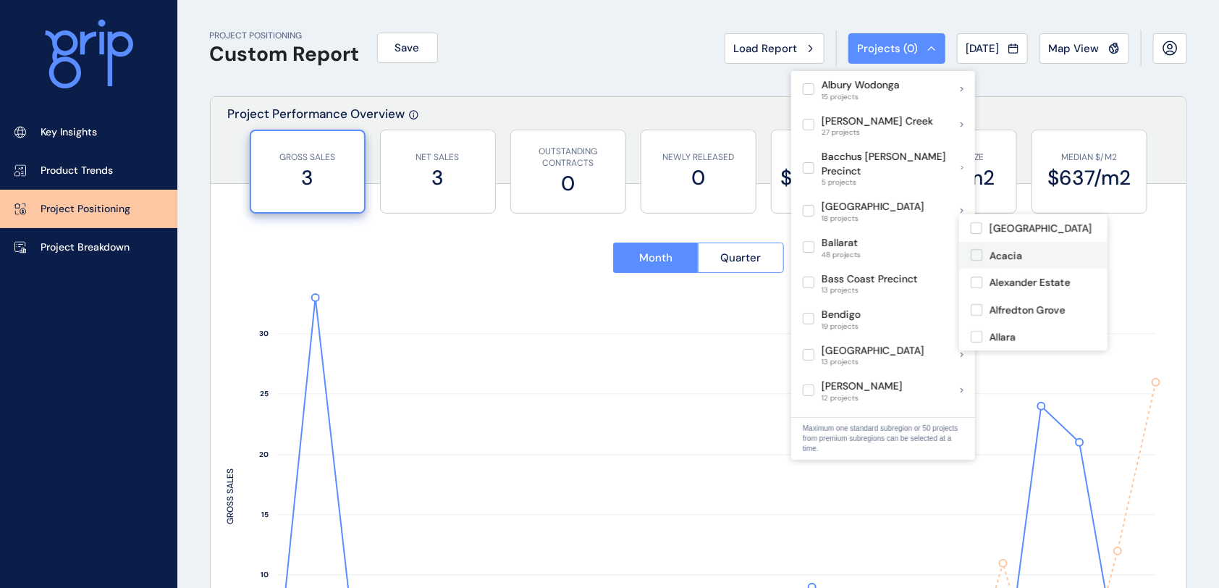
click at [975, 229] on label at bounding box center [977, 228] width 12 height 12
type input "**********"
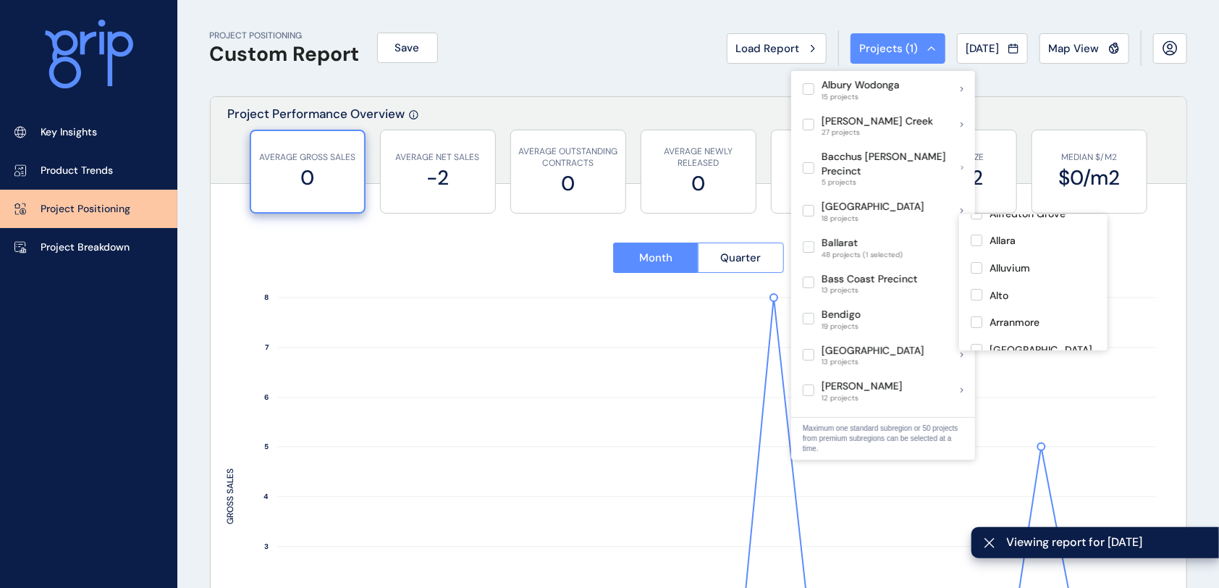
scroll to position [193, 0]
click at [973, 309] on label at bounding box center [977, 308] width 12 height 12
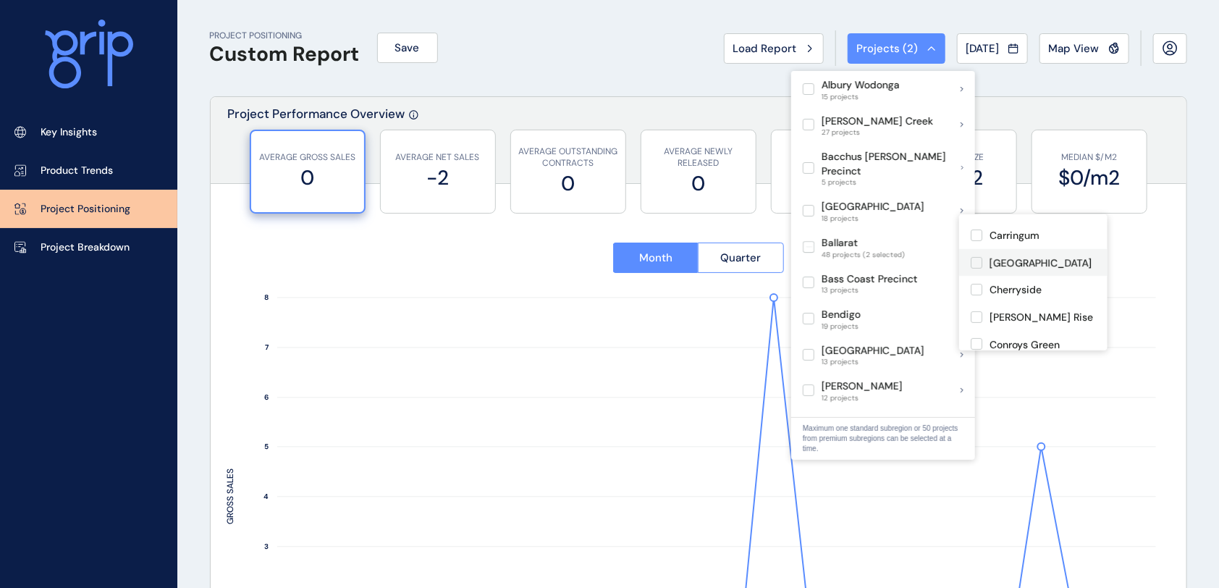
scroll to position [290, 0]
click at [973, 266] on label at bounding box center [977, 265] width 12 height 12
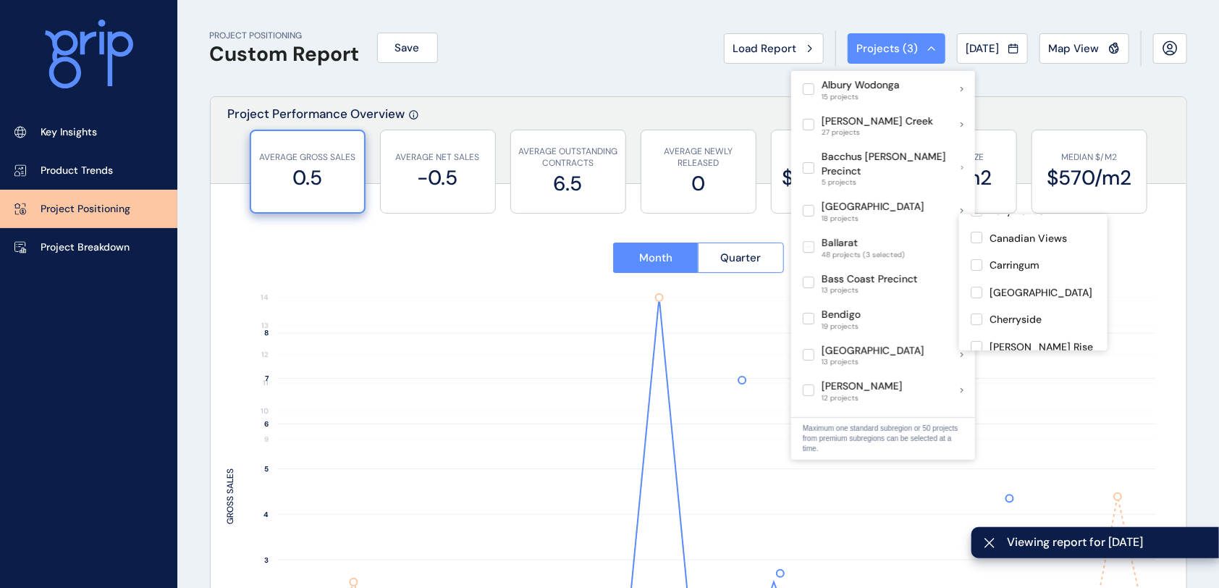
scroll to position [386, 0]
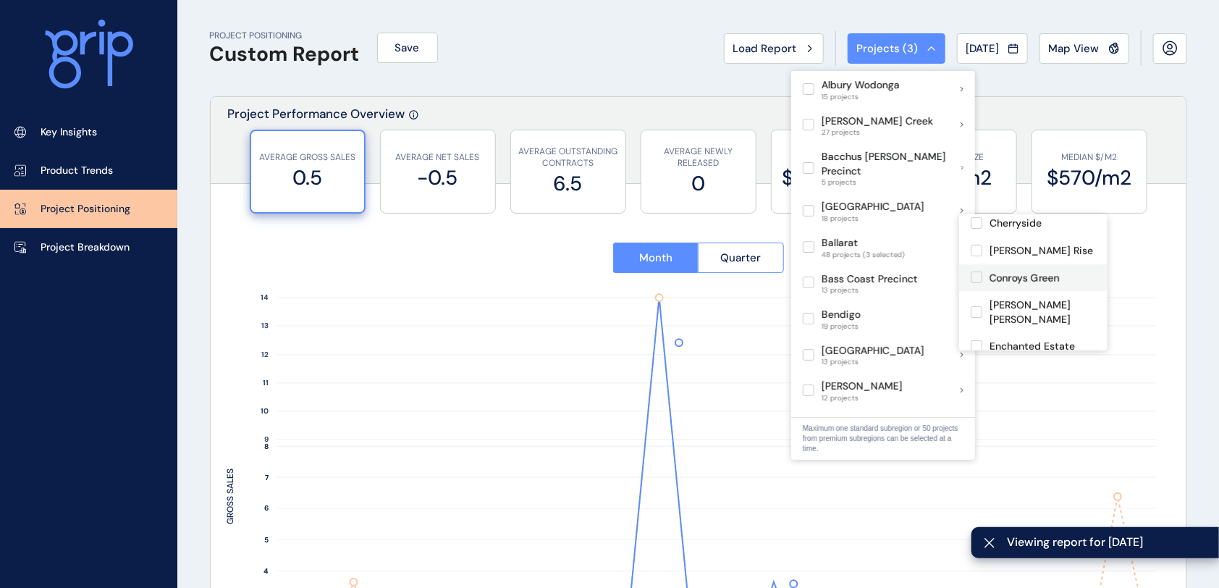
click at [975, 277] on label at bounding box center [977, 277] width 12 height 12
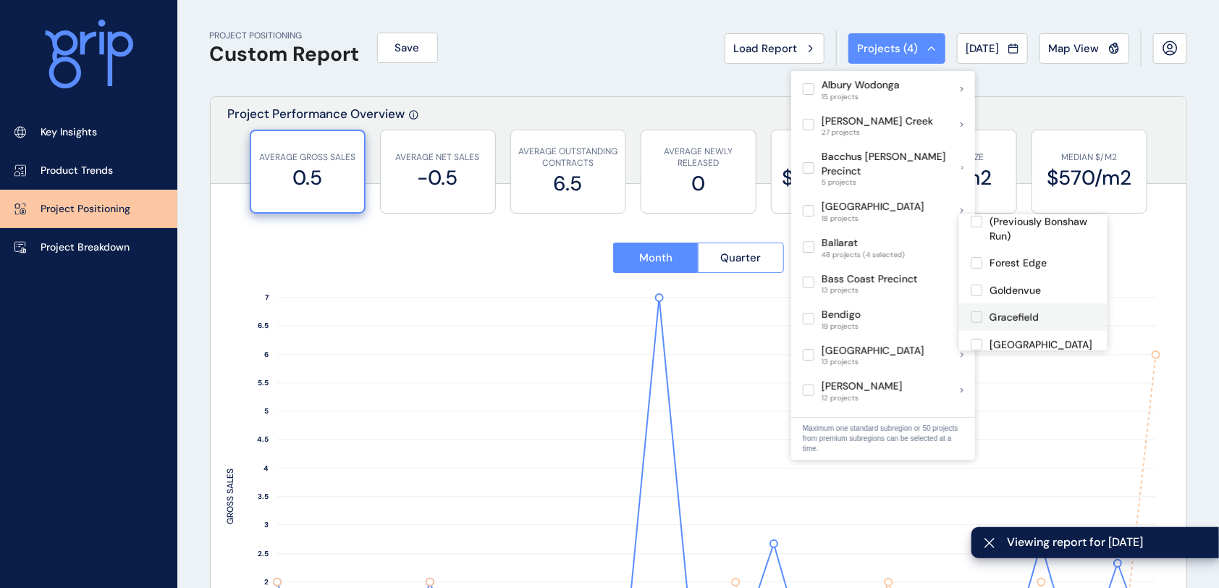
scroll to position [482, 0]
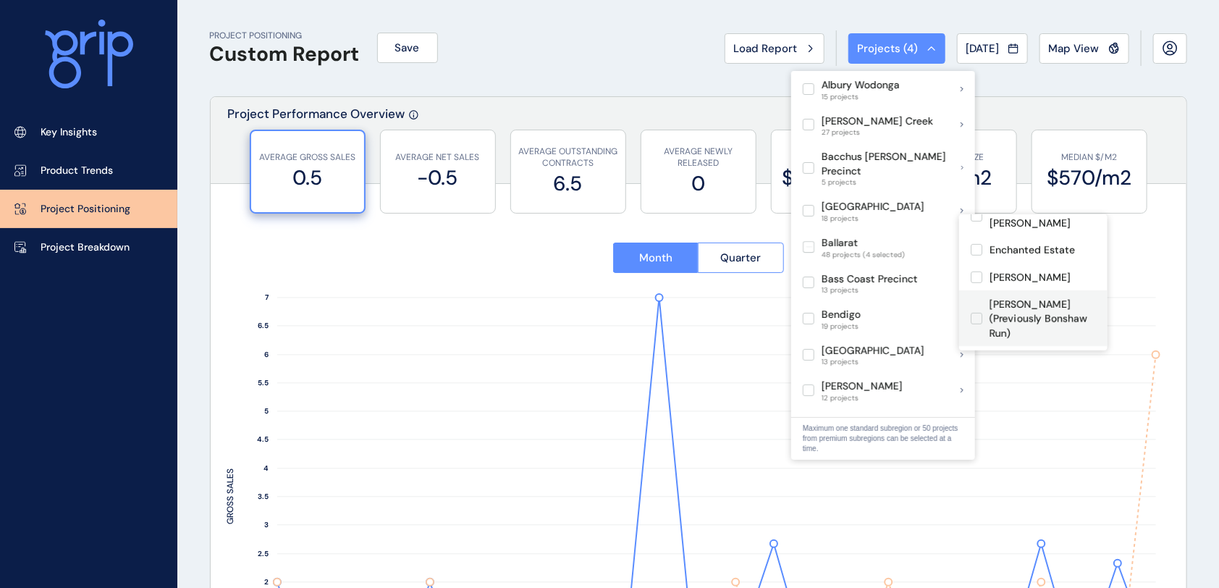
click at [973, 313] on label at bounding box center [977, 319] width 12 height 12
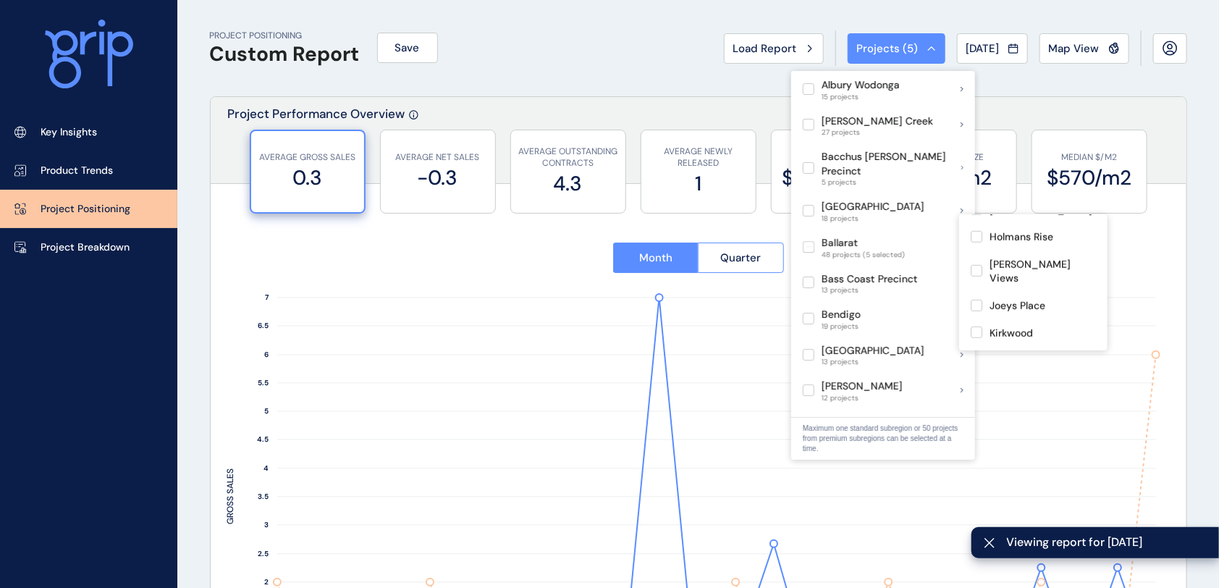
scroll to position [772, 0]
click at [973, 324] on label at bounding box center [977, 330] width 12 height 12
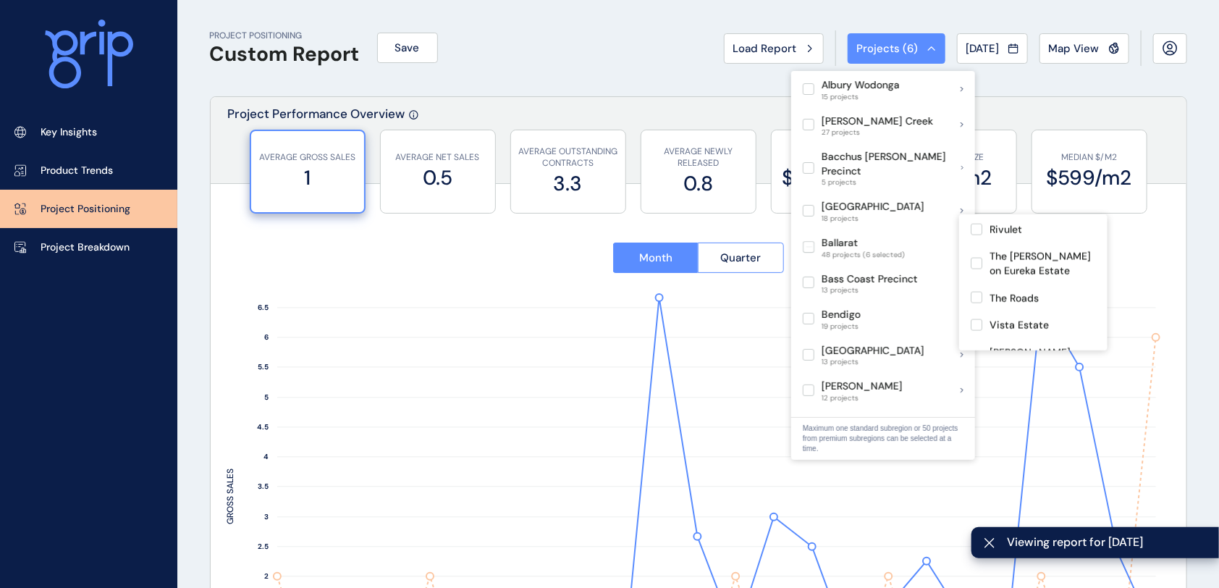
scroll to position [1199, 0]
click at [975, 374] on label at bounding box center [977, 380] width 12 height 12
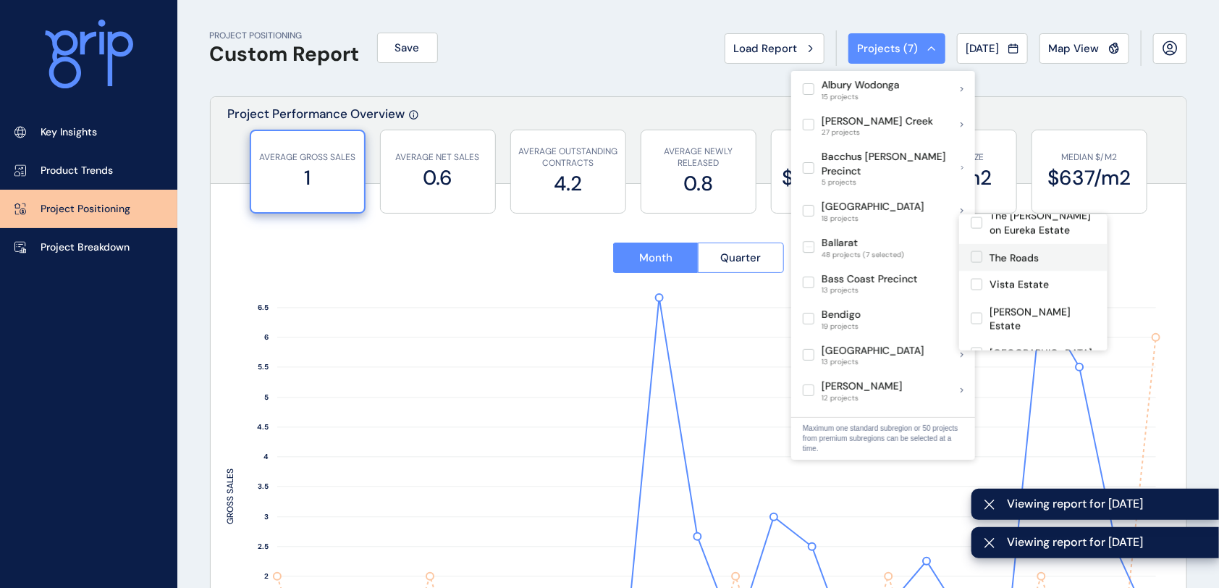
scroll to position [1006, 0]
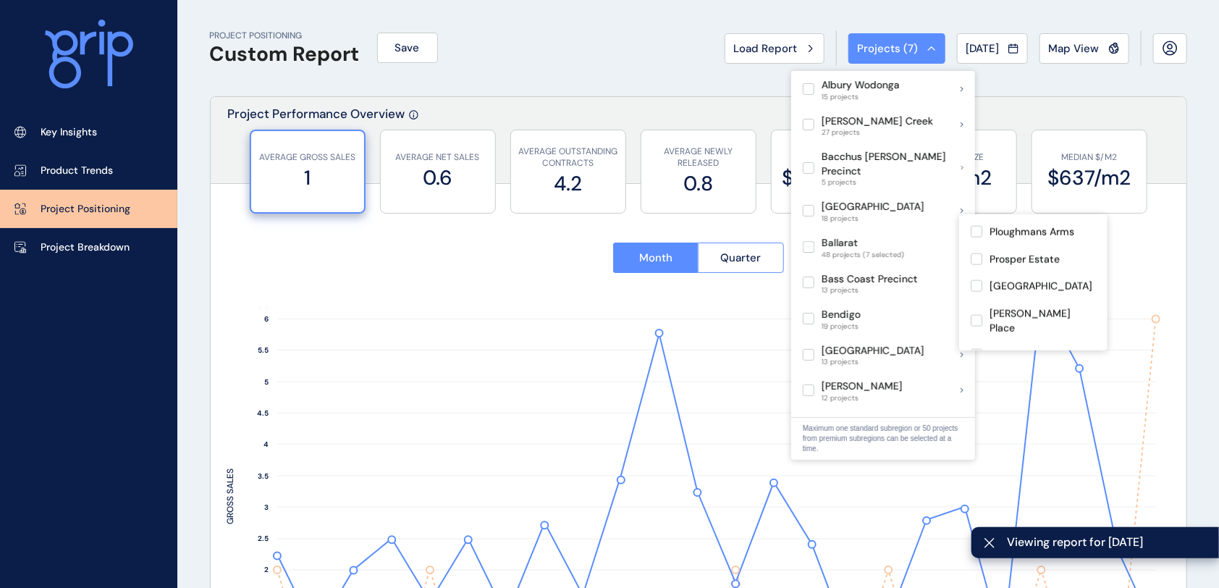
click at [974, 376] on label at bounding box center [977, 382] width 12 height 12
type input "*******"
click at [408, 49] on span "Save" at bounding box center [407, 48] width 25 height 14
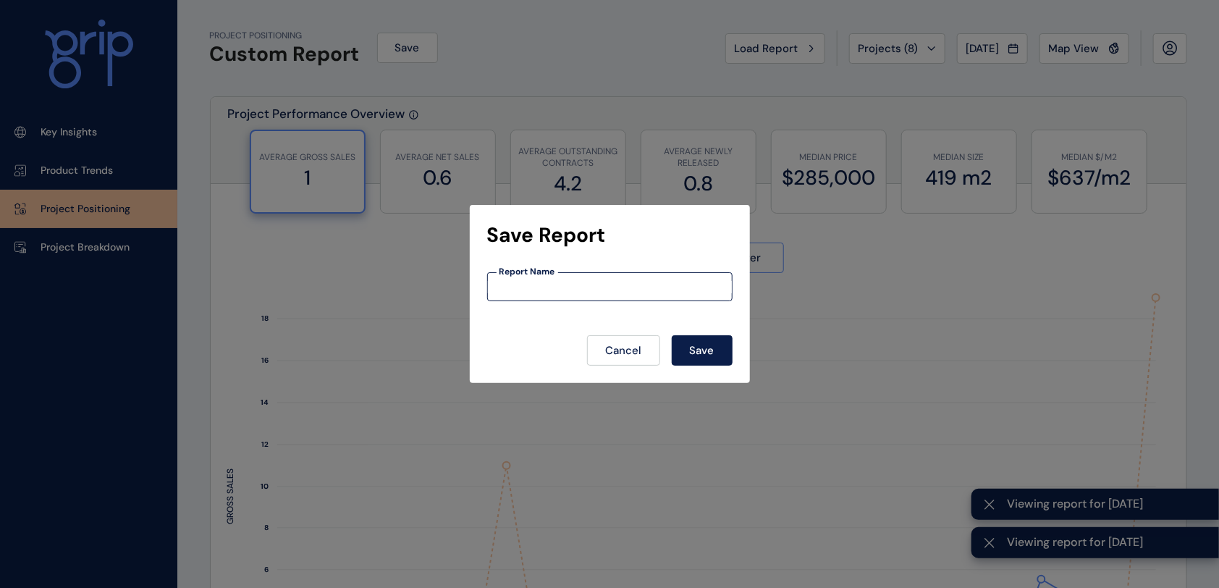
click at [565, 285] on input at bounding box center [610, 287] width 244 height 12
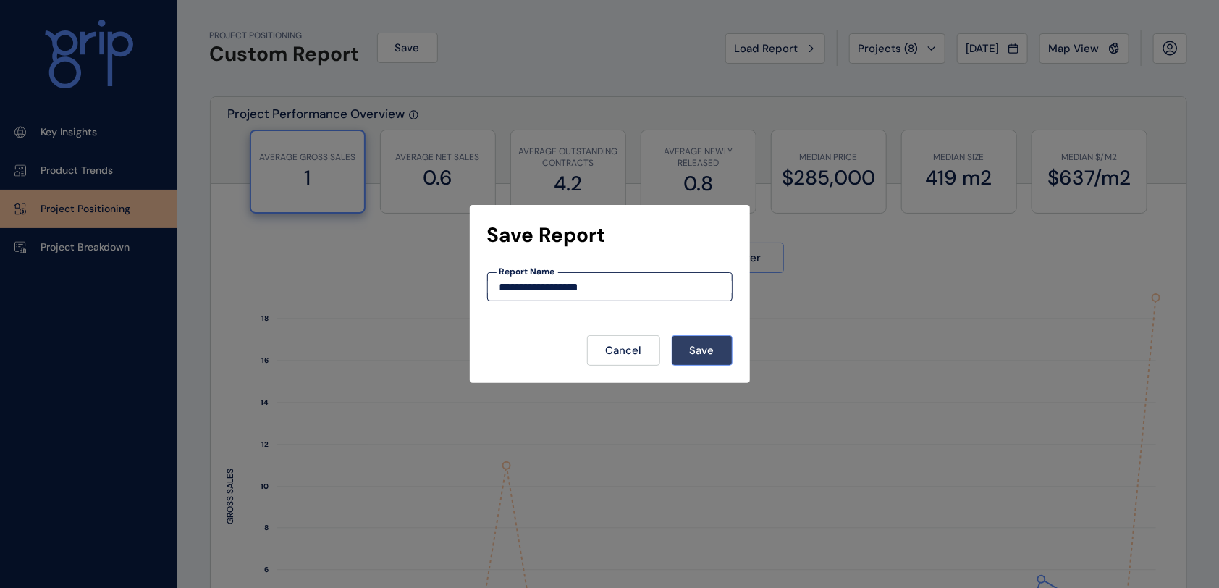
type input "**********"
click at [712, 342] on button "Save" at bounding box center [702, 350] width 61 height 30
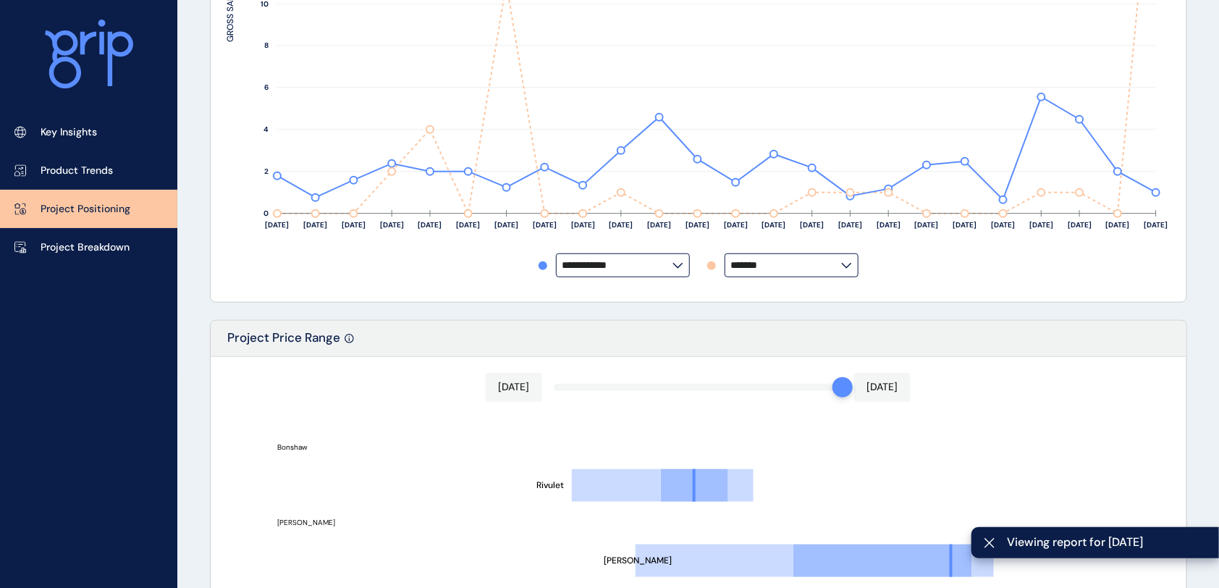
scroll to position [772, 0]
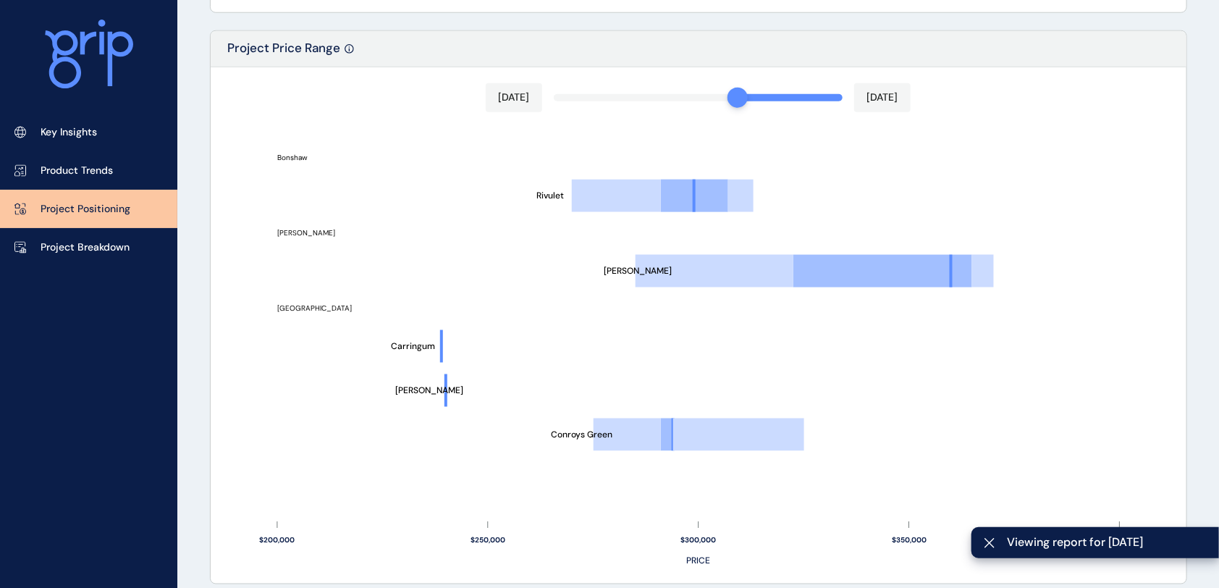
drag, startPoint x: 833, startPoint y: 96, endPoint x: 701, endPoint y: 95, distance: 131.8
click at [701, 95] on div "[DATE] [DATE] Conroys Green [PERSON_NAME] Carringum [PERSON_NAME] Rivulet Bonsh…" at bounding box center [699, 325] width 976 height 516
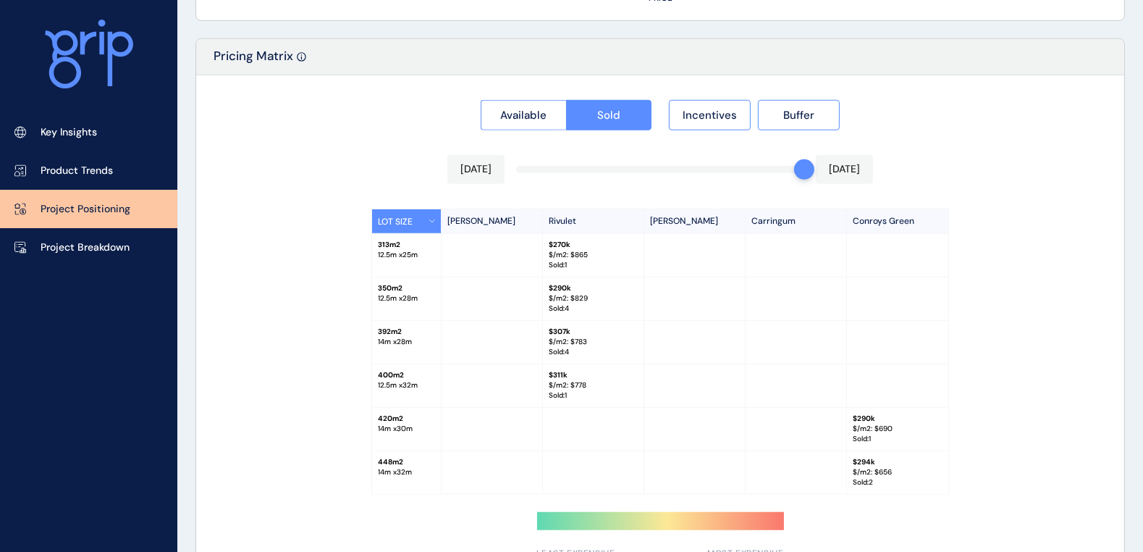
scroll to position [1351, 0]
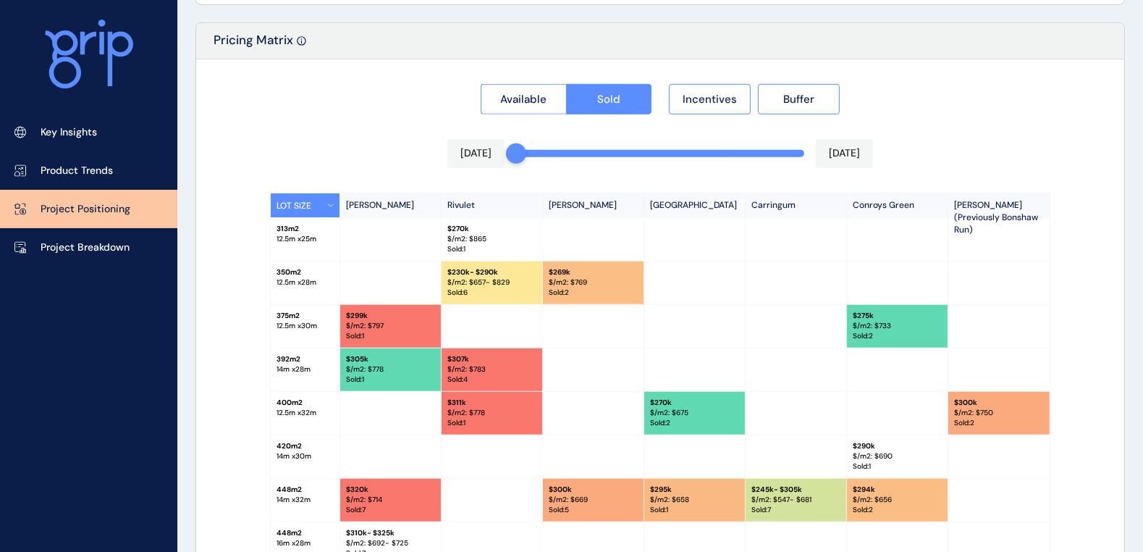
drag, startPoint x: 796, startPoint y: 152, endPoint x: 489, endPoint y: 173, distance: 307.0
click at [489, 173] on div "Available Sold Incentives Buffer [DATE] [DATE] LOT SIZE [PERSON_NAME] Rivulet […" at bounding box center [660, 347] width 928 height 576
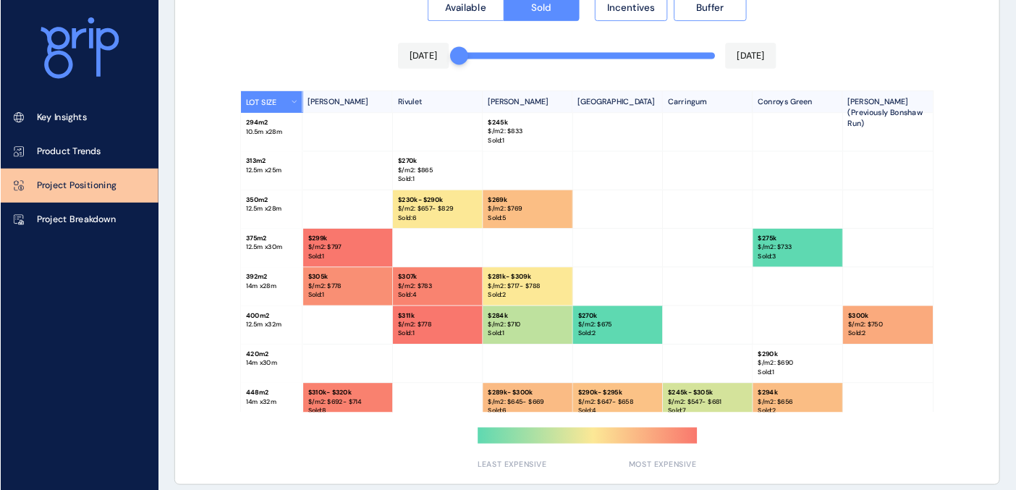
scroll to position [44, 0]
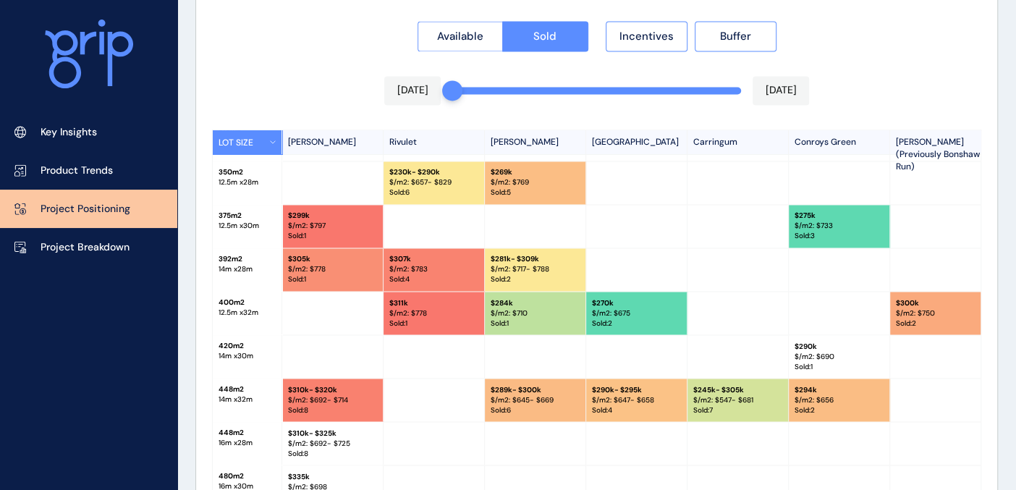
scroll to position [1412, 0]
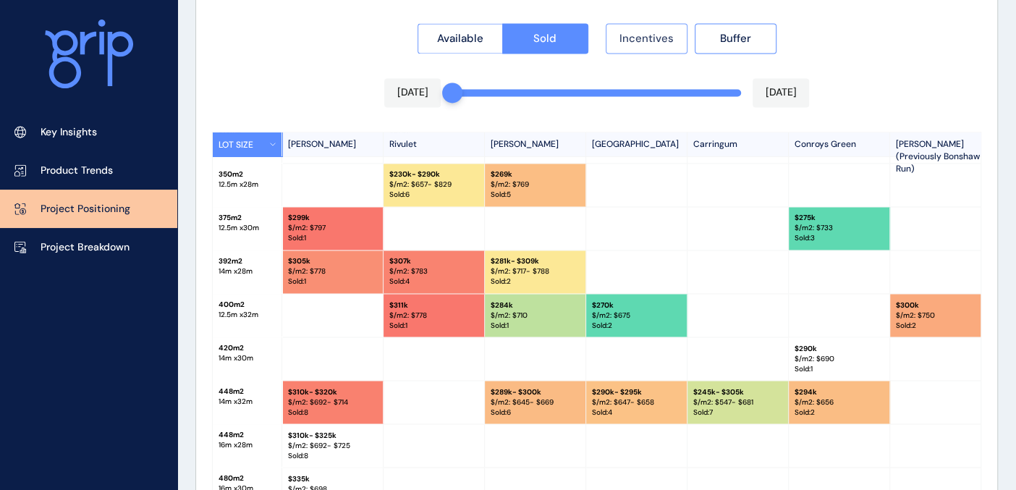
click at [643, 36] on span "Incentives" at bounding box center [647, 38] width 54 height 14
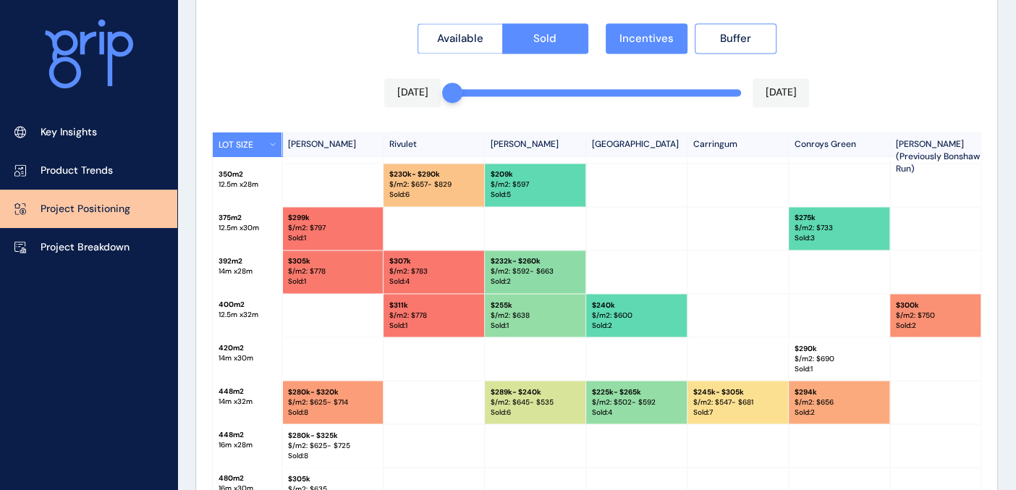
scroll to position [143, 0]
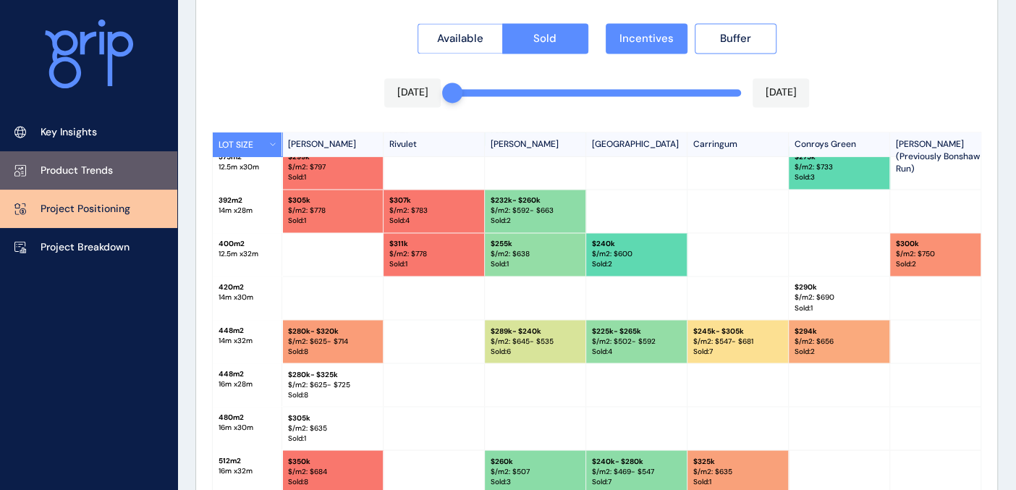
click at [87, 165] on p "Product Trends" at bounding box center [77, 171] width 72 height 14
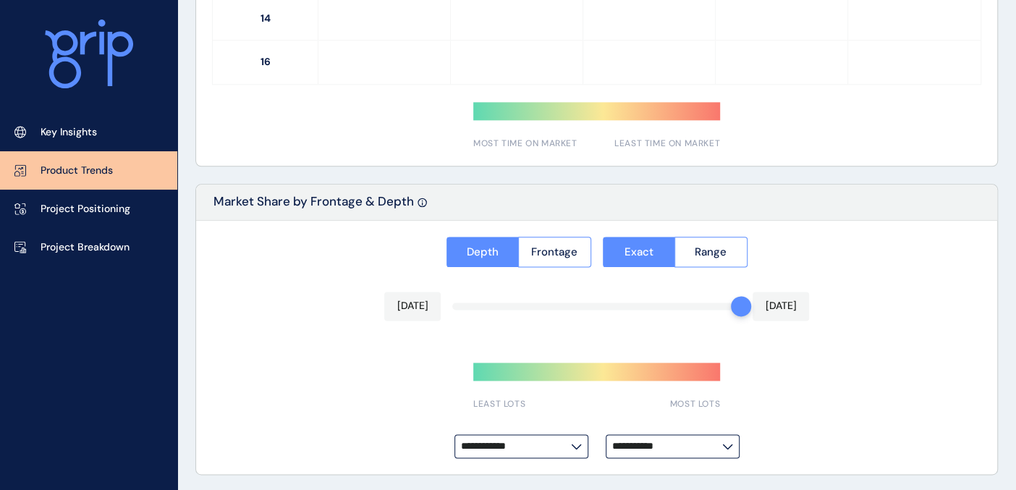
type input "*********"
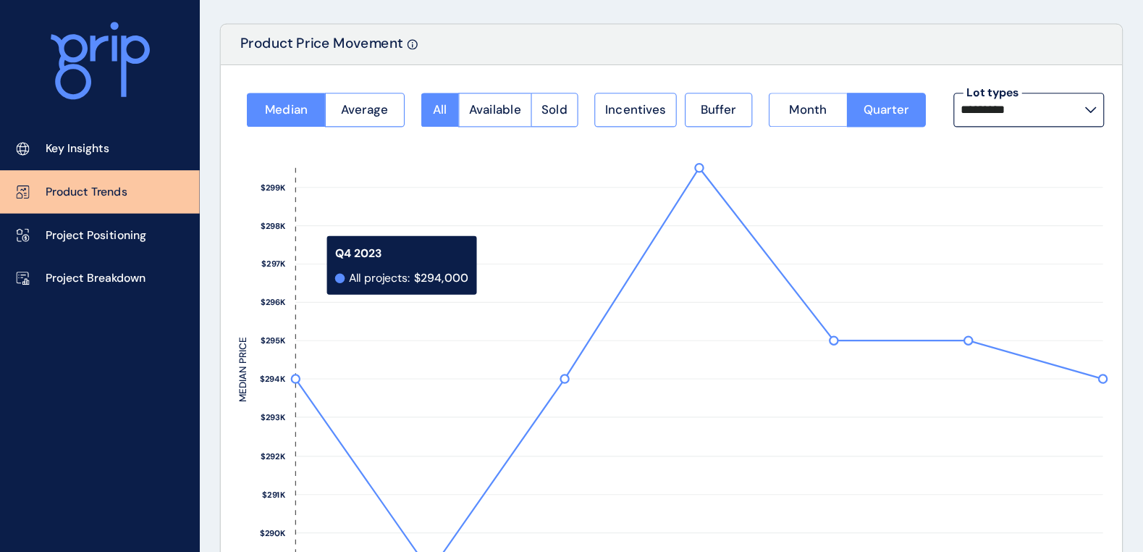
scroll to position [75, 0]
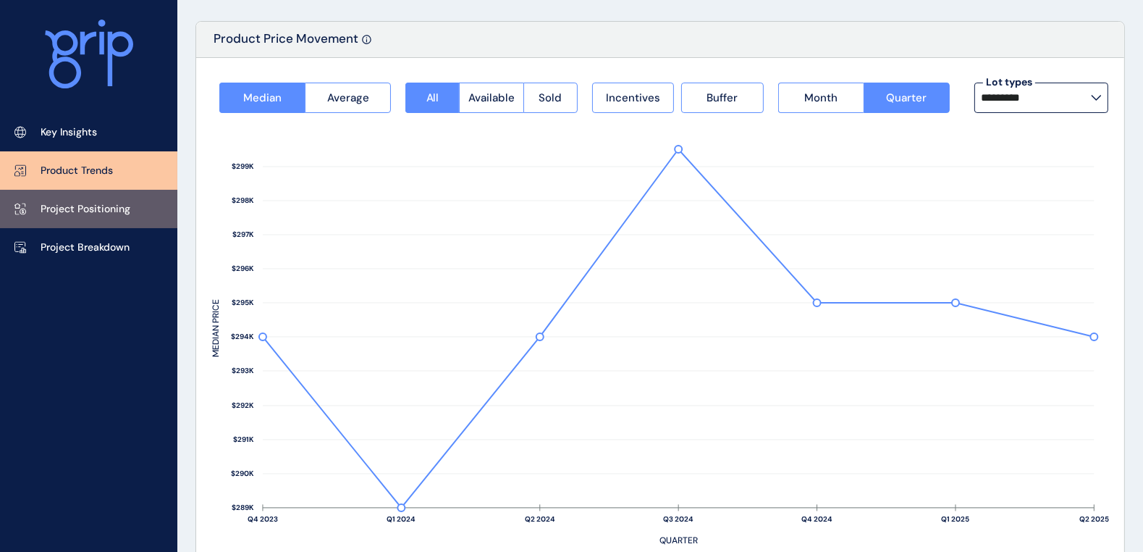
click at [80, 220] on link "Project Positioning" at bounding box center [88, 209] width 177 height 38
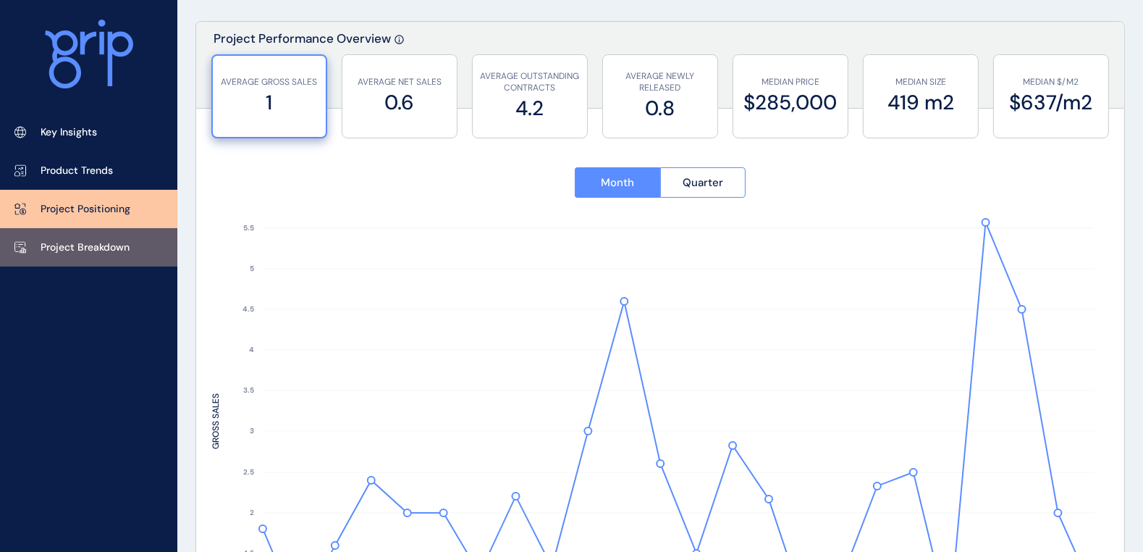
click at [76, 241] on p "Project Breakdown" at bounding box center [85, 247] width 89 height 14
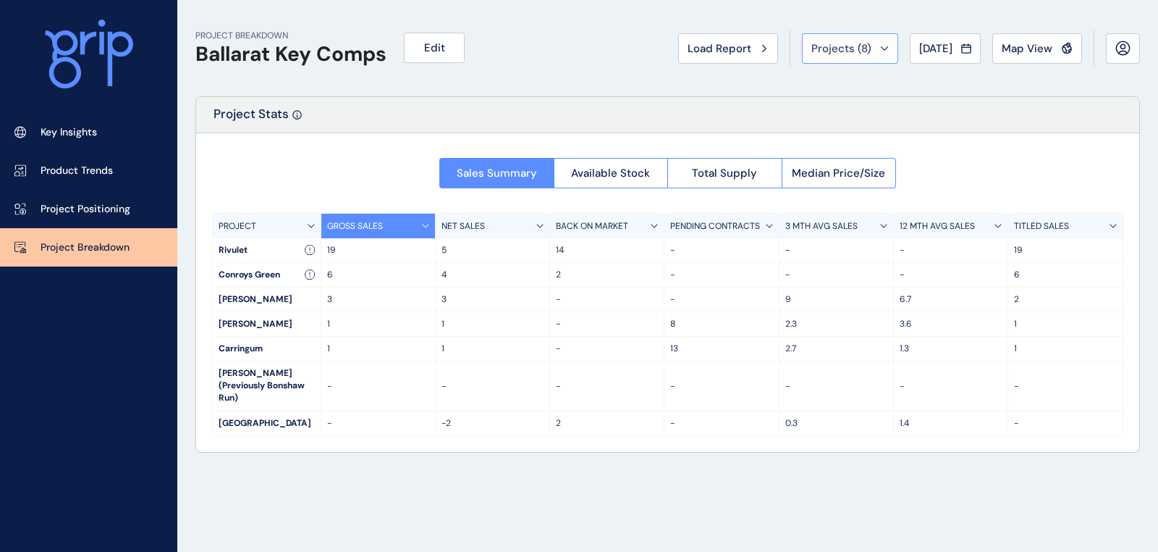
click at [875, 54] on button "Projects ( 8 )" at bounding box center [850, 48] width 96 height 30
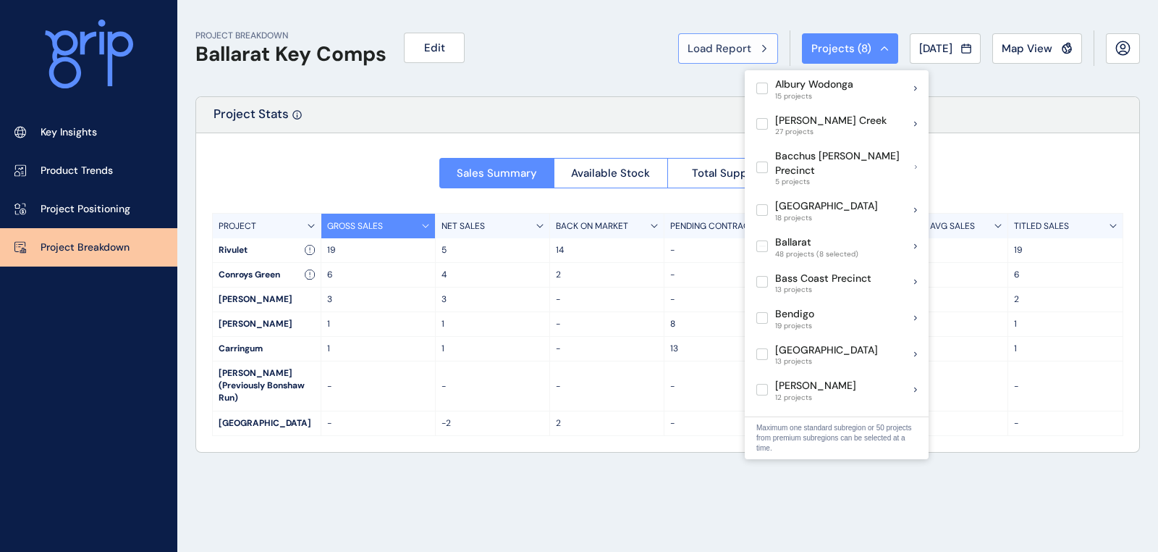
click at [732, 49] on span "Load Report" at bounding box center [720, 48] width 64 height 14
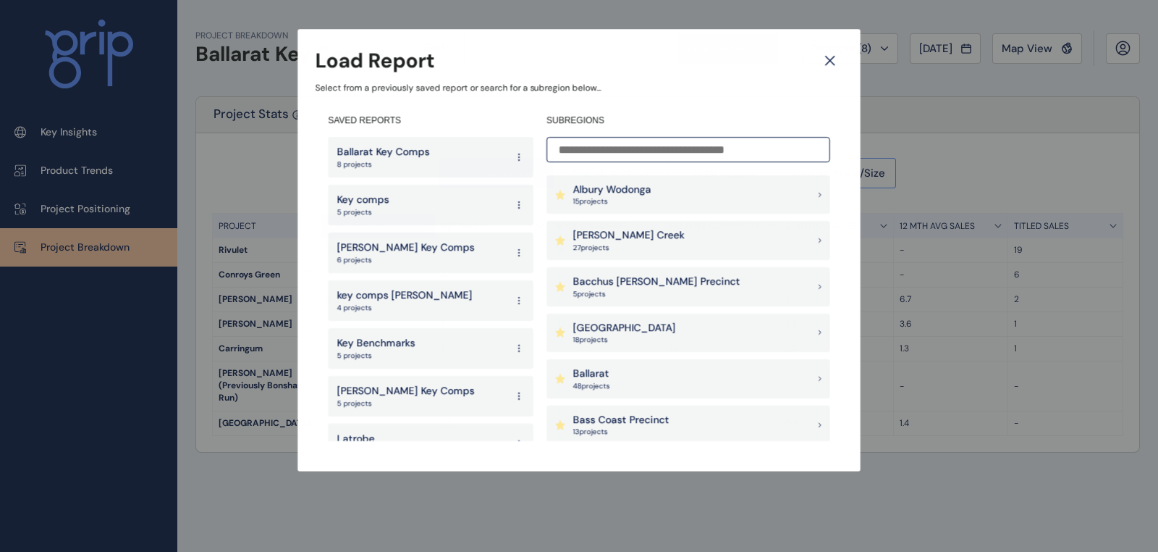
click at [659, 143] on input at bounding box center [689, 149] width 284 height 25
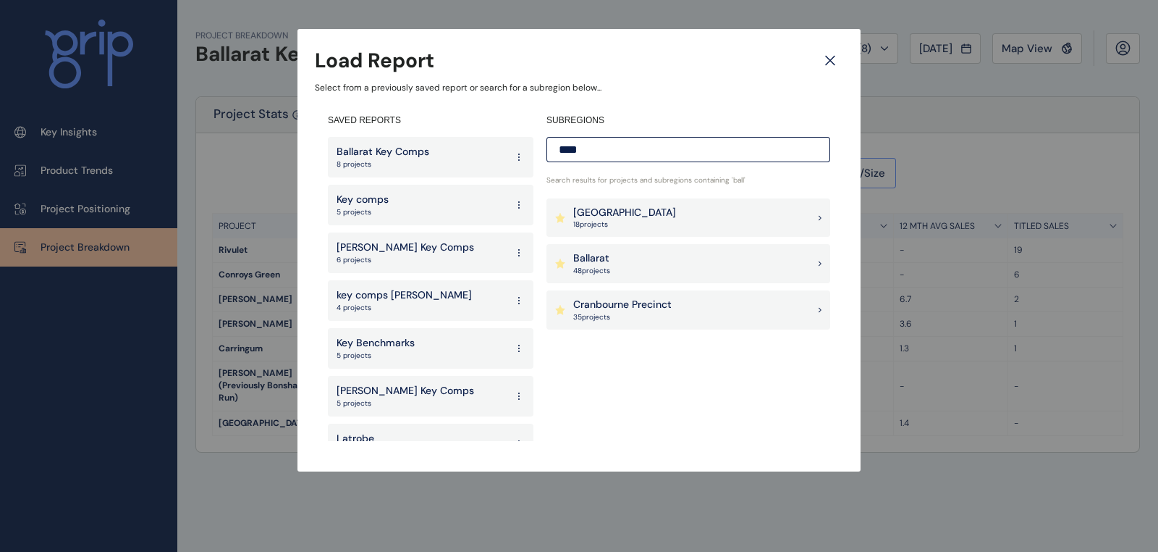
type input "****"
click at [607, 254] on p "Ballarat" at bounding box center [591, 258] width 37 height 14
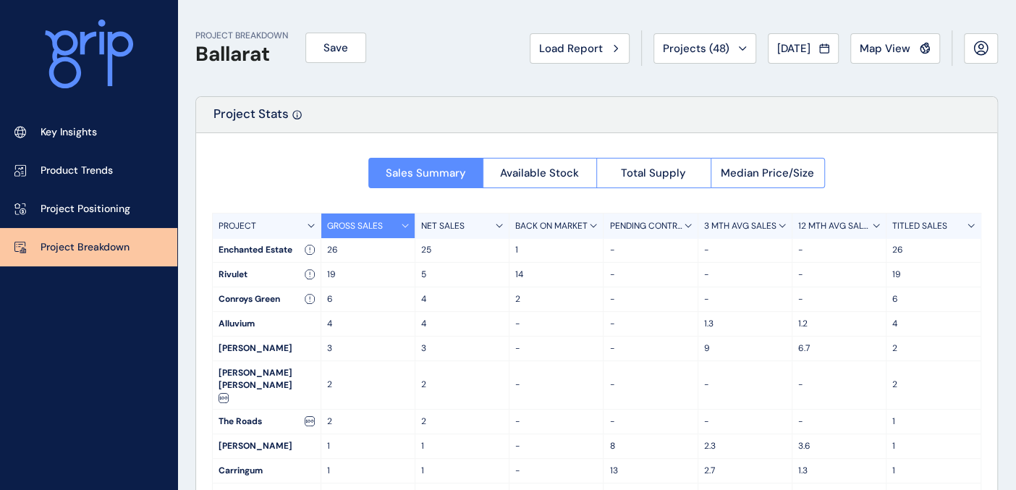
click at [831, 226] on p "12 MTH AVG SALES" at bounding box center [836, 226] width 75 height 12
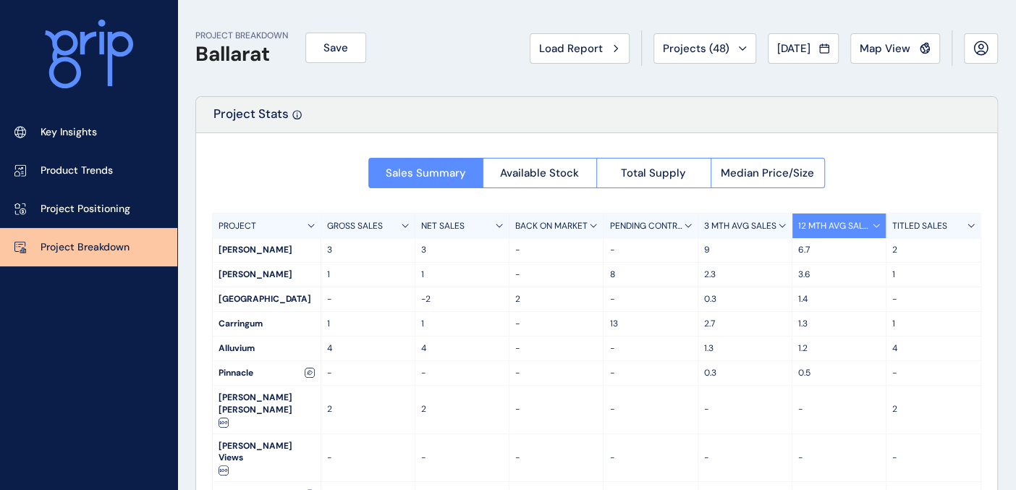
click at [759, 222] on p "3 MTH AVG SALES" at bounding box center [740, 226] width 72 height 12
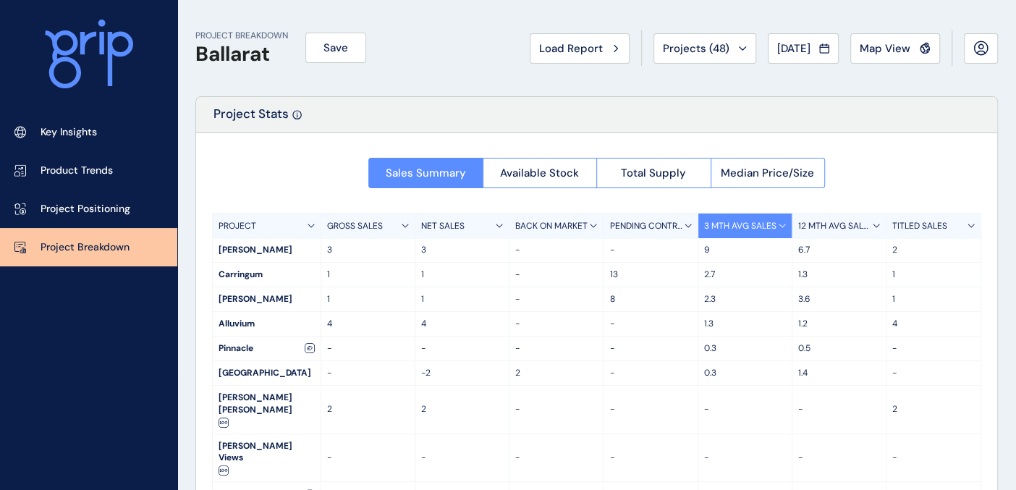
click at [940, 220] on p "TITLED SALES" at bounding box center [920, 226] width 55 height 12
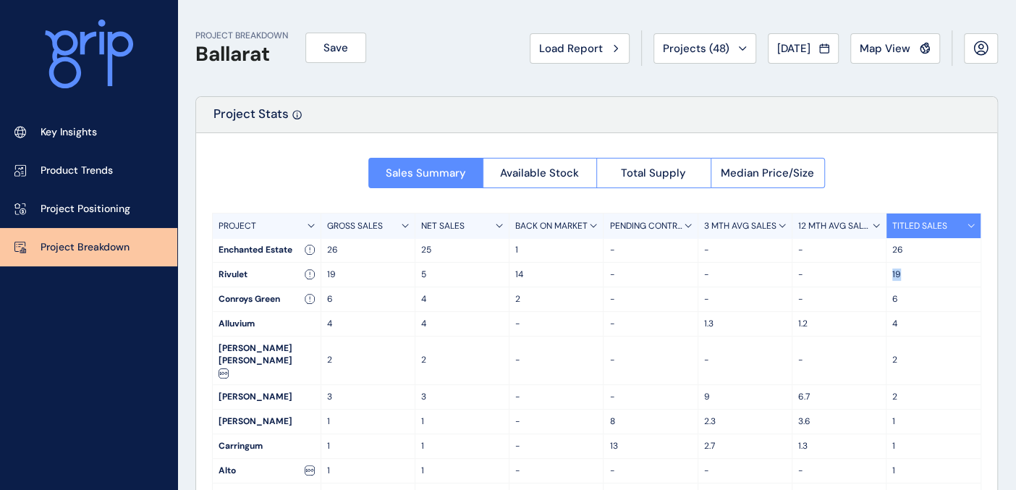
drag, startPoint x: 898, startPoint y: 274, endPoint x: 883, endPoint y: 274, distance: 15.2
click at [887, 274] on div "19" at bounding box center [934, 275] width 94 height 24
click at [544, 174] on span "Available Stock" at bounding box center [539, 173] width 79 height 14
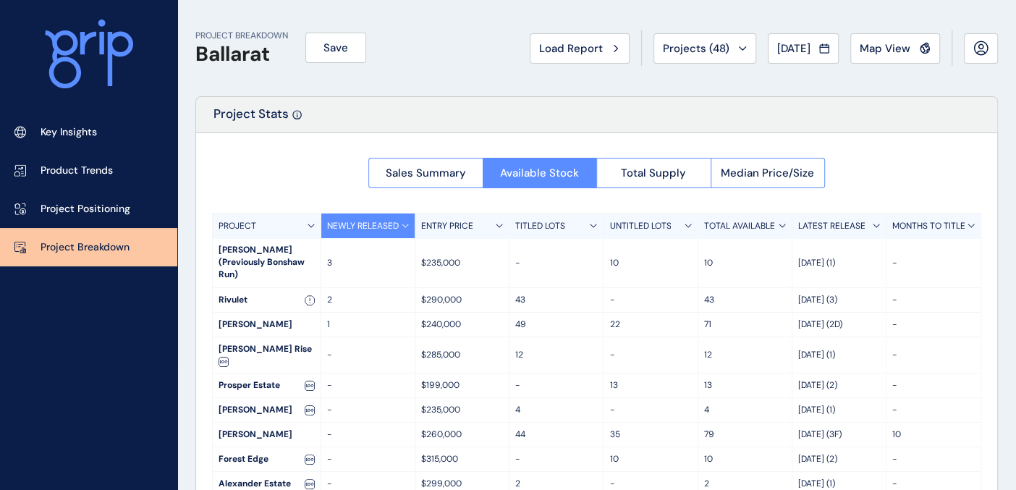
click at [579, 224] on div "TITLED LOTS" at bounding box center [557, 226] width 94 height 25
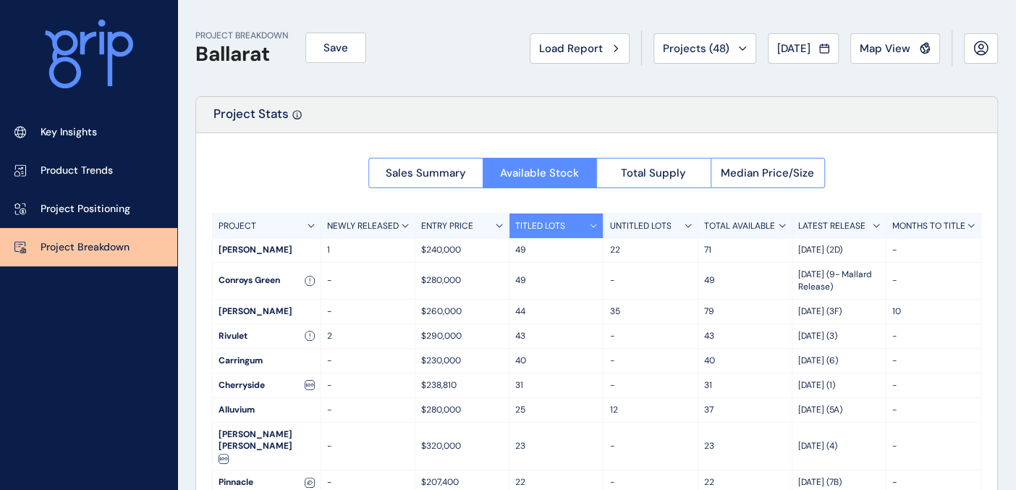
click at [374, 226] on p "NEWLY RELEASED" at bounding box center [363, 226] width 72 height 12
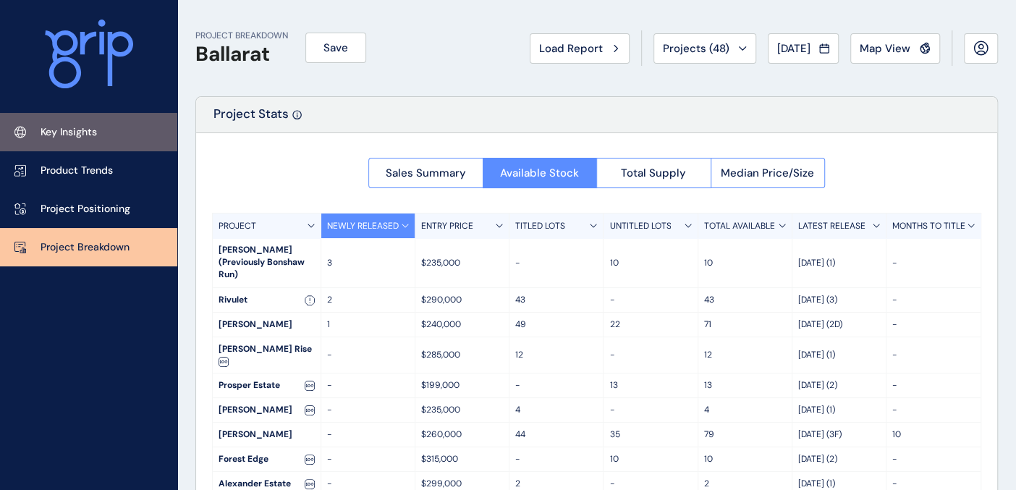
click at [88, 130] on p "Key Insights" at bounding box center [69, 132] width 56 height 14
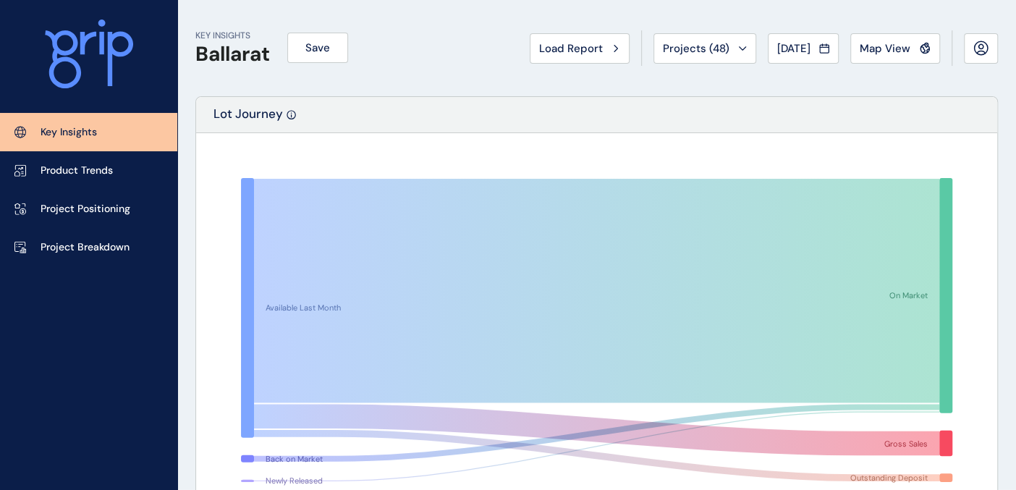
click at [797, 44] on span "[DATE]" at bounding box center [794, 48] width 33 height 14
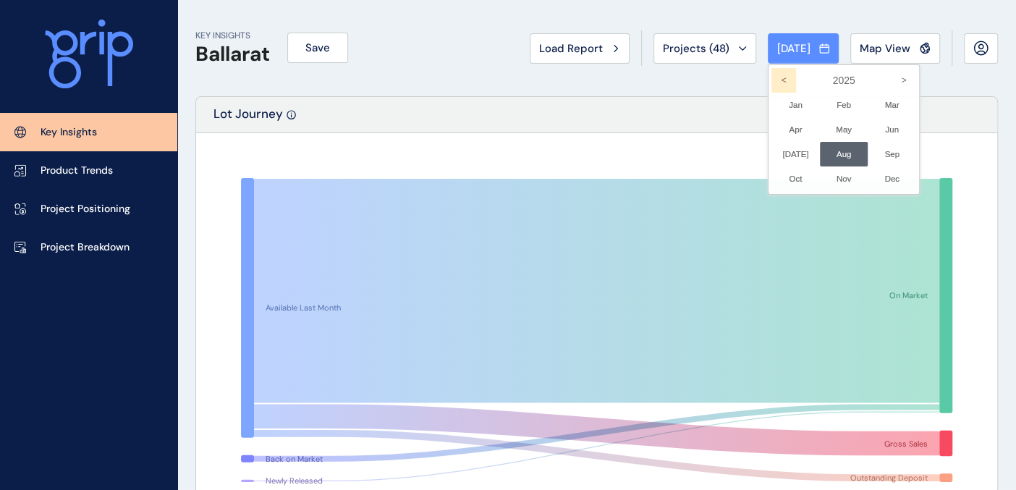
click at [772, 75] on icon "<" at bounding box center [784, 80] width 25 height 25
click at [883, 130] on li "Jun No report is available for this period. New months are usually published 5 …" at bounding box center [892, 129] width 49 height 25
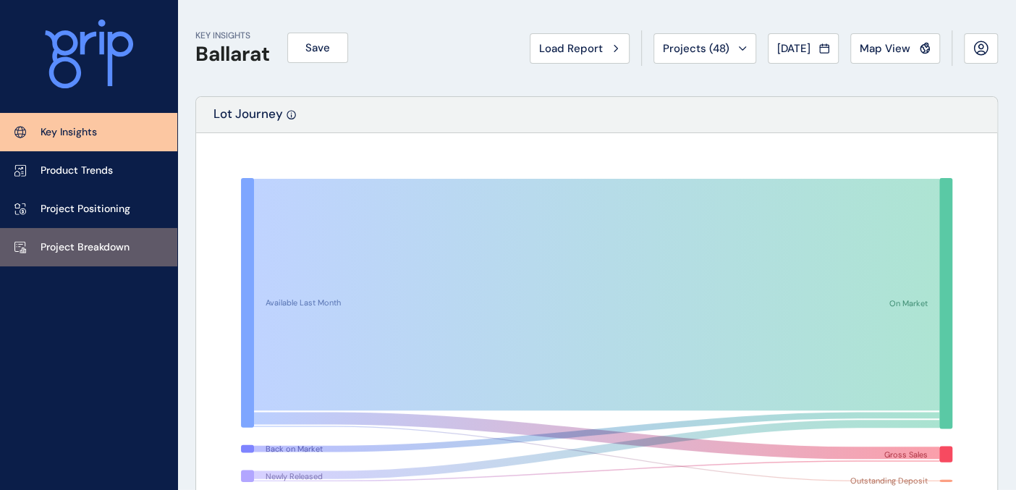
click at [74, 238] on link "Project Breakdown" at bounding box center [88, 247] width 177 height 38
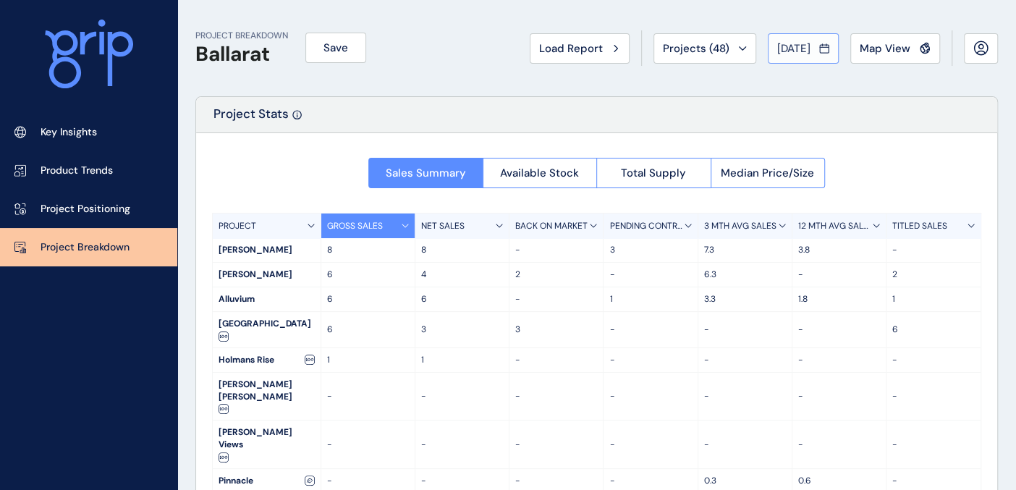
click at [825, 38] on button "[DATE]" at bounding box center [803, 48] width 71 height 30
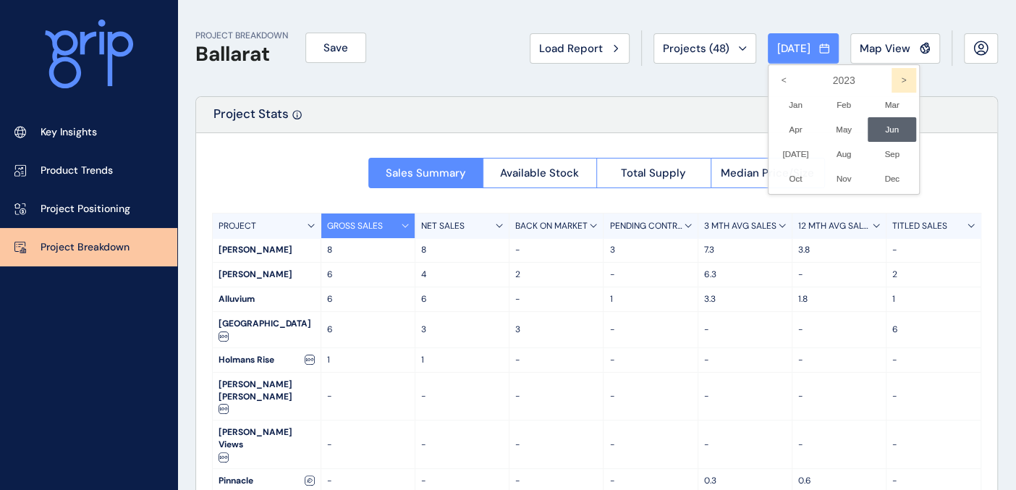
drag, startPoint x: 879, startPoint y: 75, endPoint x: 887, endPoint y: 76, distance: 8.0
click at [892, 75] on icon ">" at bounding box center [904, 80] width 25 height 25
click at [892, 76] on icon ">" at bounding box center [904, 80] width 25 height 25
click at [830, 156] on li "Aug No report is available for this period. New months are usually published 5 …" at bounding box center [844, 154] width 49 height 25
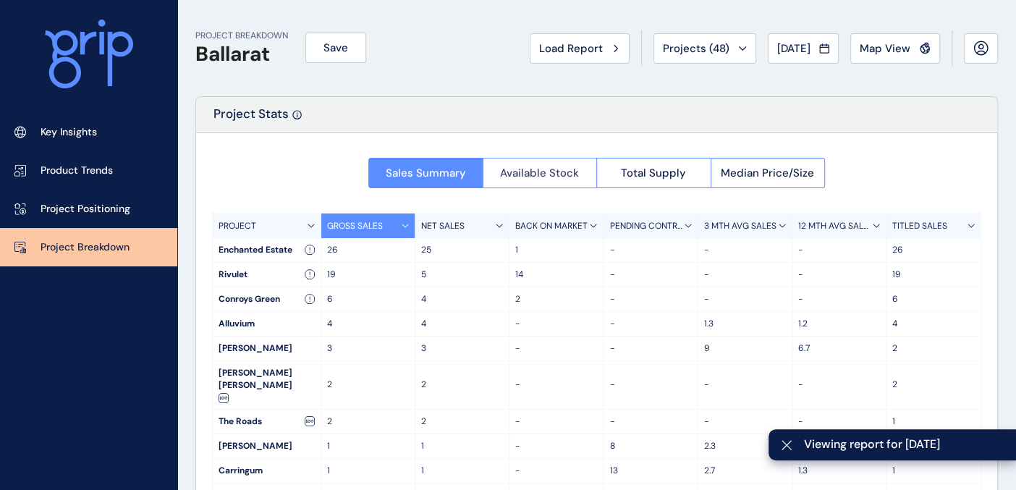
click at [571, 175] on span "Available Stock" at bounding box center [539, 173] width 79 height 14
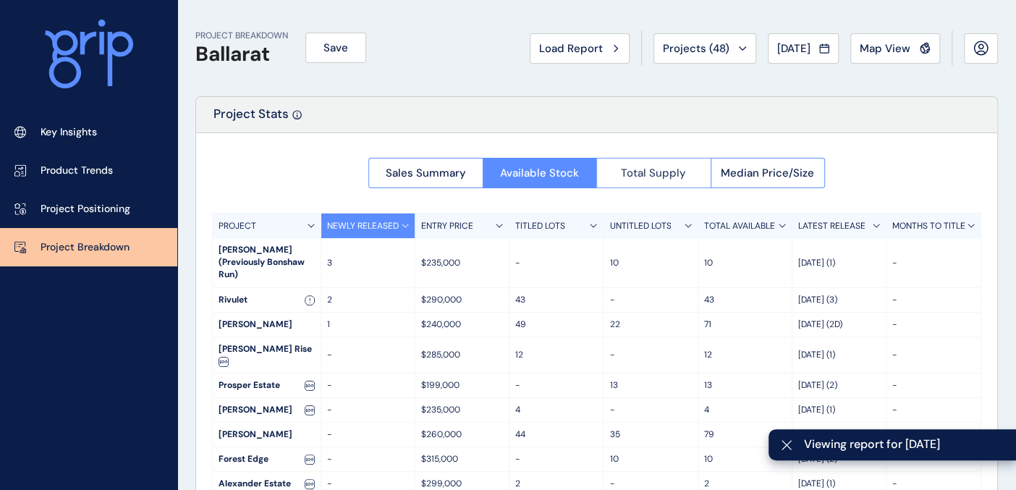
click at [664, 170] on span "Total Supply" at bounding box center [653, 173] width 65 height 14
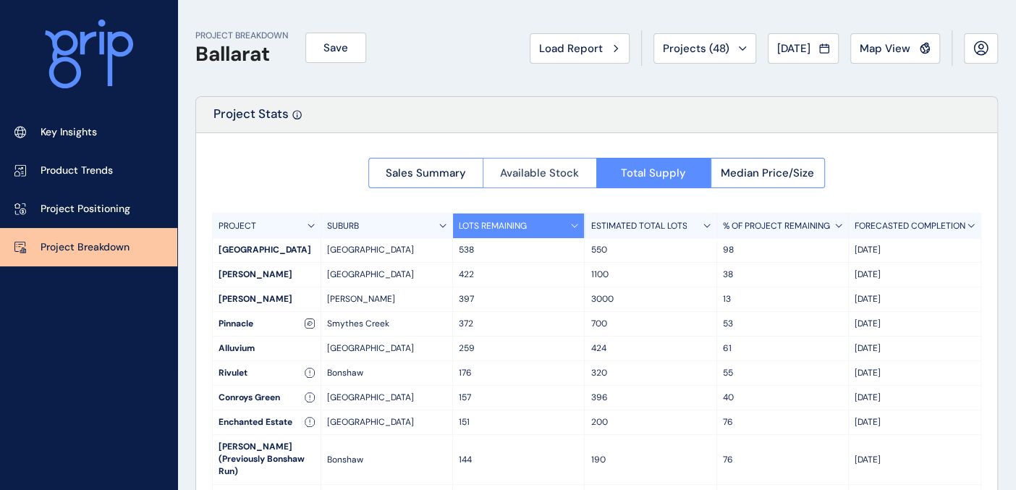
click at [536, 172] on span "Available Stock" at bounding box center [539, 173] width 79 height 14
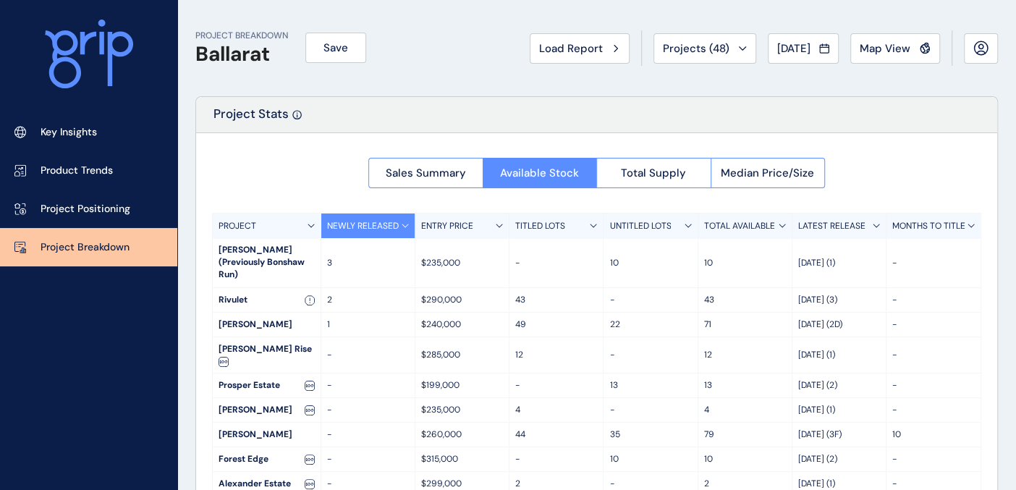
click at [940, 224] on p "MONTHS TO TITLE" at bounding box center [929, 226] width 73 height 12
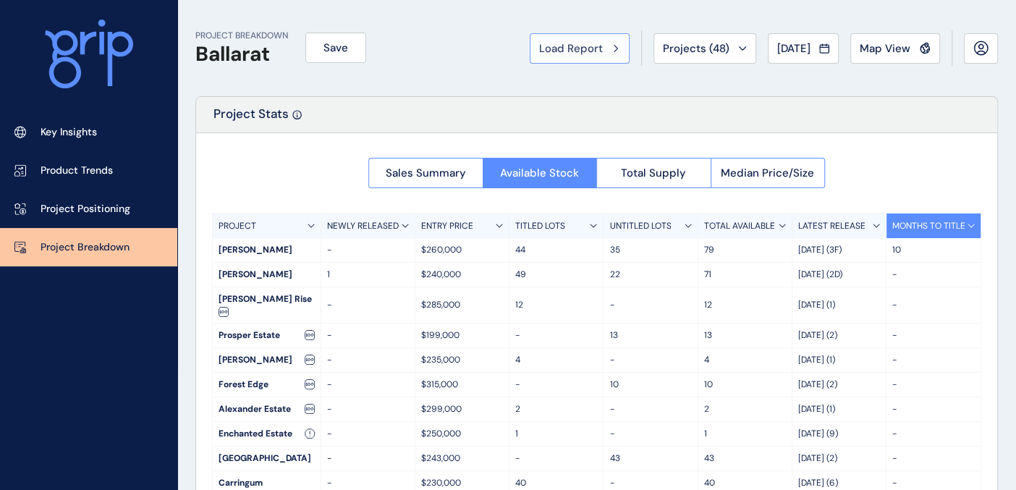
click at [587, 42] on span "Load Report" at bounding box center [571, 48] width 64 height 14
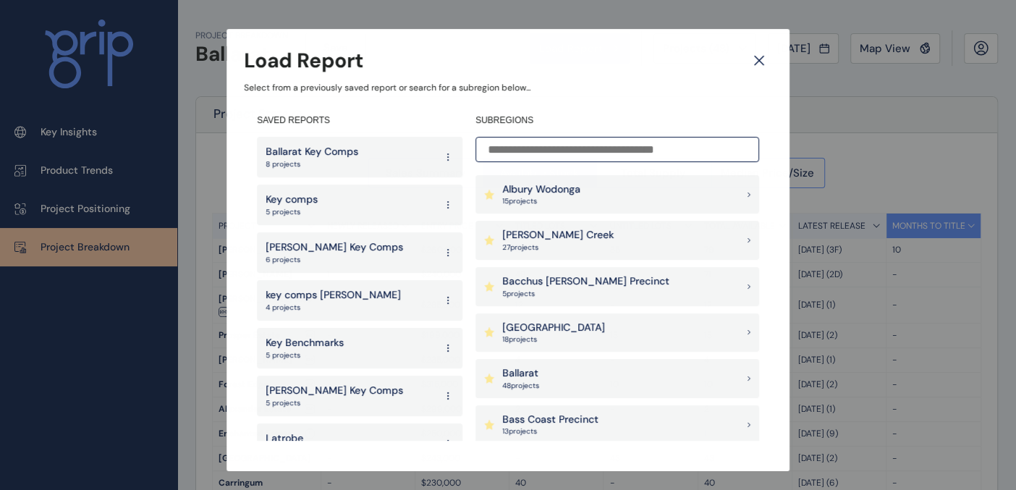
click at [523, 152] on input at bounding box center [618, 149] width 284 height 25
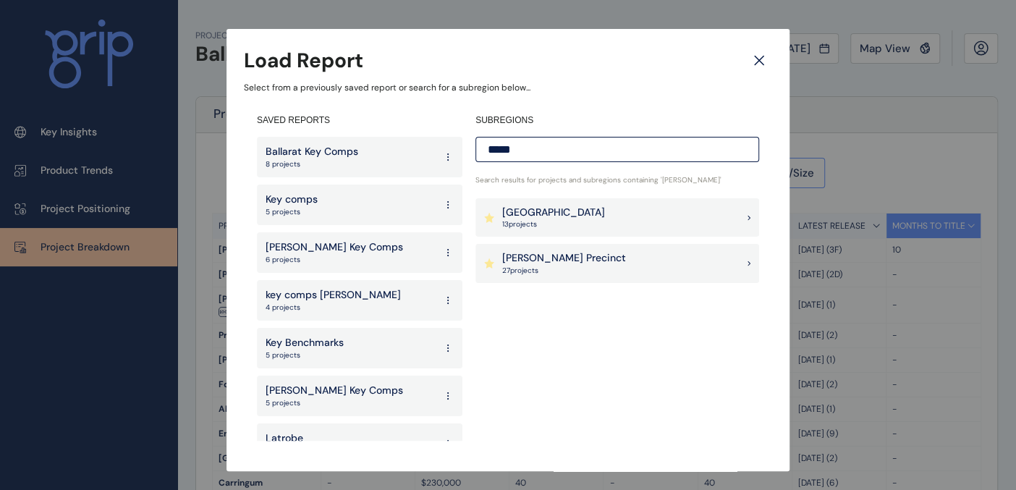
type input "*****"
click at [553, 258] on p "[PERSON_NAME] Precinct" at bounding box center [564, 258] width 124 height 14
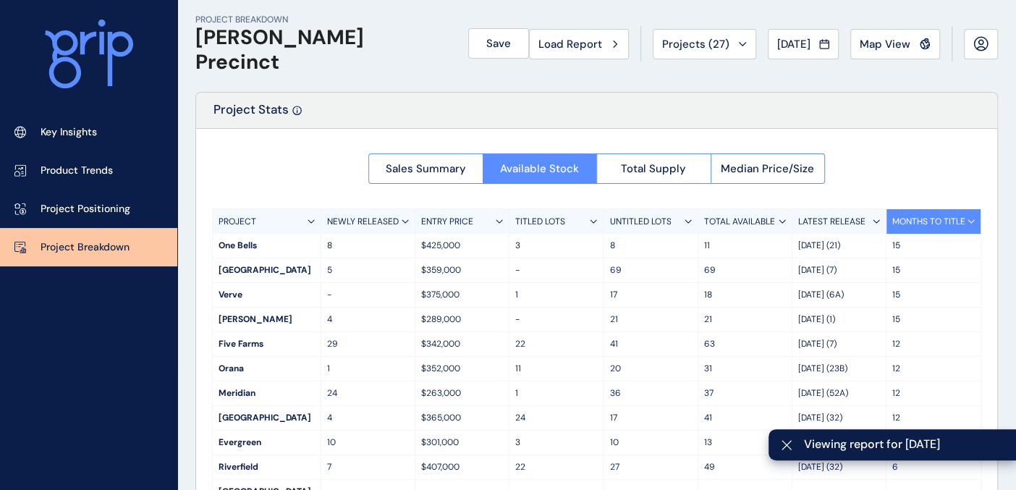
scroll to position [80, 0]
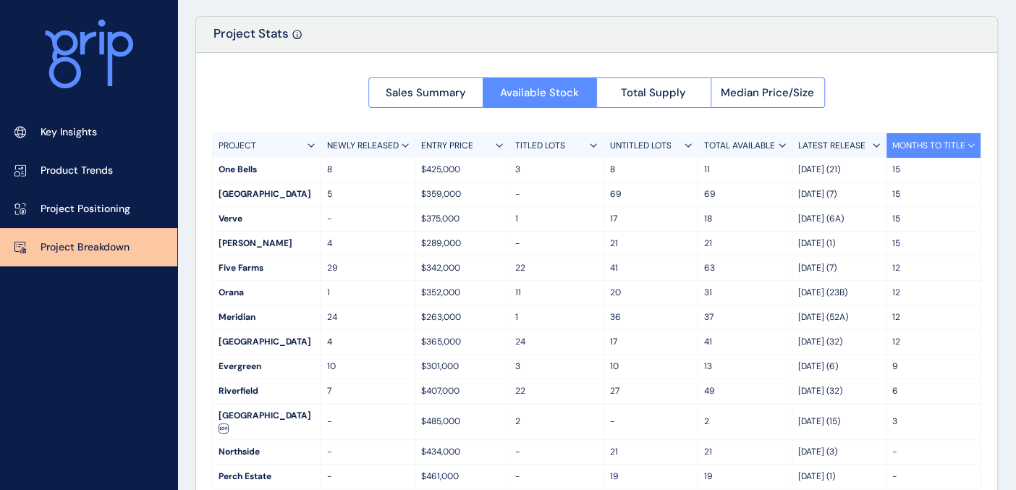
click at [873, 148] on div "LATEST RELEASE" at bounding box center [840, 145] width 94 height 25
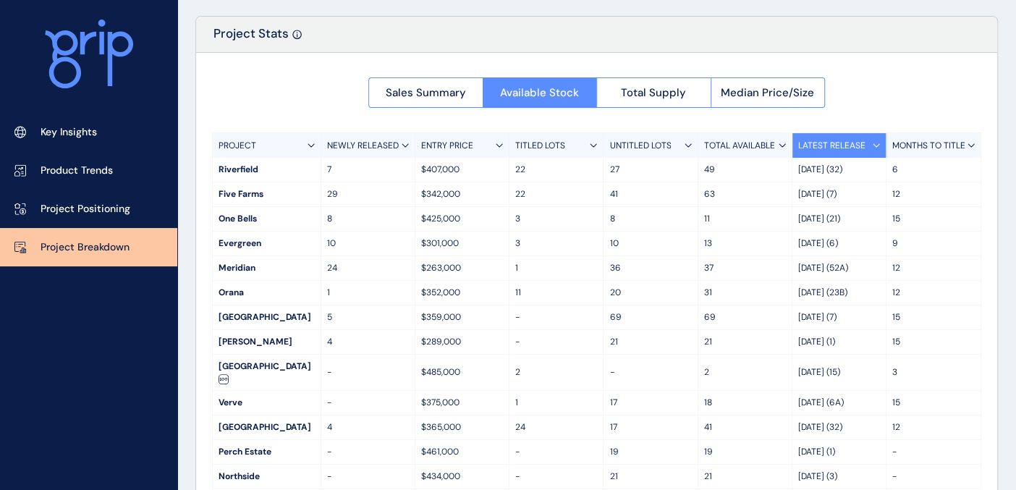
scroll to position [0, 0]
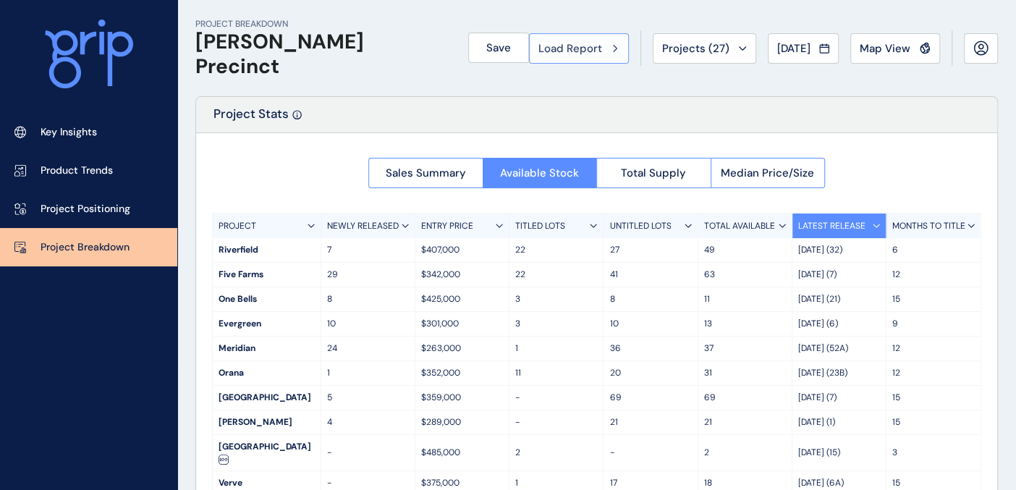
click at [563, 56] on button "Load Report" at bounding box center [579, 48] width 100 height 30
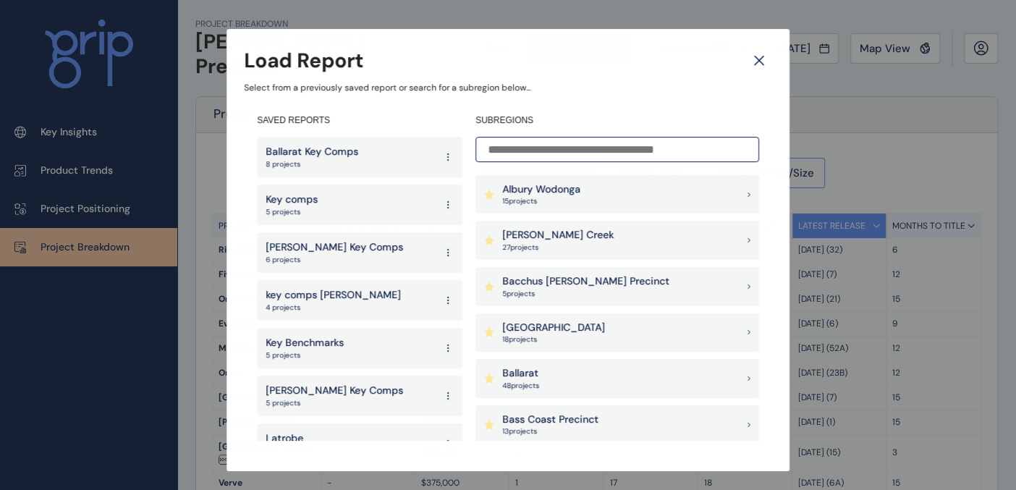
click at [527, 150] on input at bounding box center [618, 149] width 284 height 25
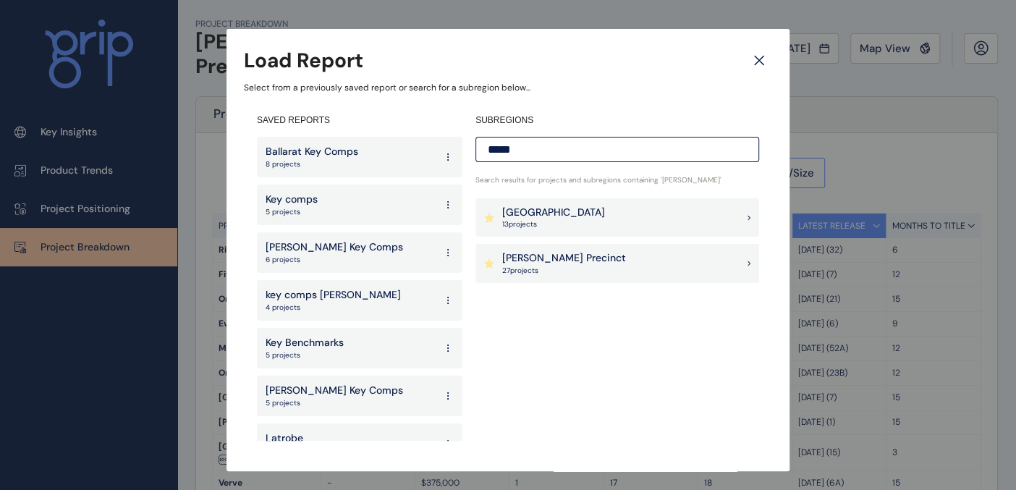
type input "*****"
click at [538, 259] on p "[PERSON_NAME] Precinct" at bounding box center [564, 258] width 124 height 14
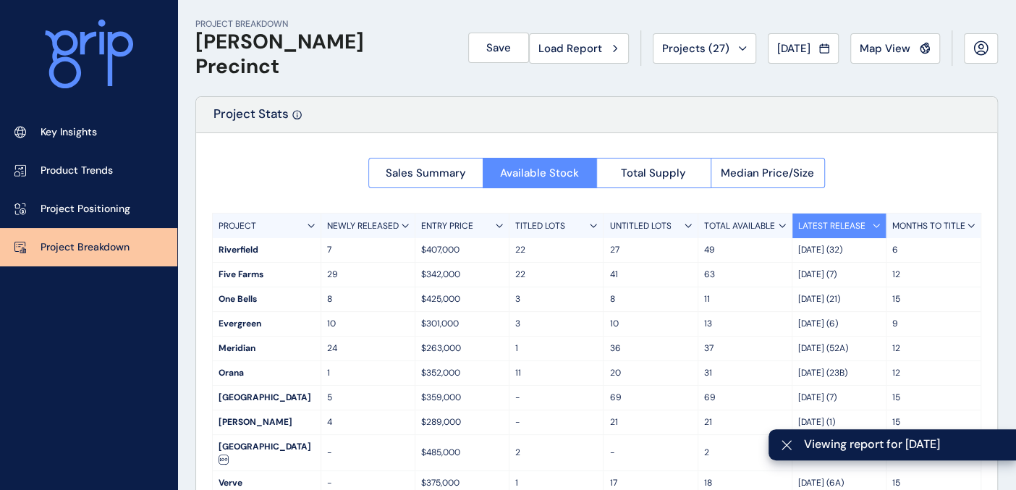
click at [529, 40] on button "Load Report" at bounding box center [579, 48] width 100 height 30
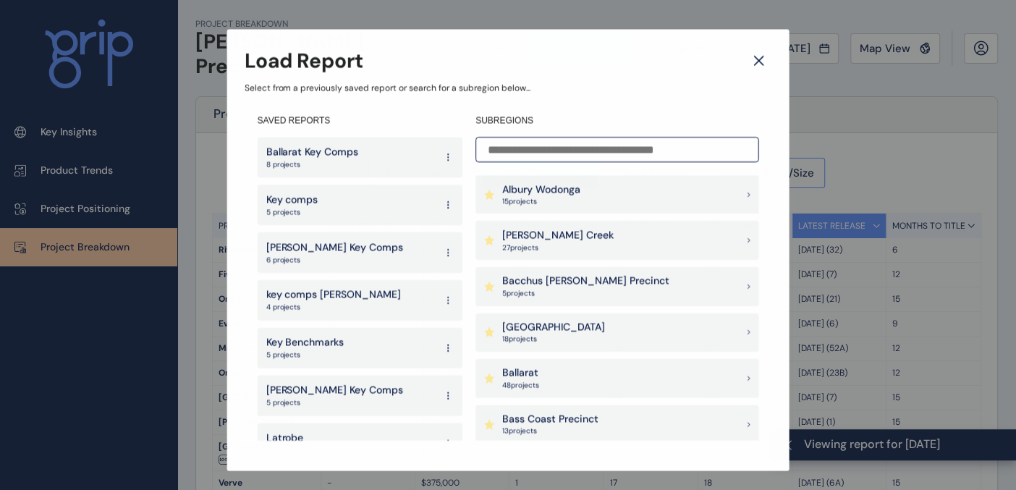
click at [500, 165] on div "SUBREGIONS [GEOGRAPHIC_DATA] 15 project s [PERSON_NAME] Creek 27 project s [GEO…" at bounding box center [617, 277] width 283 height 326
click at [504, 151] on input at bounding box center [618, 149] width 284 height 25
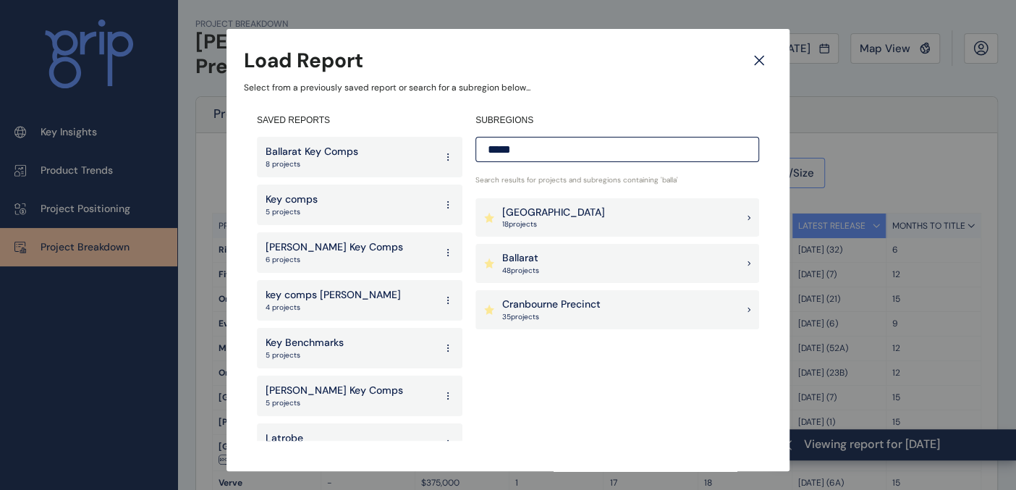
type input "*****"
click at [535, 251] on div "Ballarat 48 project s" at bounding box center [618, 263] width 284 height 39
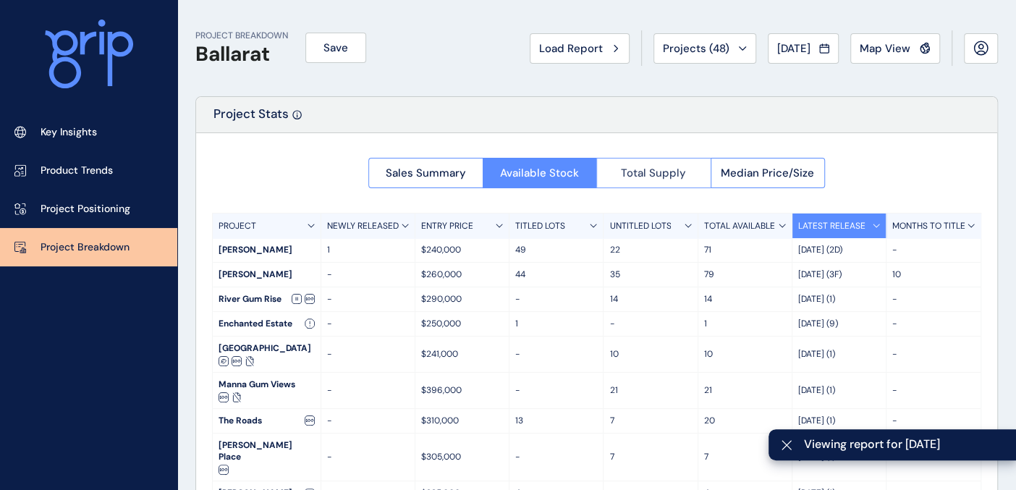
click at [655, 166] on span "Total Supply" at bounding box center [653, 173] width 65 height 14
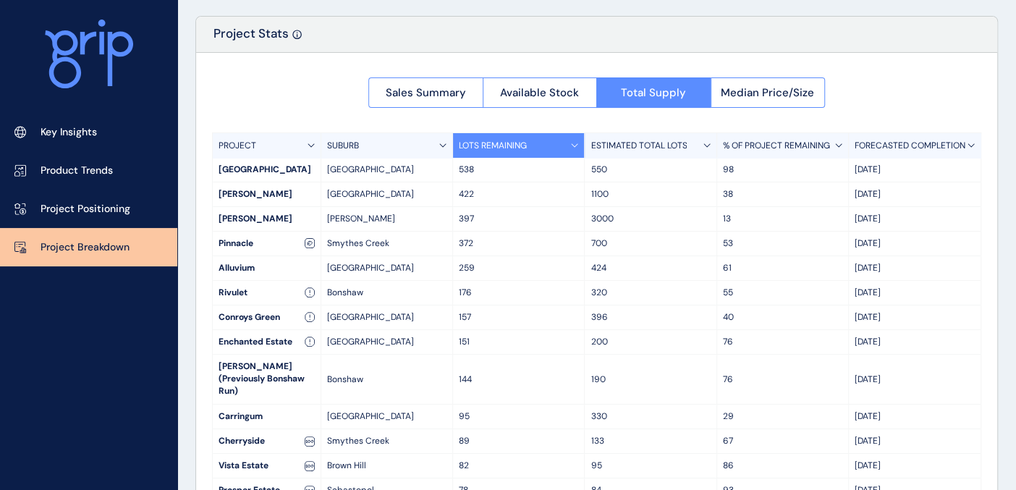
click at [928, 138] on div "FORECASTED COMPLETION" at bounding box center [915, 145] width 132 height 25
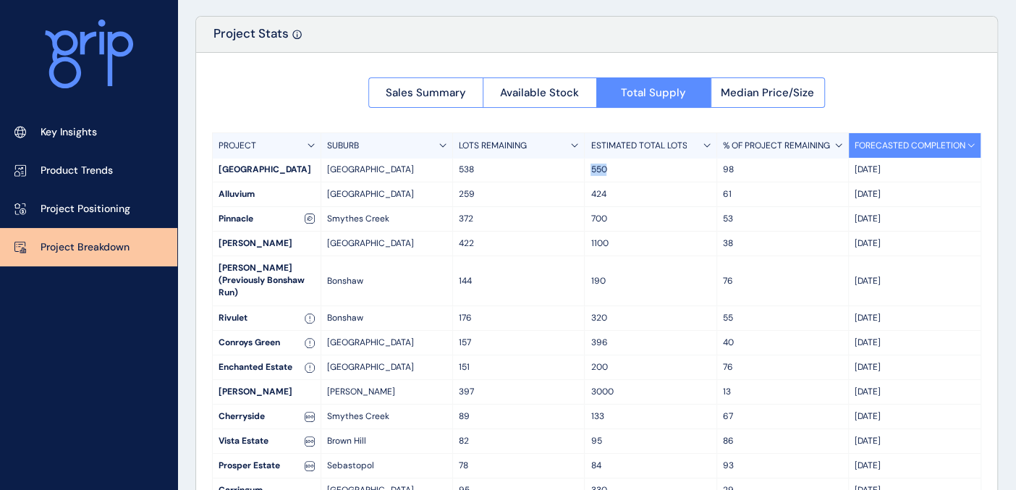
drag, startPoint x: 606, startPoint y: 170, endPoint x: 585, endPoint y: 168, distance: 21.1
click at [585, 168] on div "550" at bounding box center [651, 170] width 132 height 24
click at [616, 386] on p "3000" at bounding box center [650, 392] width 119 height 12
drag, startPoint x: 610, startPoint y: 169, endPoint x: 586, endPoint y: 173, distance: 25.0
click at [586, 173] on div "550" at bounding box center [651, 170] width 132 height 24
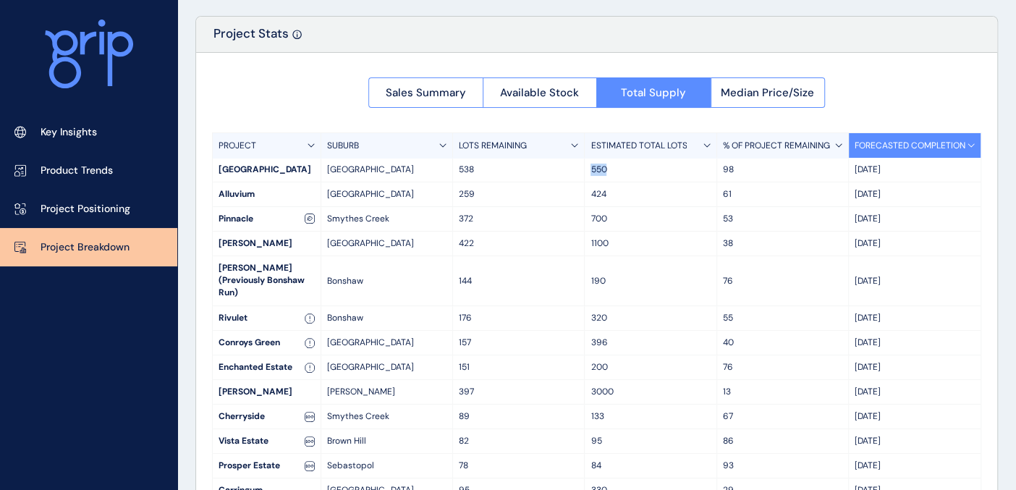
click at [619, 170] on p "550" at bounding box center [650, 170] width 119 height 12
drag, startPoint x: 600, startPoint y: 428, endPoint x: 586, endPoint y: 429, distance: 13.8
click at [586, 429] on div "95" at bounding box center [651, 441] width 132 height 24
drag, startPoint x: 608, startPoint y: 166, endPoint x: 580, endPoint y: 164, distance: 28.3
click at [580, 164] on div "[GEOGRAPHIC_DATA] 538 550 98 May '29" at bounding box center [597, 170] width 768 height 25
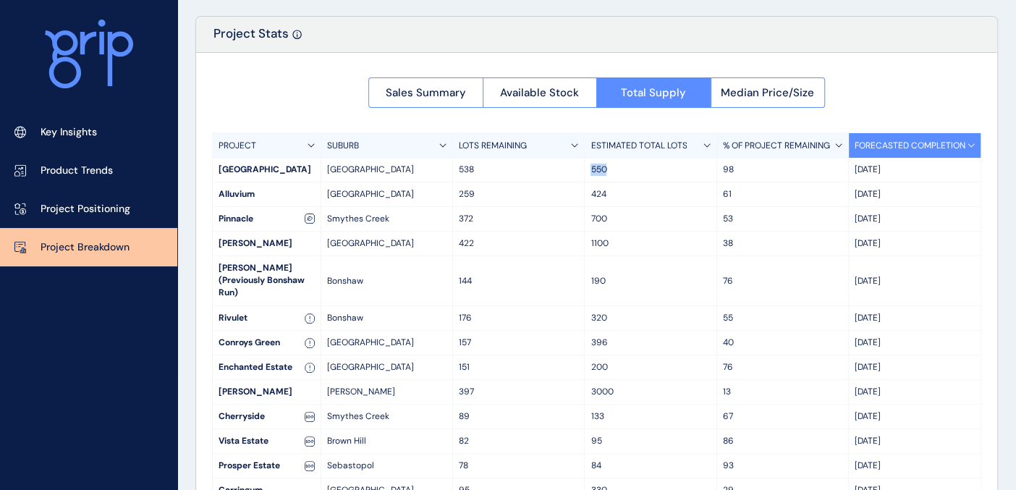
drag, startPoint x: 883, startPoint y: 167, endPoint x: 847, endPoint y: 168, distance: 36.2
click at [855, 164] on p "[DATE]" at bounding box center [915, 170] width 120 height 12
click at [917, 206] on div "[DATE]" at bounding box center [915, 194] width 132 height 24
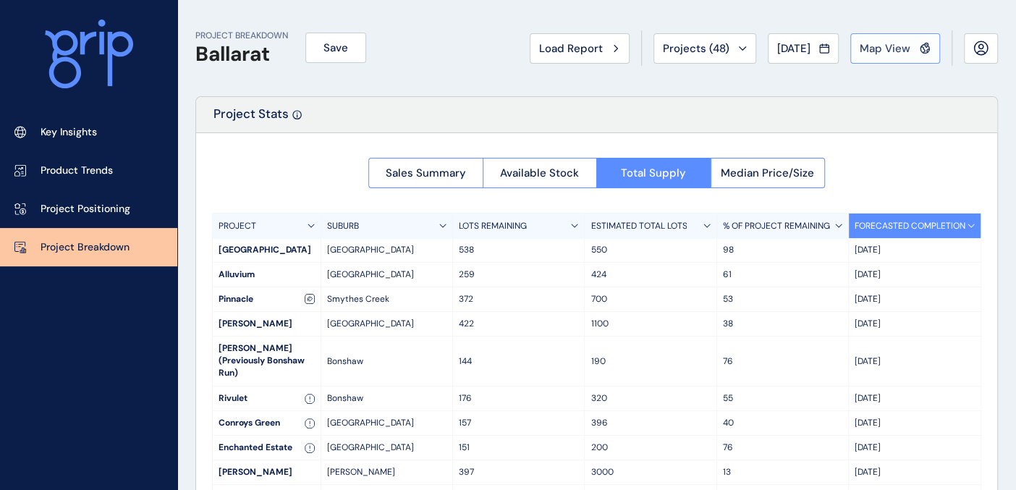
click at [891, 41] on span "Map View" at bounding box center [885, 48] width 51 height 14
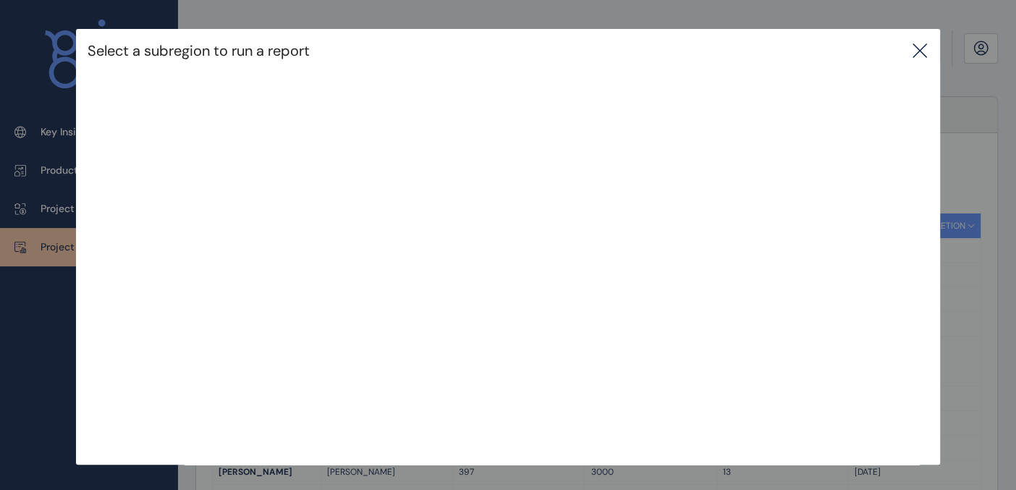
click at [927, 59] on icon at bounding box center [920, 50] width 17 height 17
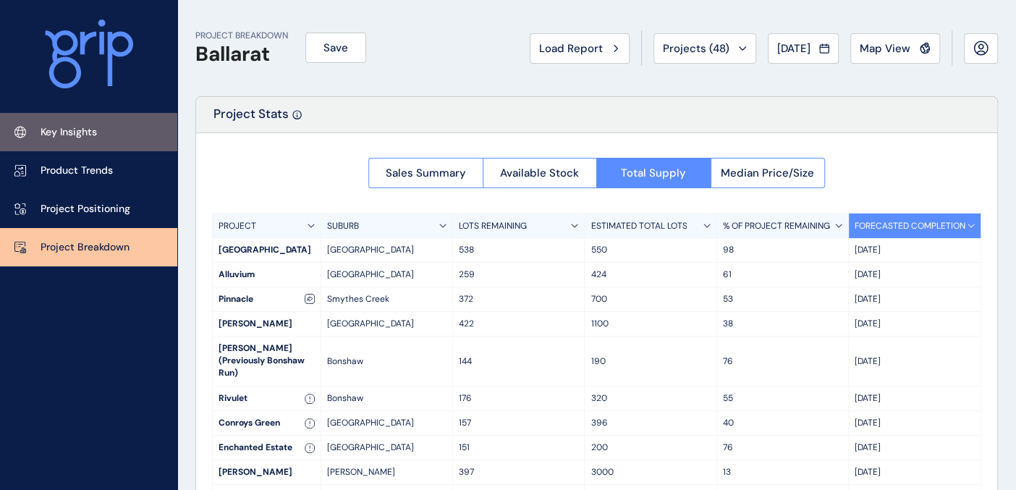
click at [82, 123] on link "Key Insights" at bounding box center [88, 132] width 177 height 38
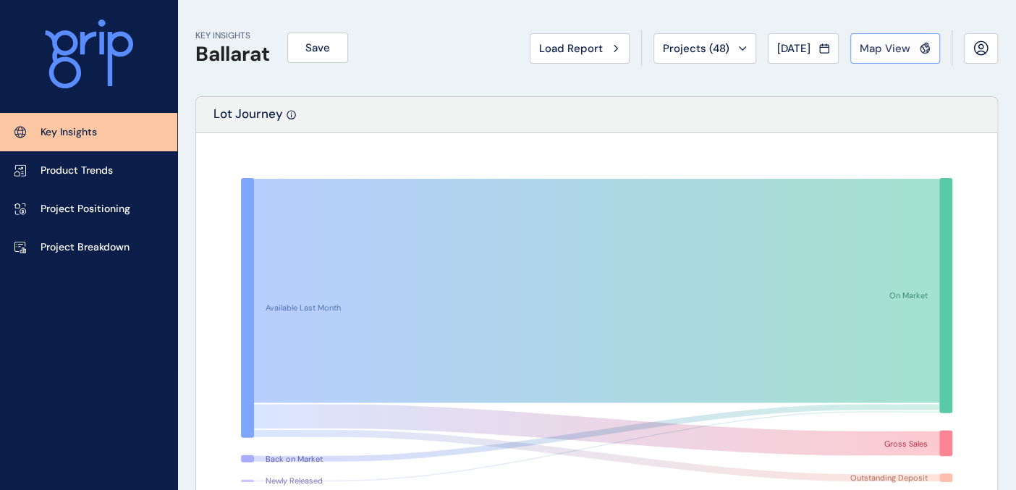
click at [906, 49] on span "Map View" at bounding box center [885, 48] width 51 height 14
